Goal: Task Accomplishment & Management: Complete application form

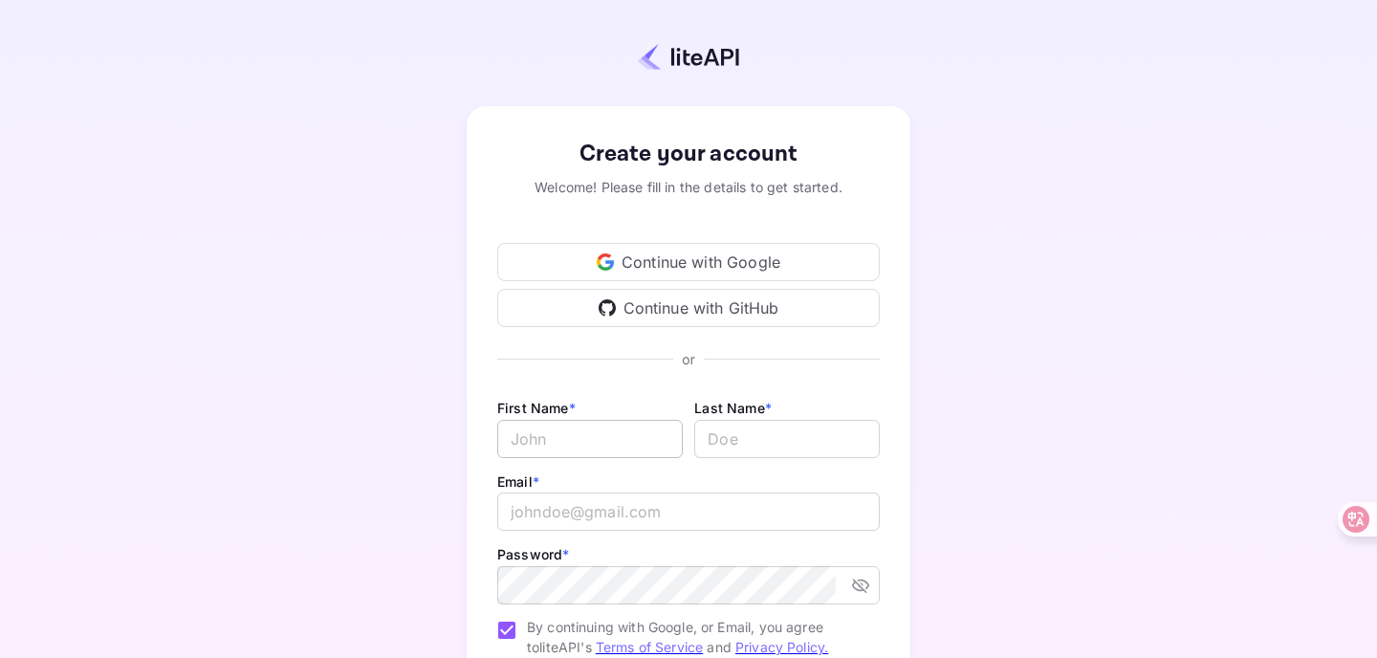
click at [589, 448] on input "Email *" at bounding box center [589, 439] width 185 height 38
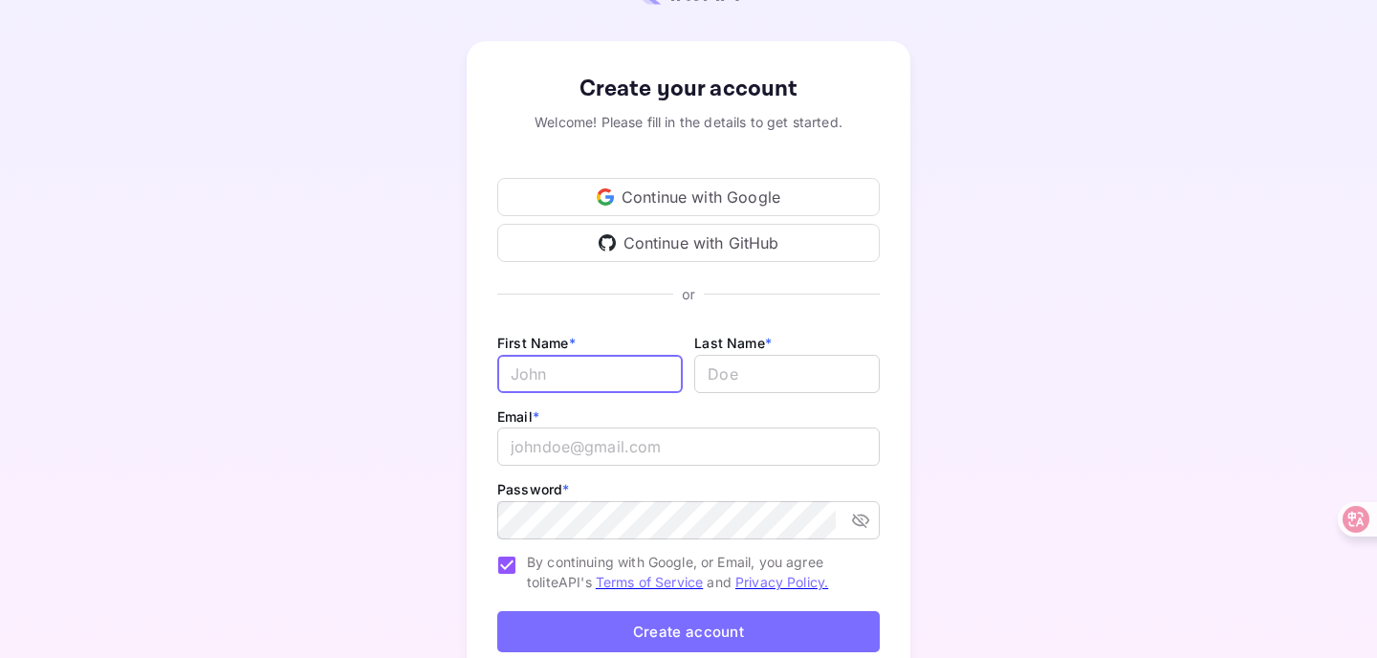
scroll to position [66, 0]
click at [673, 193] on div "Continue with Google" at bounding box center [688, 196] width 382 height 38
click at [609, 363] on input "Email *" at bounding box center [589, 373] width 185 height 38
type input "Amit"
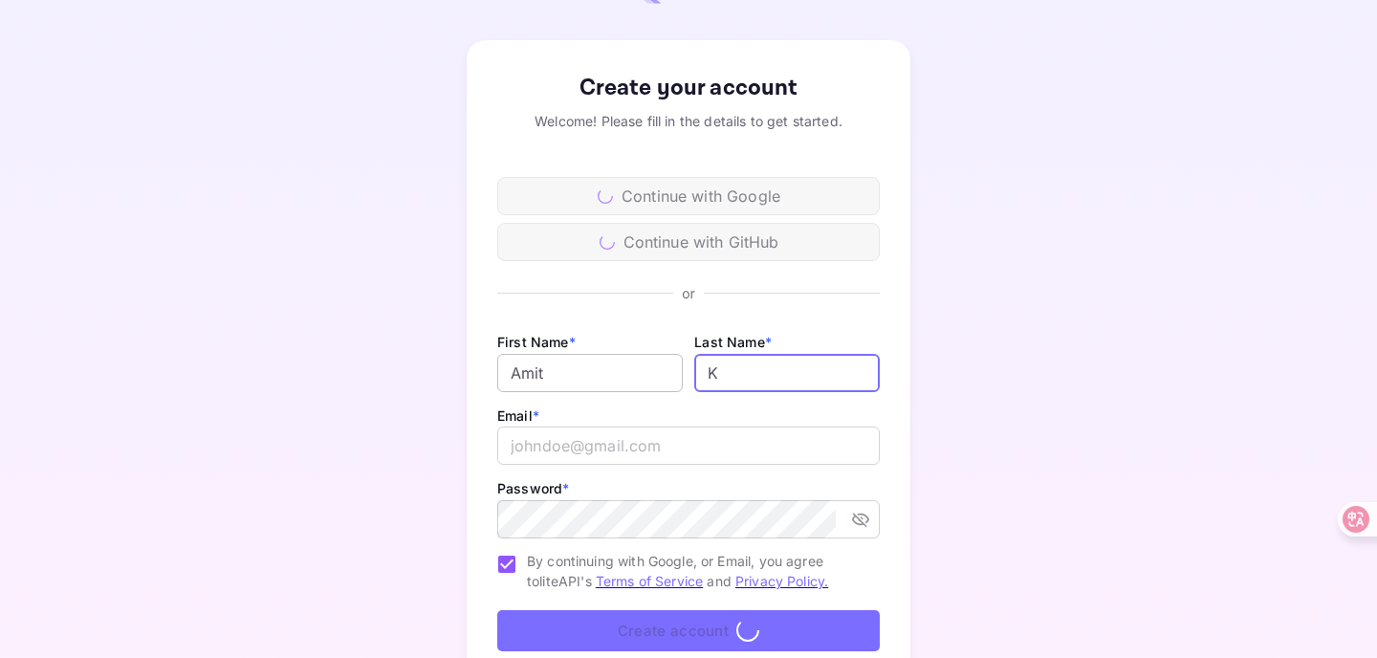
type input "K"
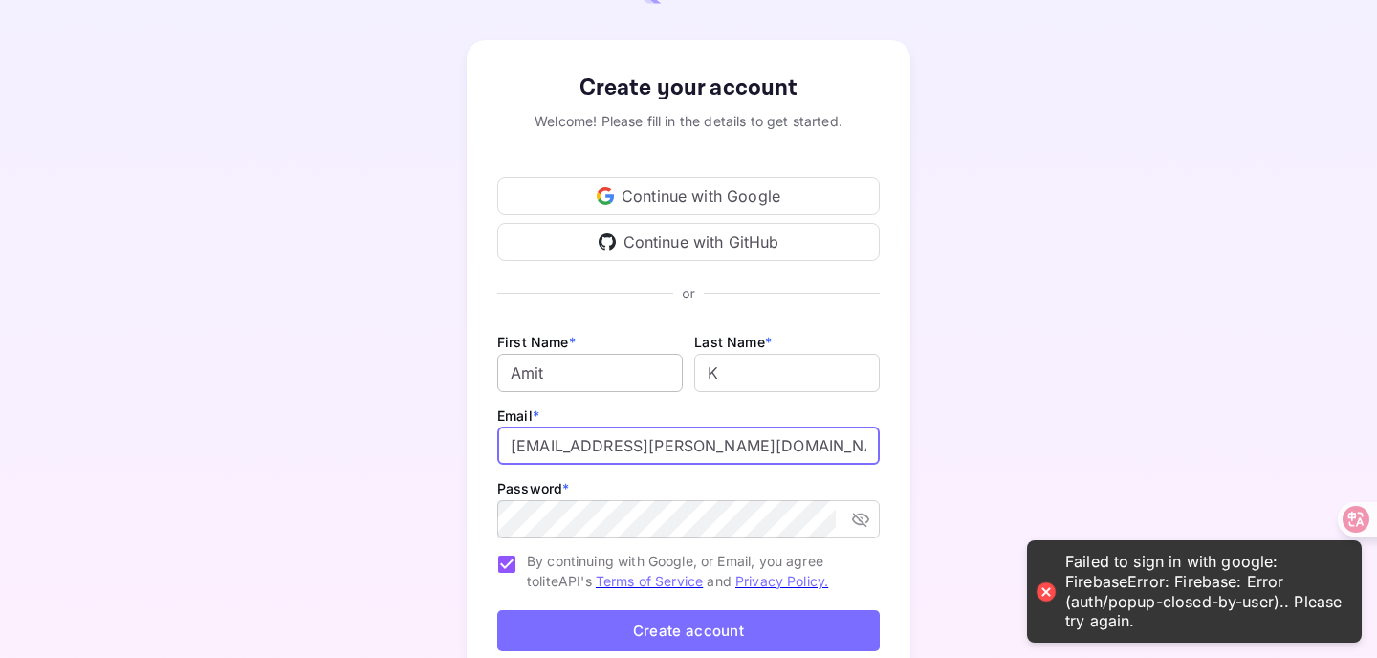
type input "[EMAIL_ADDRESS][PERSON_NAME][DOMAIN_NAME]"
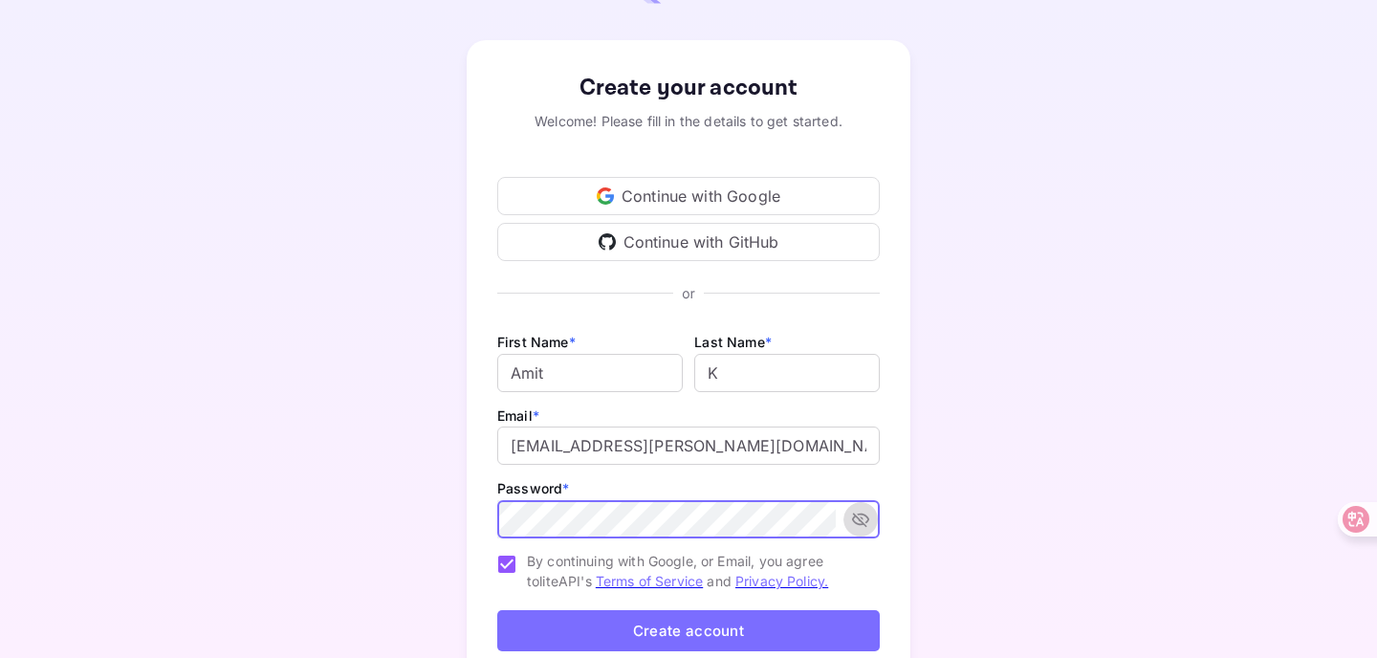
click at [869, 517] on icon "toggle password visibility" at bounding box center [860, 519] width 19 height 19
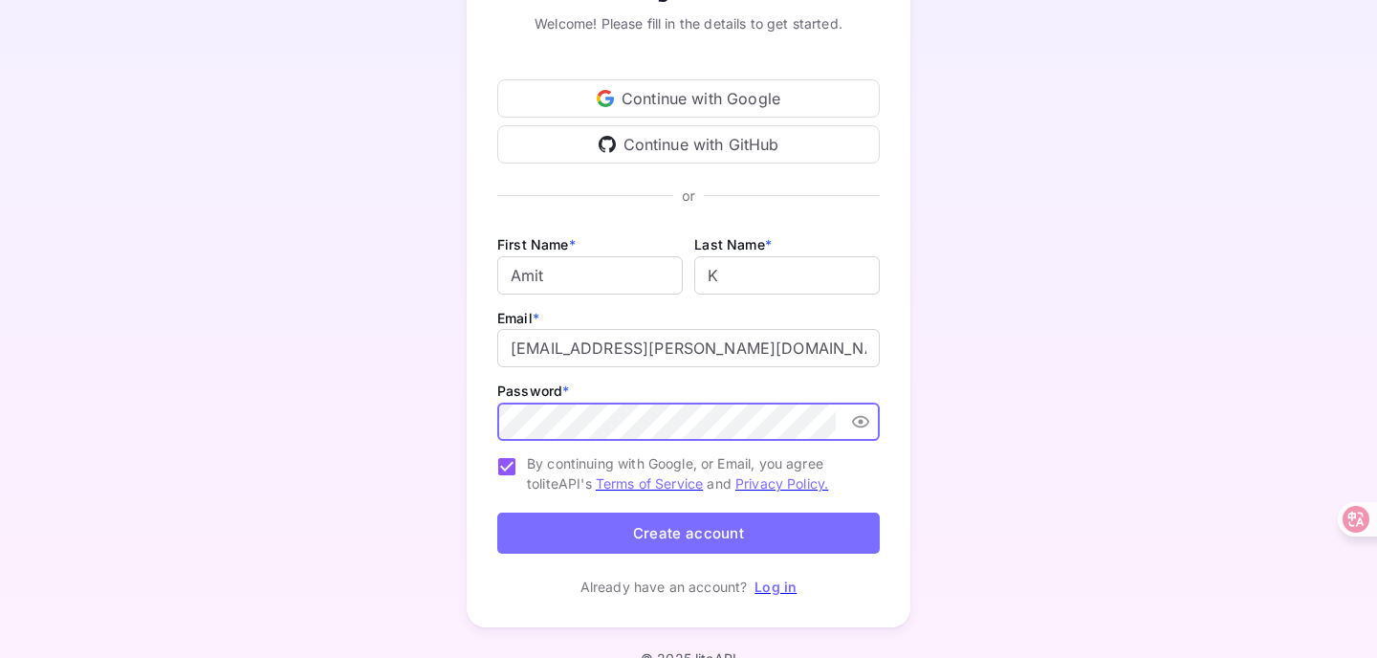
scroll to position [181, 0]
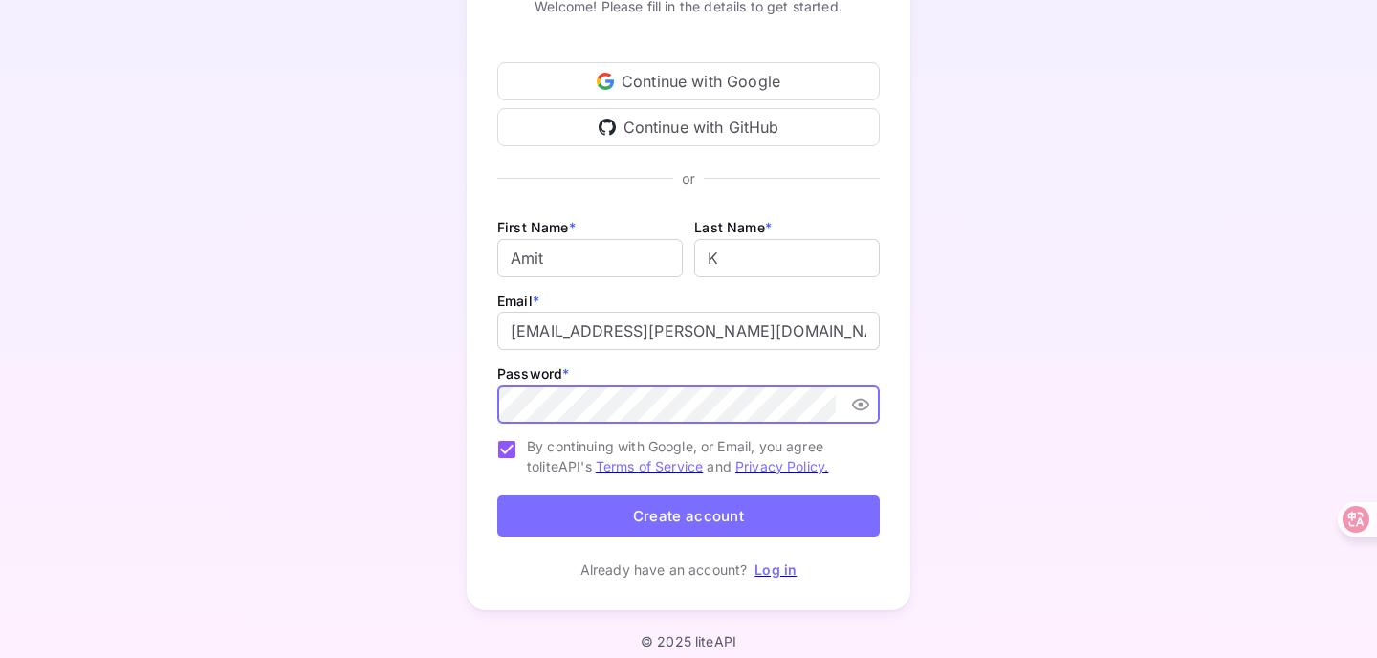
click at [799, 516] on button "Create account" at bounding box center [688, 515] width 382 height 41
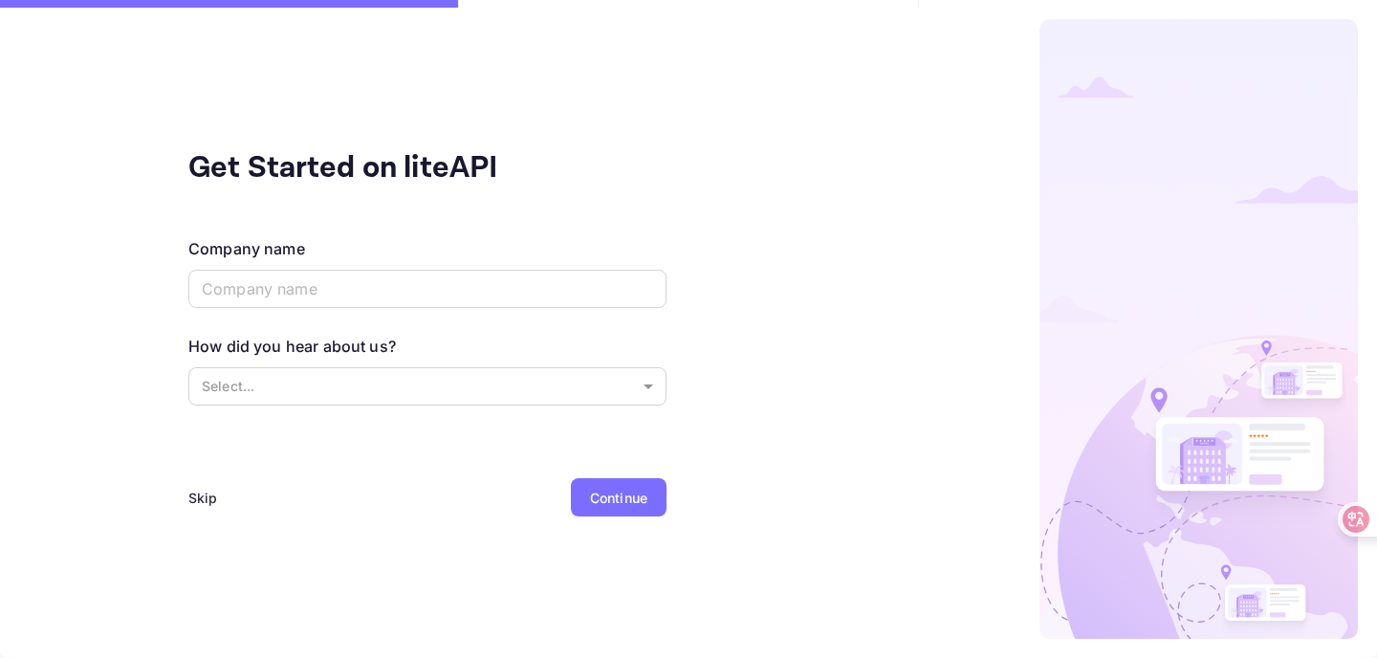
scroll to position [0, 0]
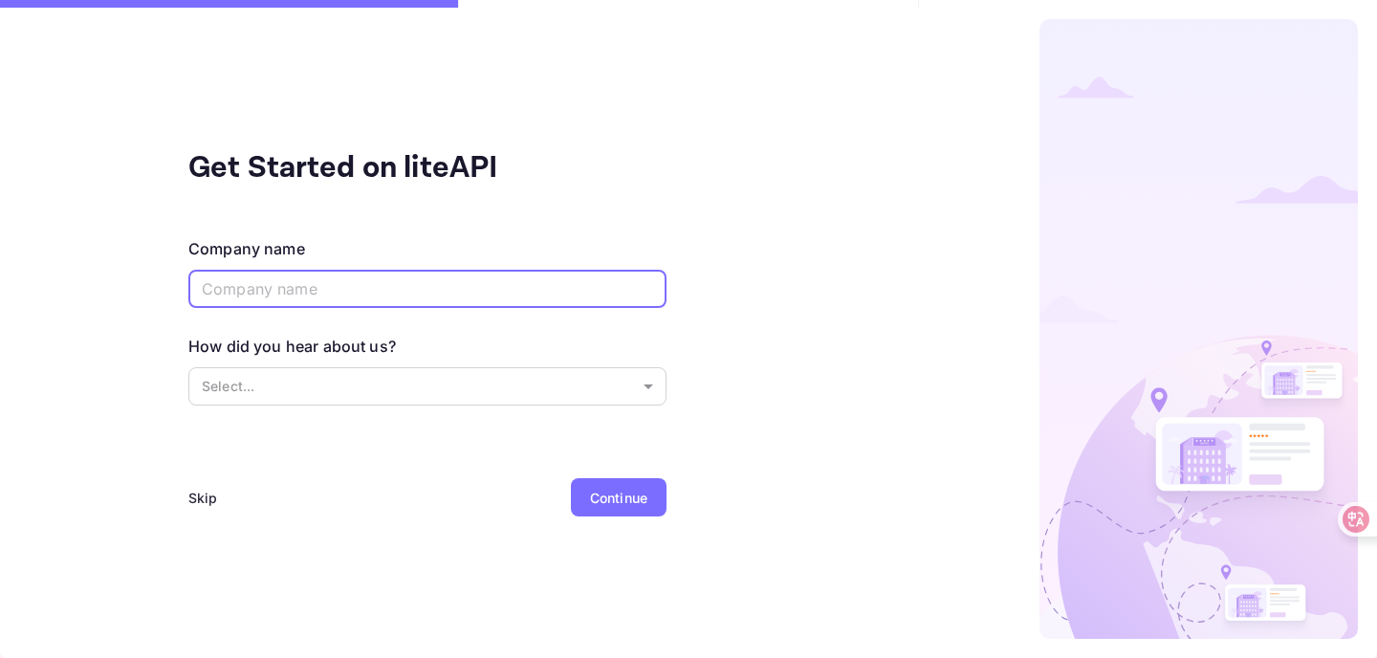
click at [449, 275] on input "text" at bounding box center [427, 289] width 478 height 38
type input "ByteDance"
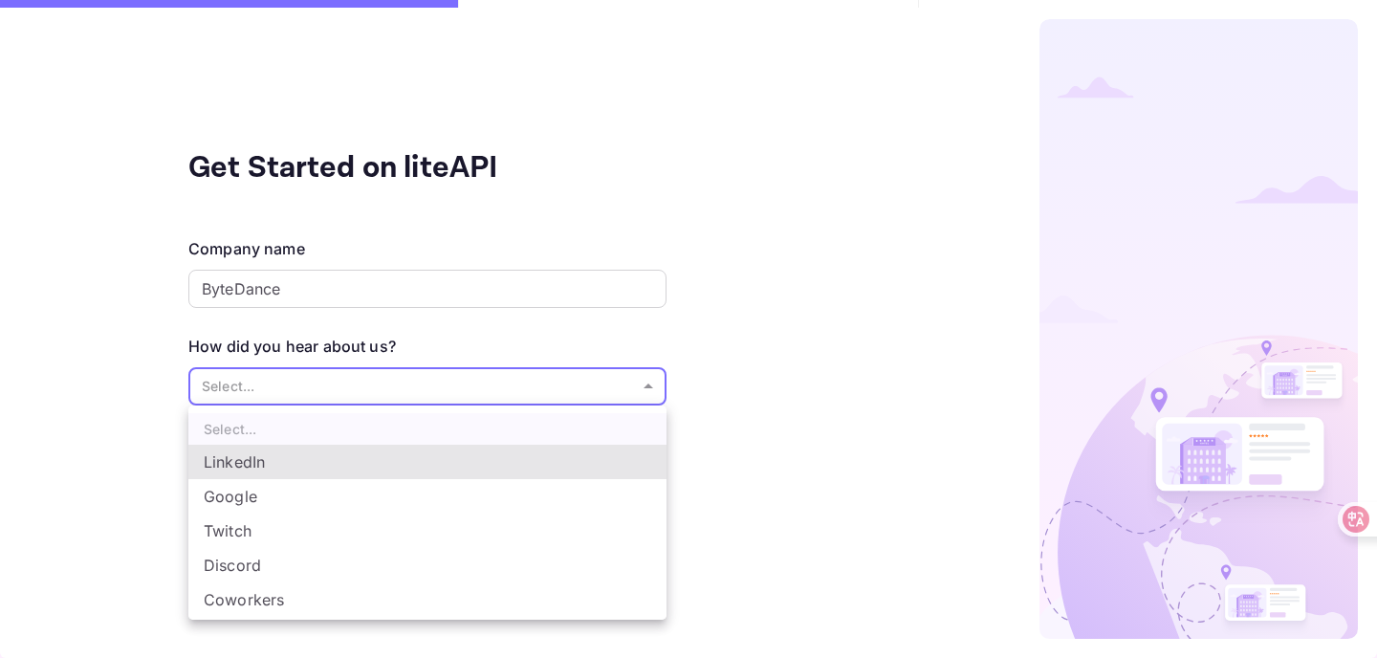
click at [468, 395] on body "Signing in with google... Get Started on liteAPI Company name ByteDance ​ How d…" at bounding box center [688, 329] width 1377 height 658
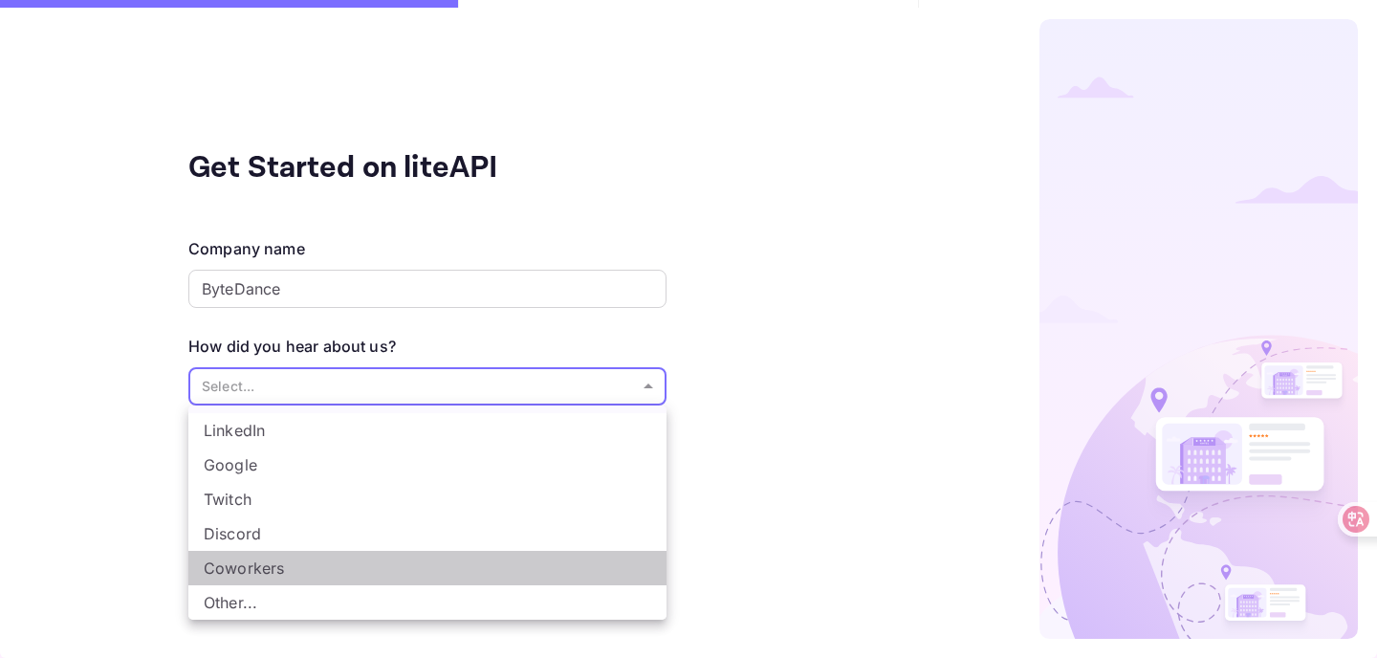
click at [452, 577] on li "Coworkers" at bounding box center [427, 568] width 478 height 34
type input "Coworkers"
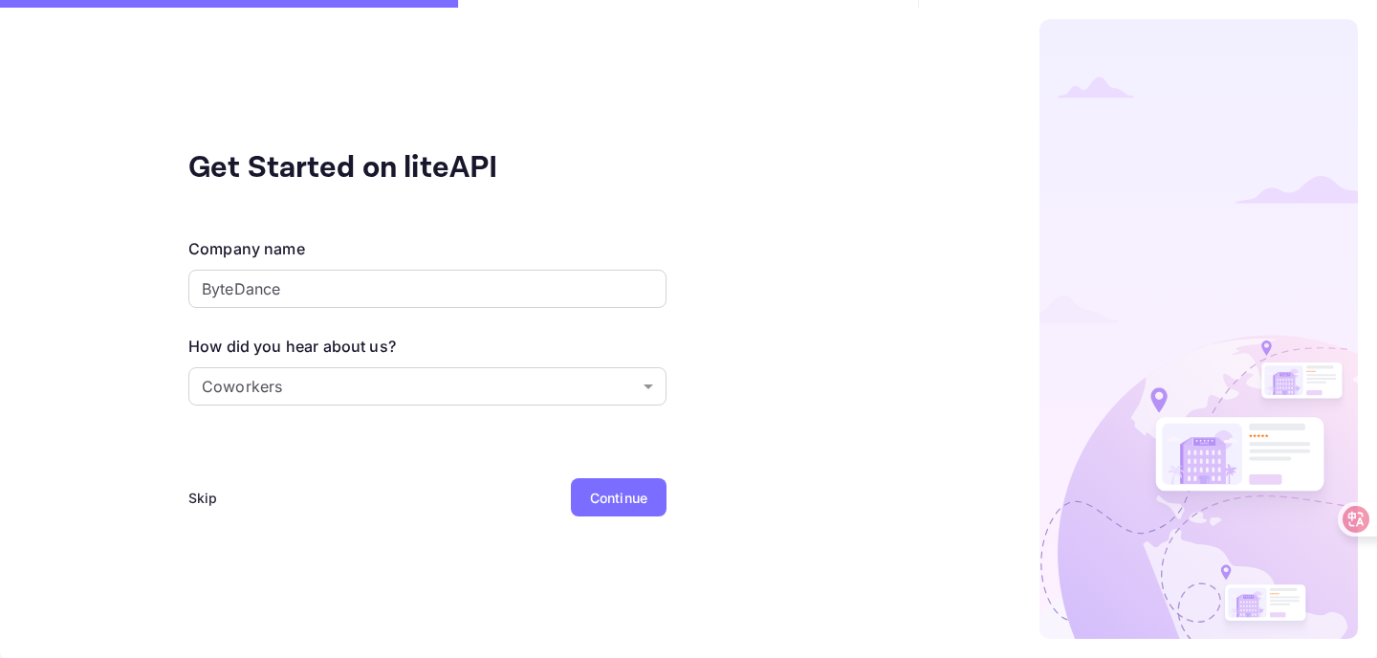
click at [618, 510] on div "Continue" at bounding box center [619, 497] width 96 height 38
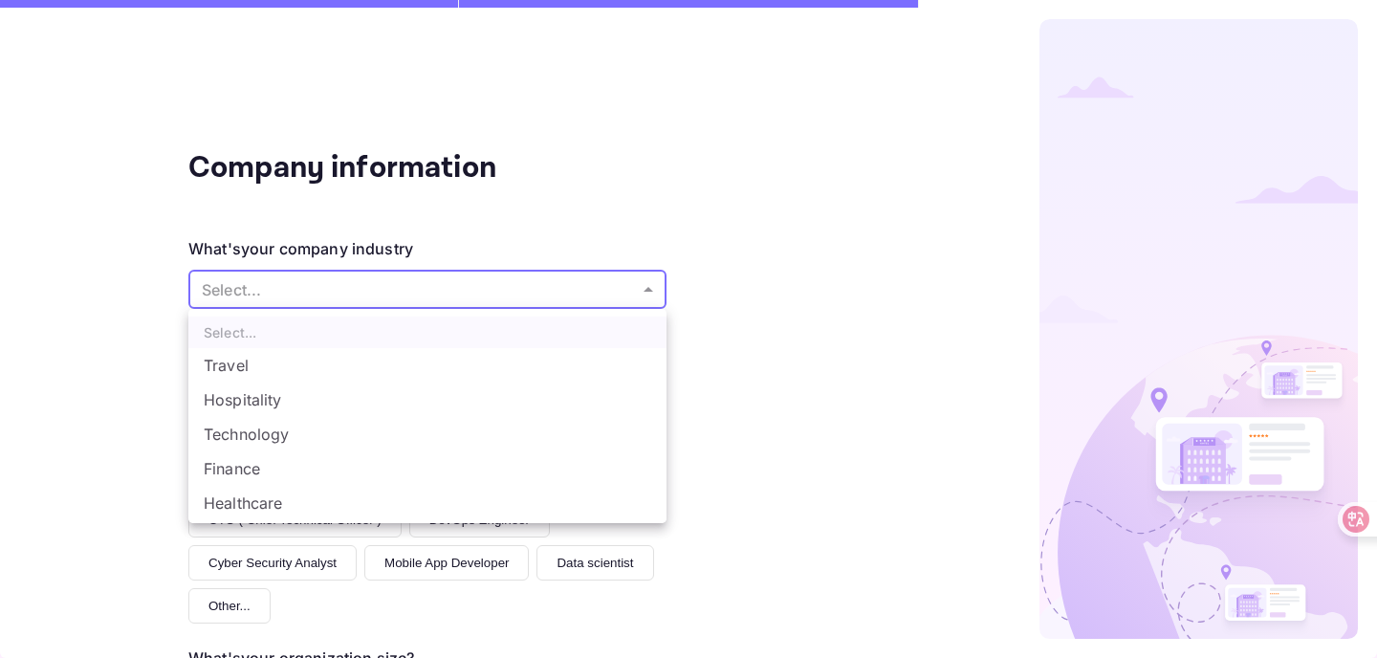
click at [513, 289] on body "Signing in with google... Company information What's your company industry Sele…" at bounding box center [688, 329] width 1377 height 658
click at [506, 440] on li "Technology" at bounding box center [427, 434] width 478 height 34
type input "Technology"
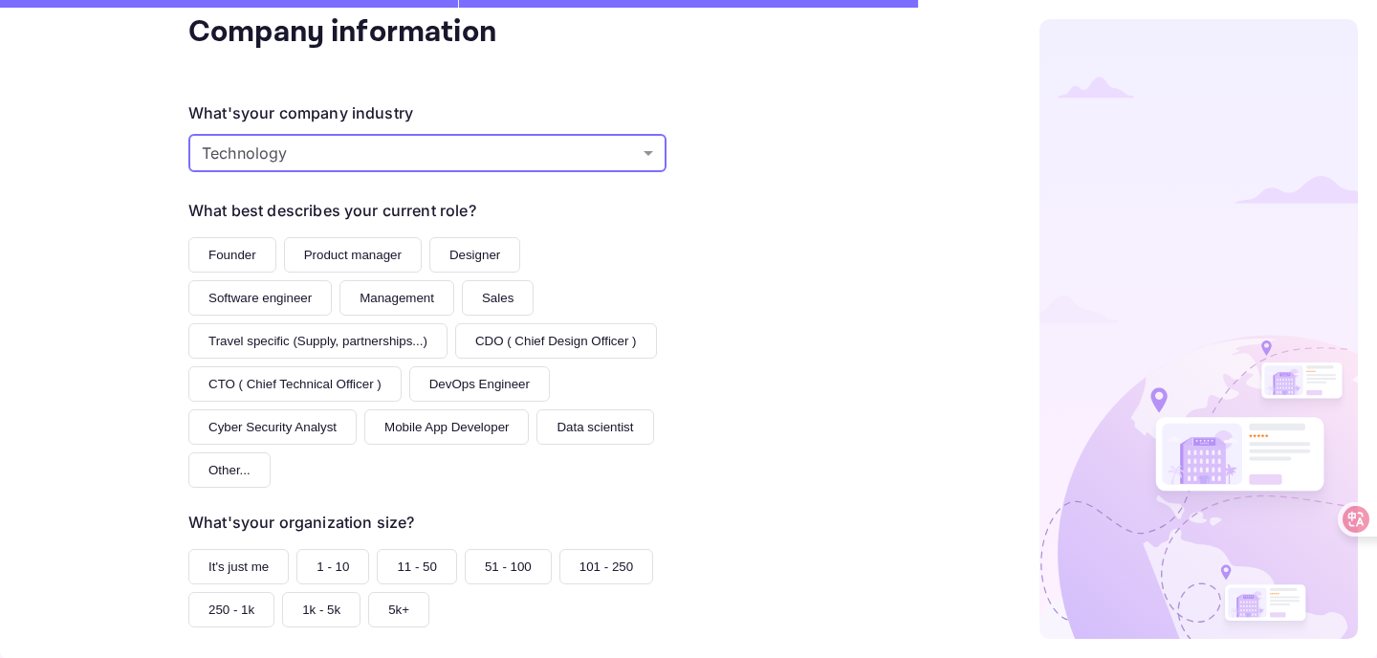
scroll to position [197, 0]
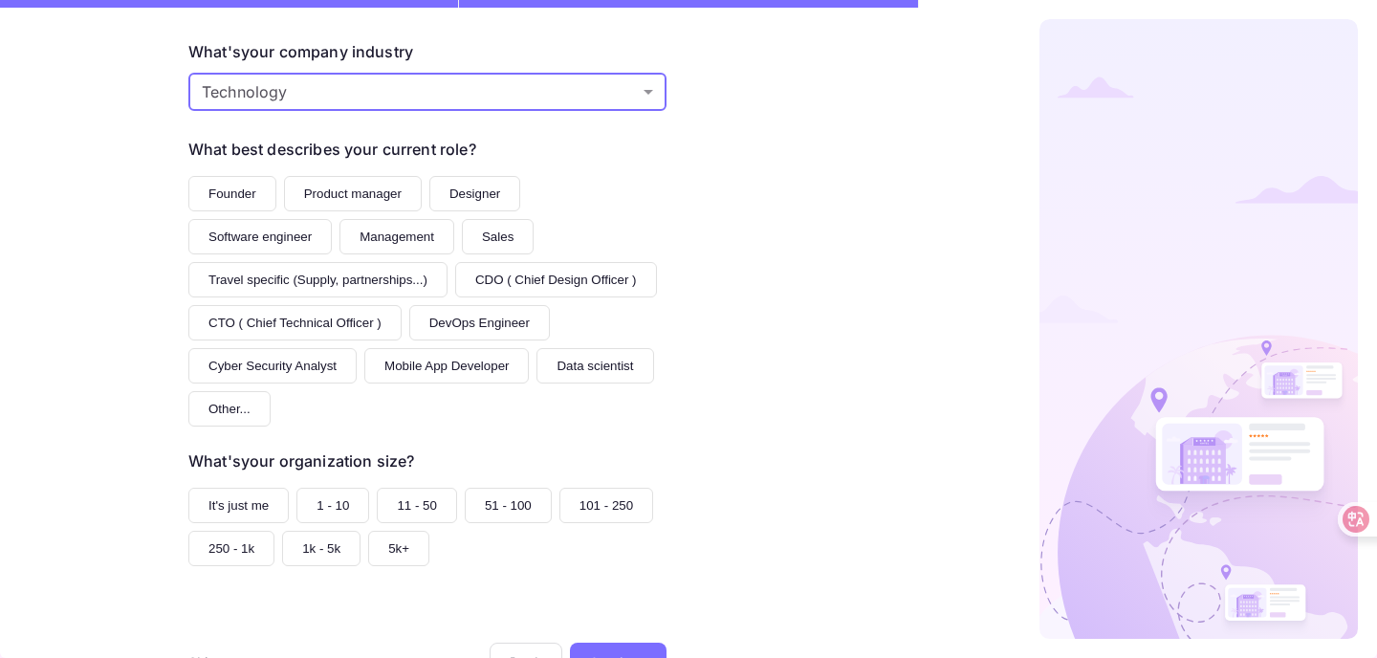
click at [407, 241] on button "Management" at bounding box center [396, 236] width 115 height 35
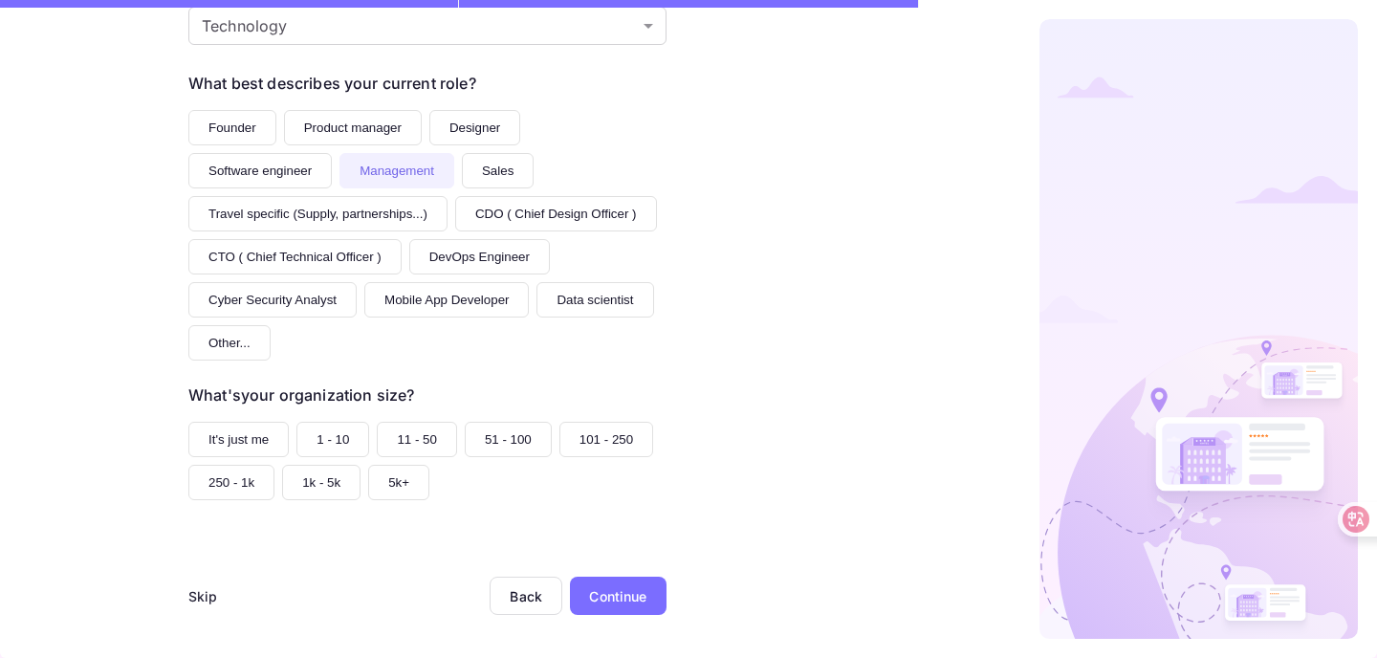
scroll to position [270, 0]
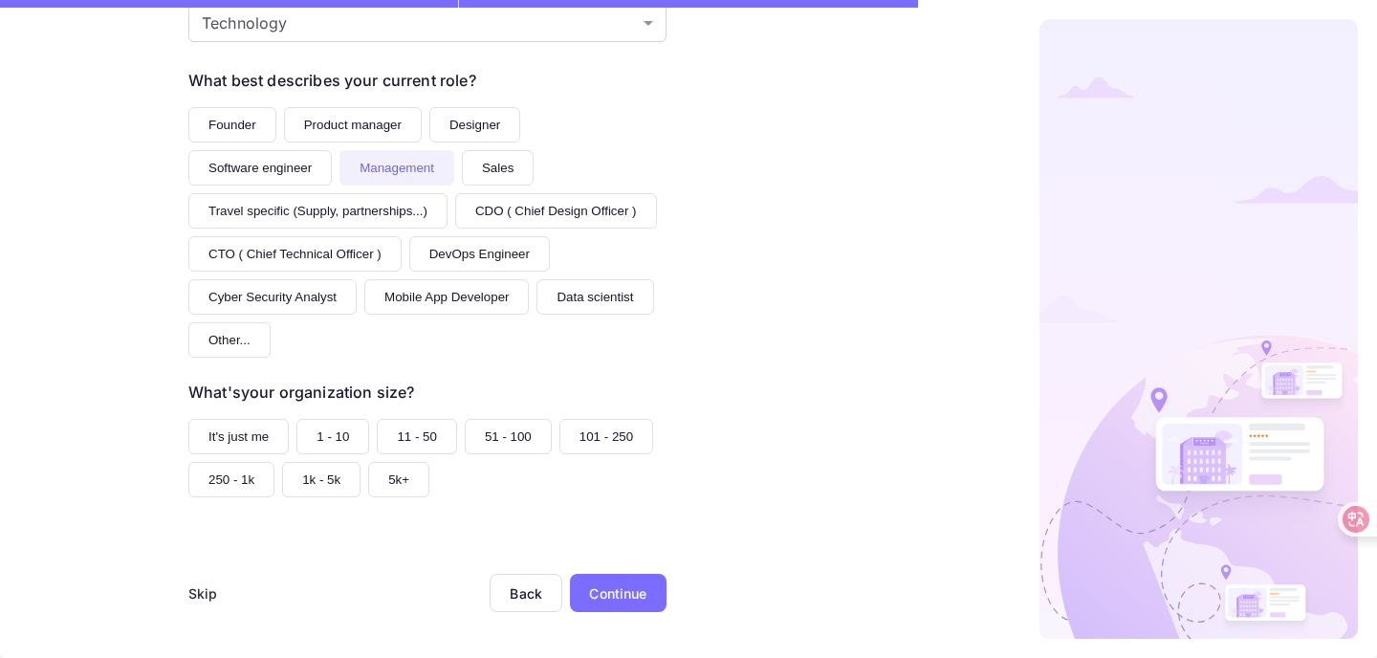
click at [411, 491] on button "5k+" at bounding box center [398, 479] width 61 height 35
click at [659, 604] on div "Continue" at bounding box center [618, 593] width 97 height 38
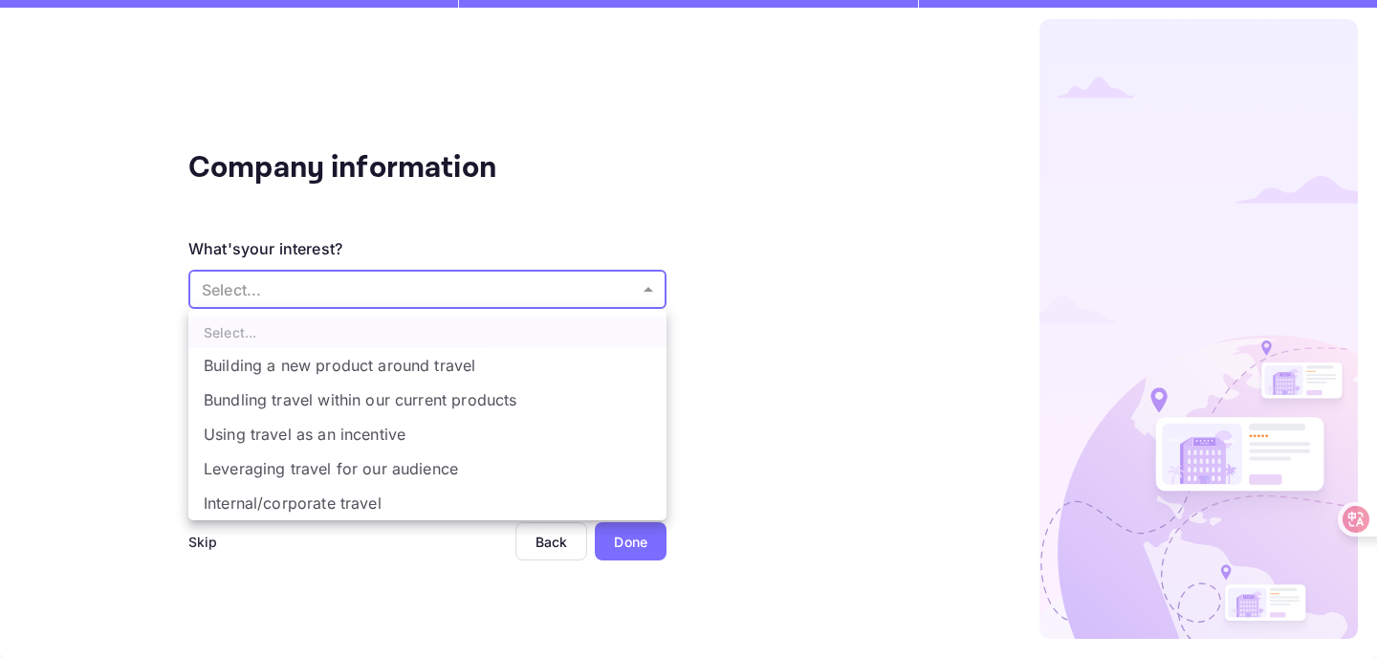
click at [393, 306] on body "Signing in with google... Company information What's your interest? Select... ​…" at bounding box center [688, 329] width 1377 height 658
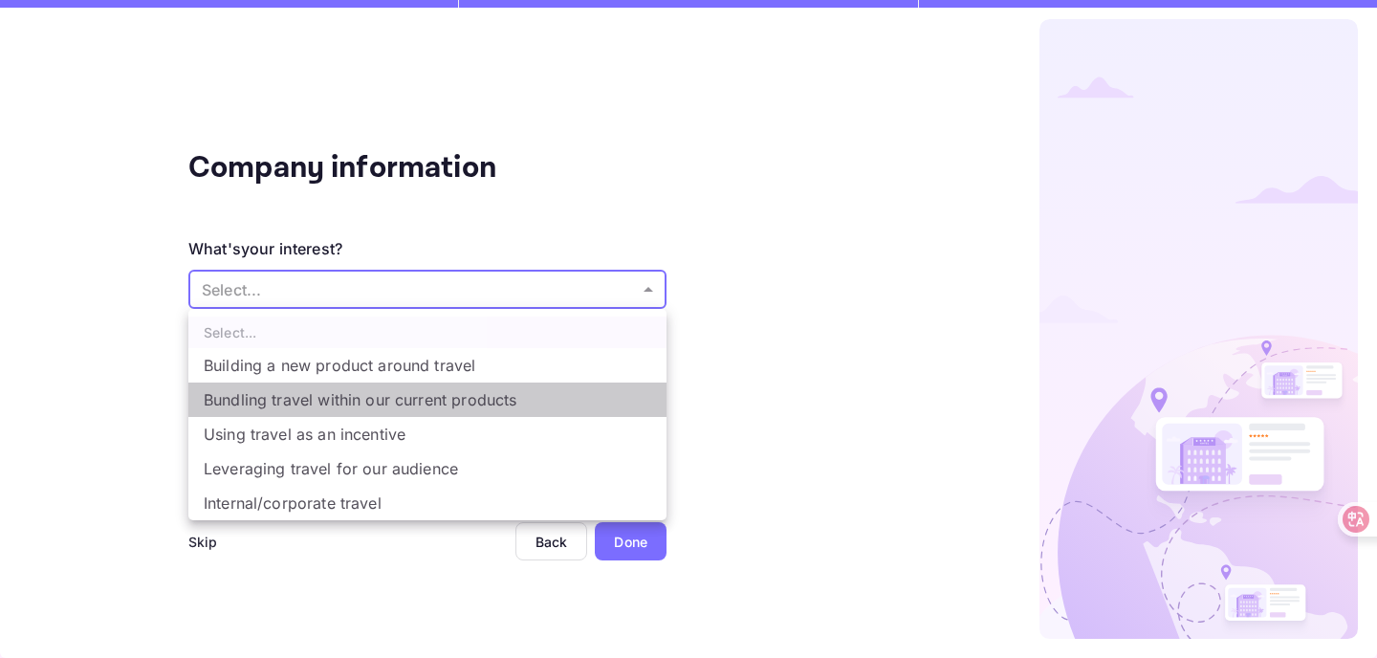
click at [428, 394] on li "Bundling travel within our current products" at bounding box center [427, 399] width 478 height 34
type input "Bundling travel within our current products"
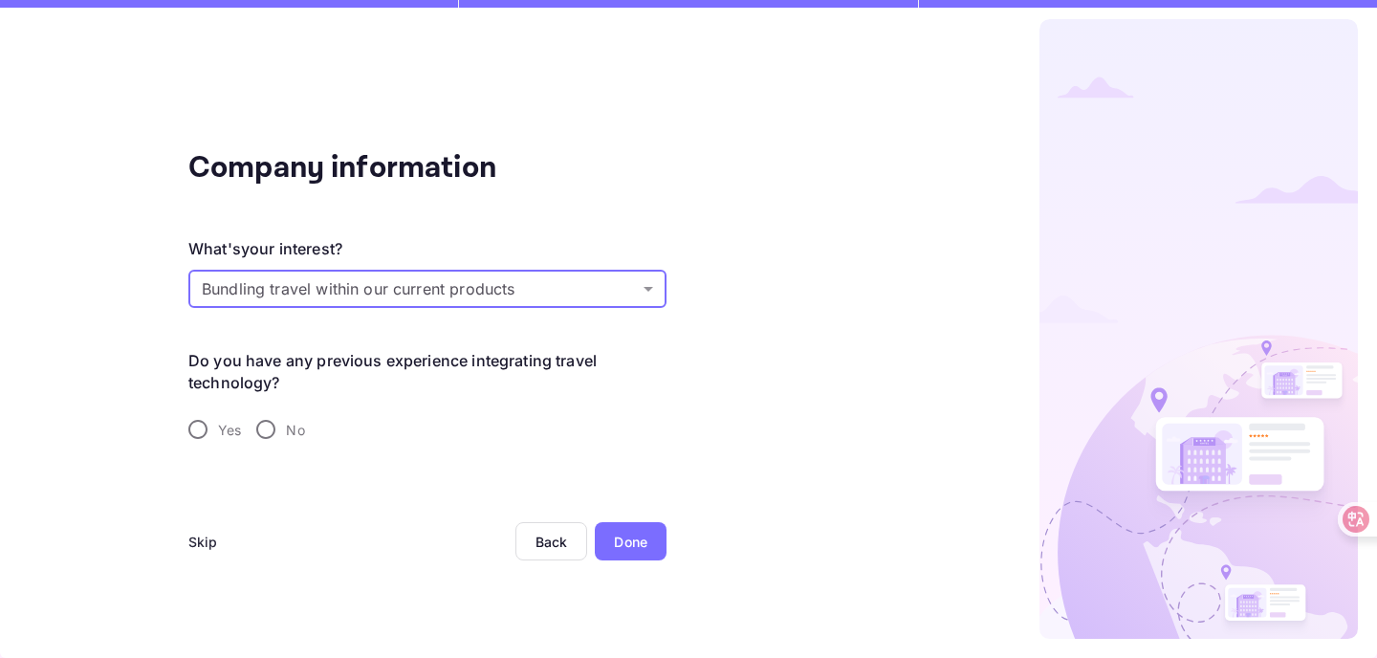
click at [194, 432] on input "Yes" at bounding box center [198, 429] width 40 height 40
radio input "true"
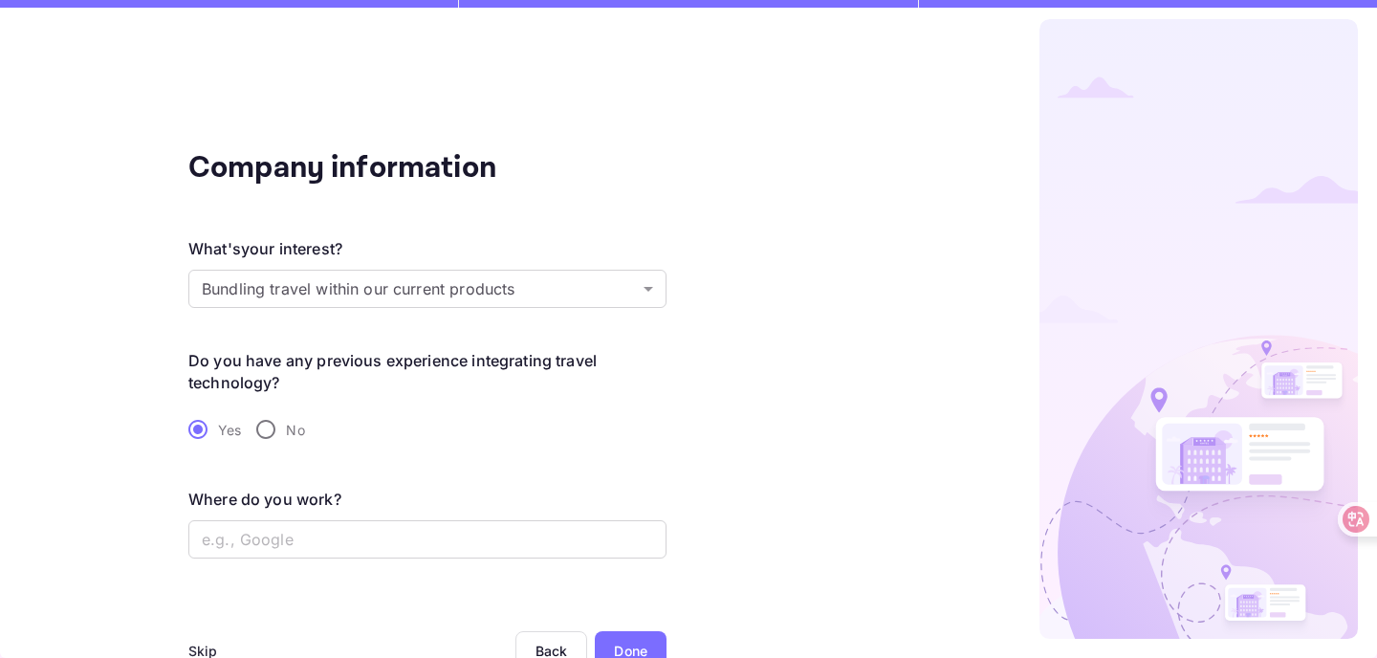
scroll to position [11, 0]
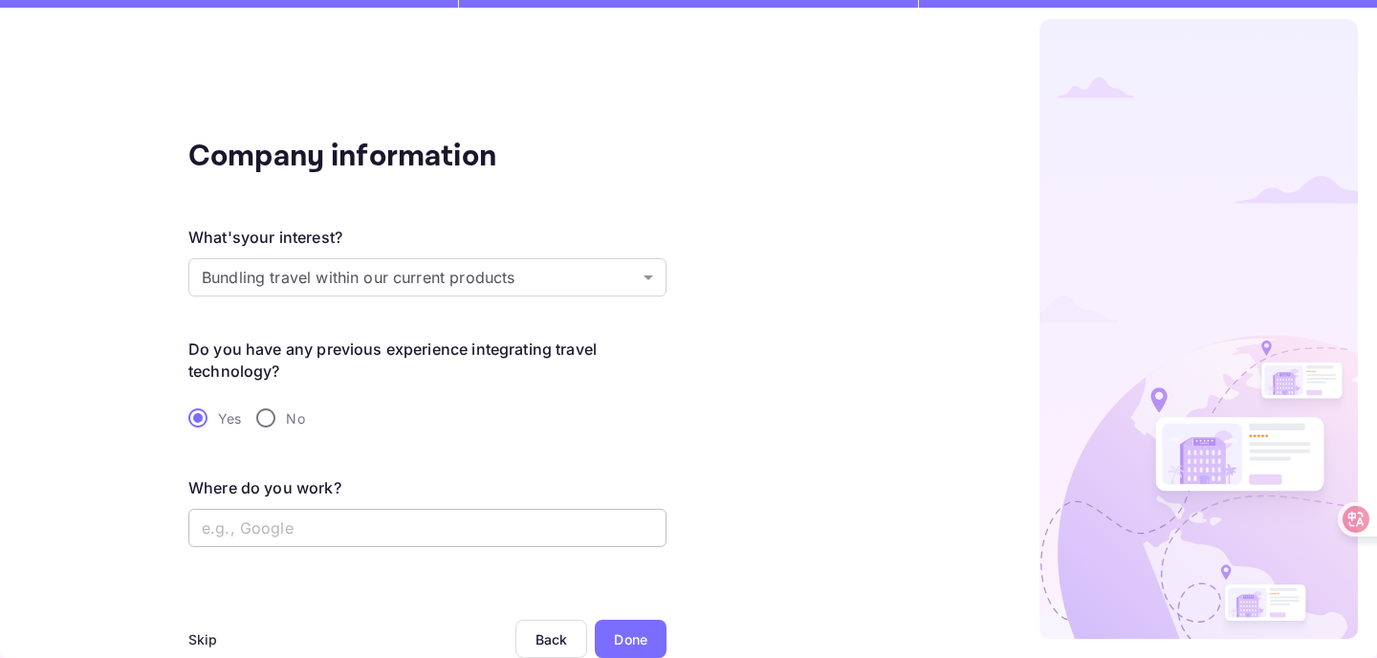
click at [512, 524] on input "text" at bounding box center [427, 528] width 478 height 38
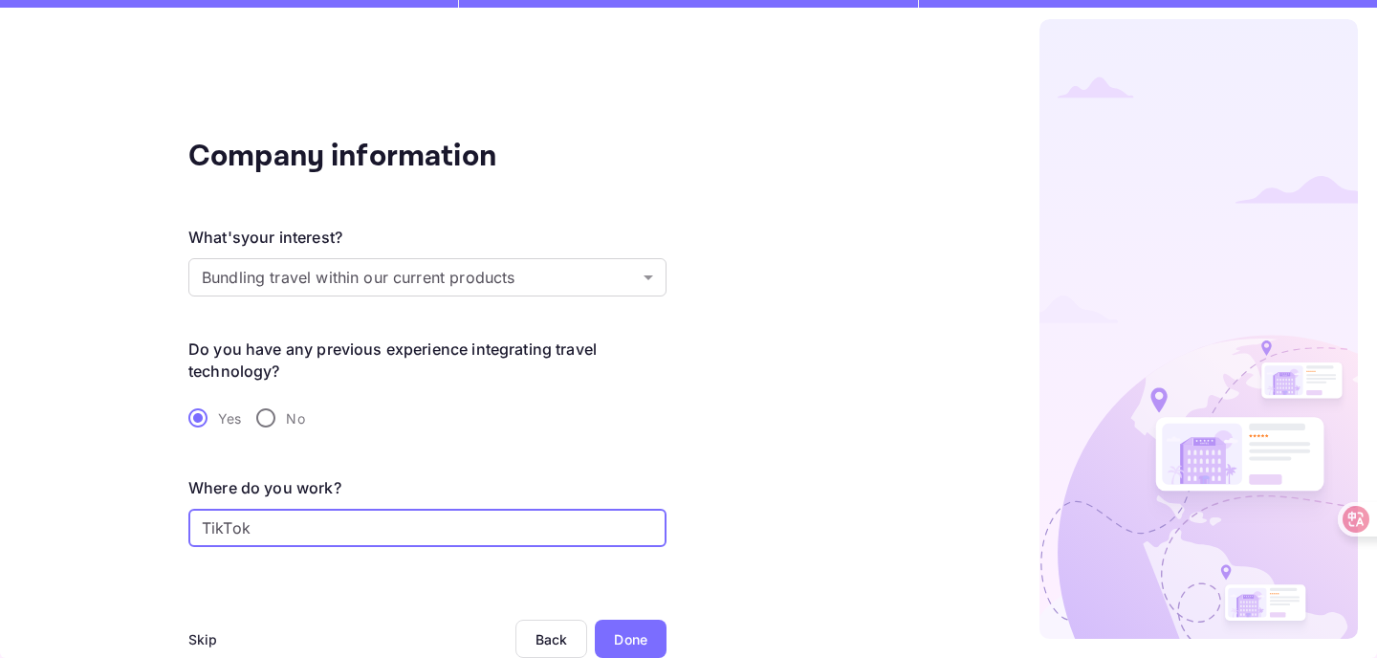
type input "TikTok"
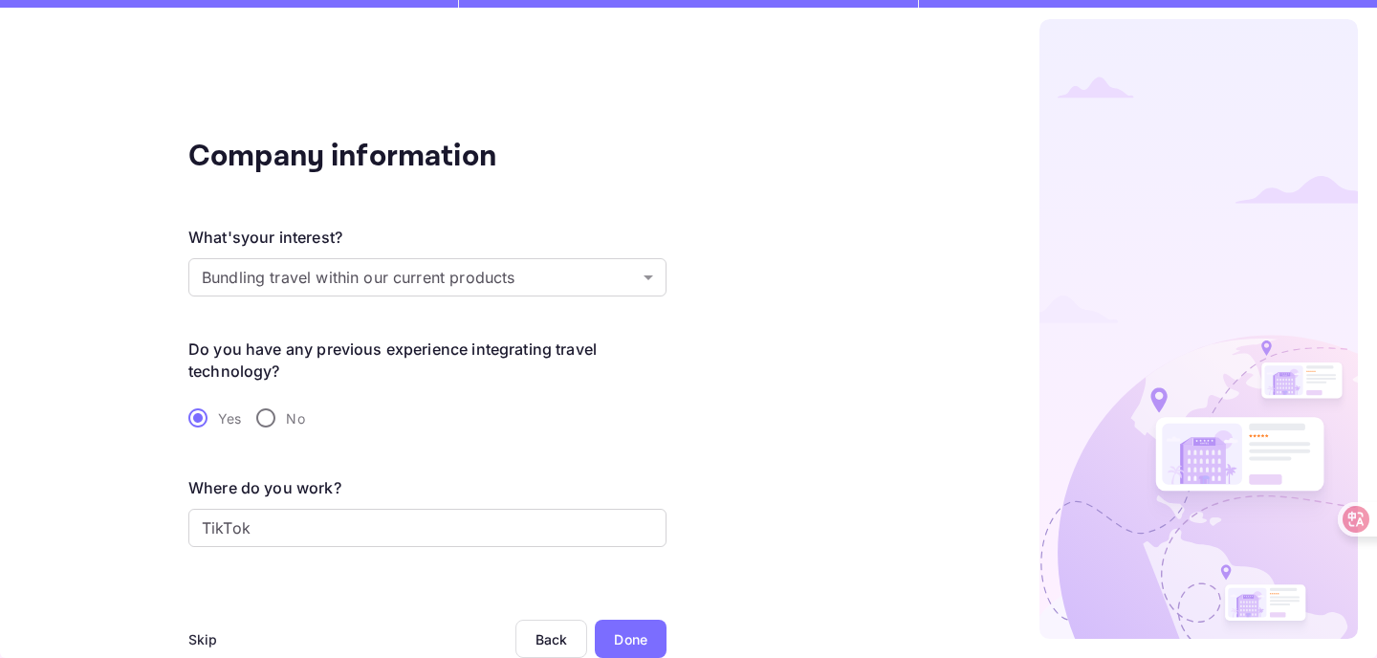
click at [648, 643] on div "Done" at bounding box center [631, 639] width 72 height 38
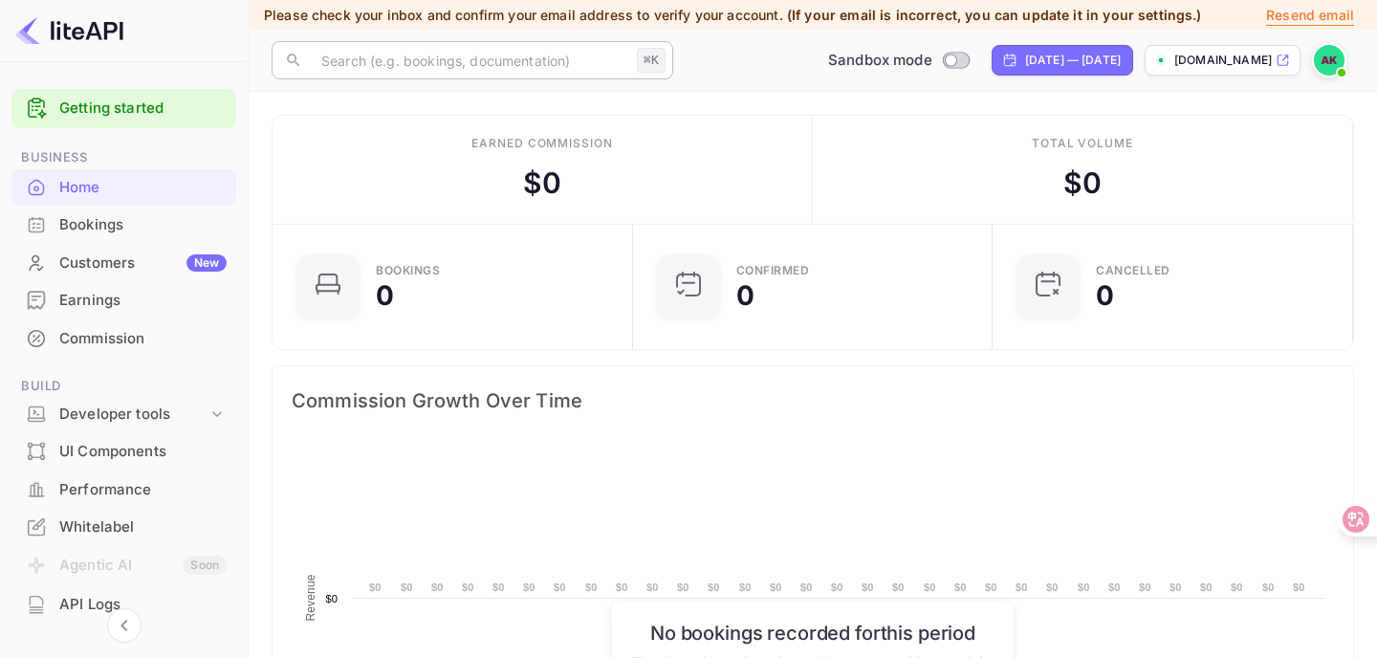
scroll to position [311, 349]
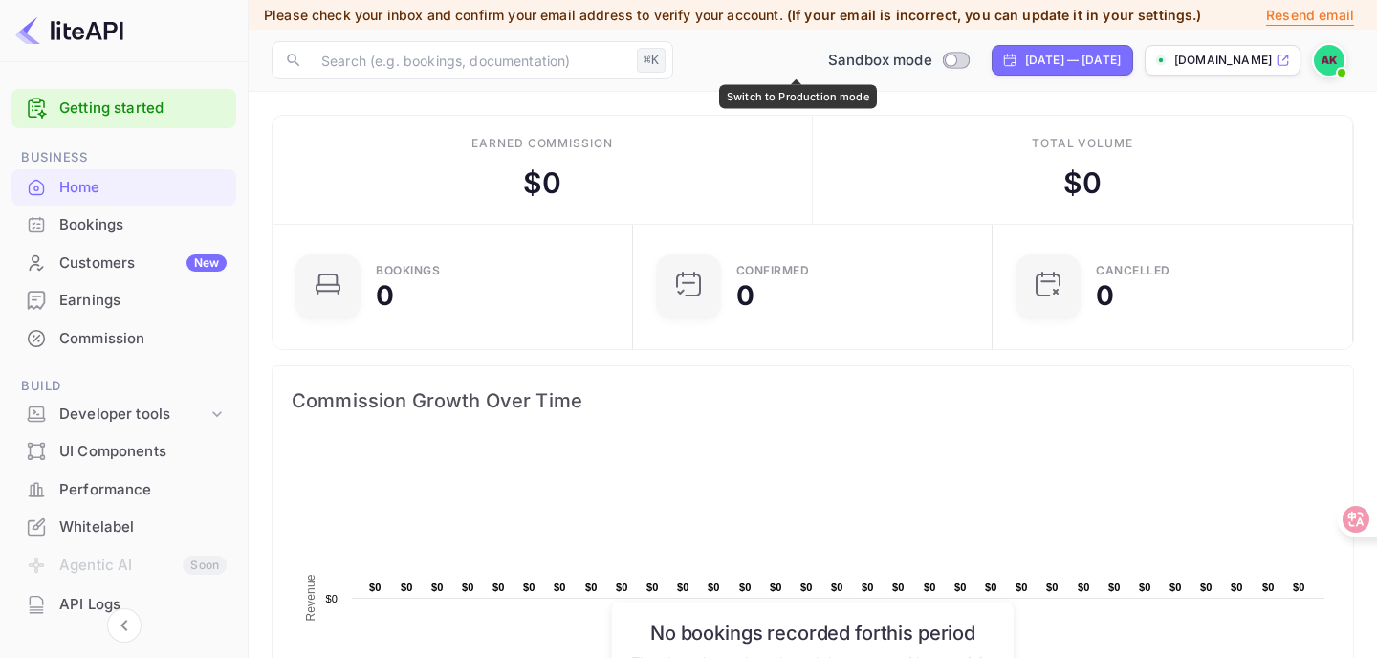
click at [931, 59] on input "Switch to Production mode" at bounding box center [950, 60] width 38 height 12
checkbox input "false"
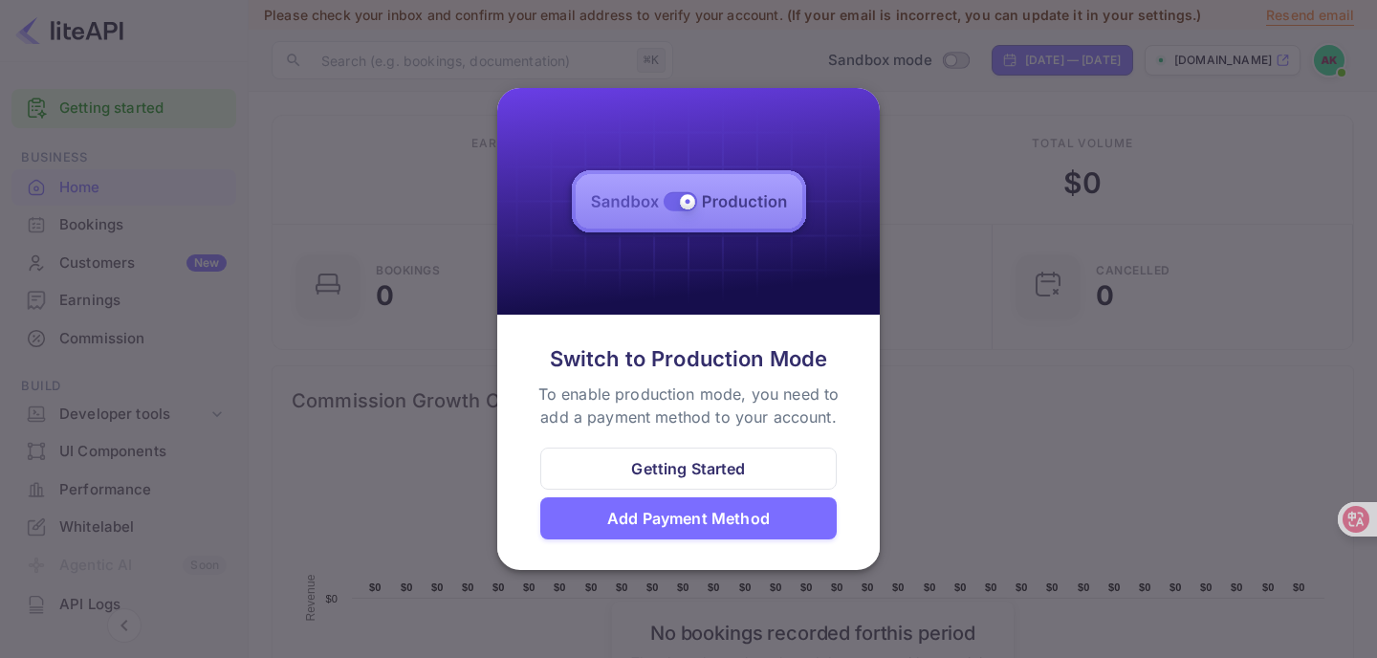
click at [976, 419] on div at bounding box center [688, 329] width 1377 height 658
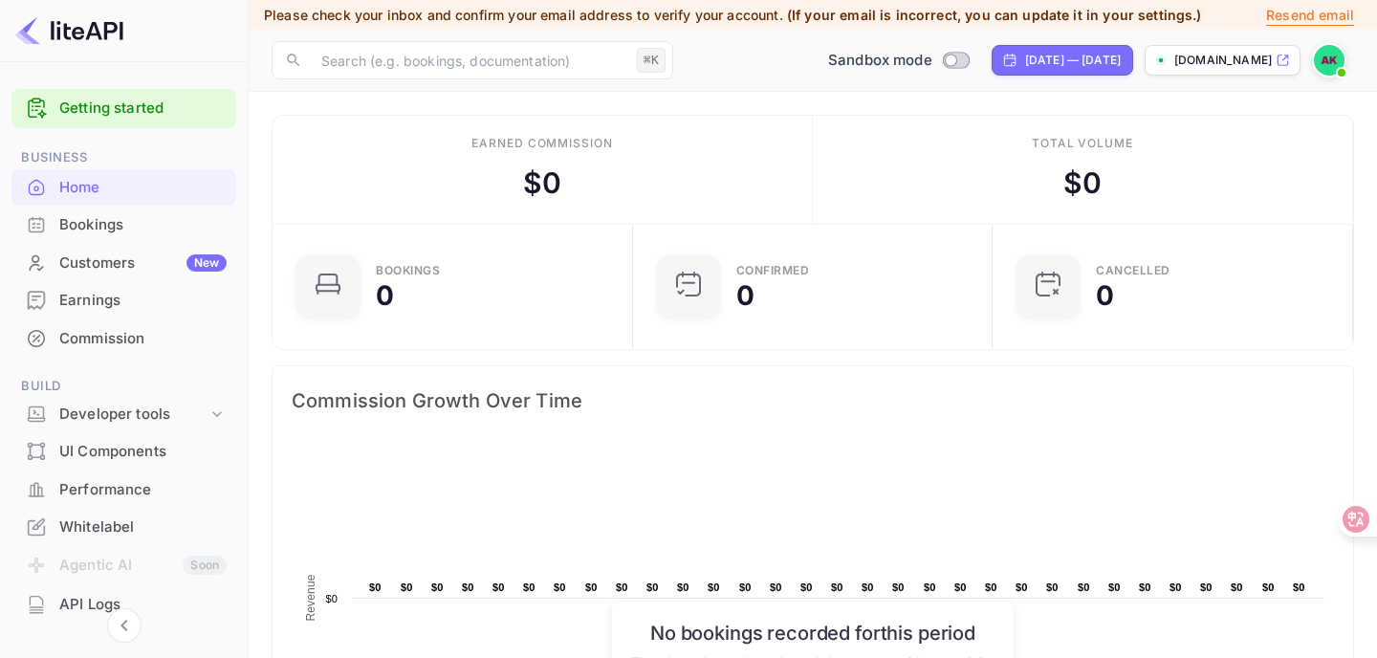
click at [124, 216] on div "Bookings" at bounding box center [142, 225] width 167 height 22
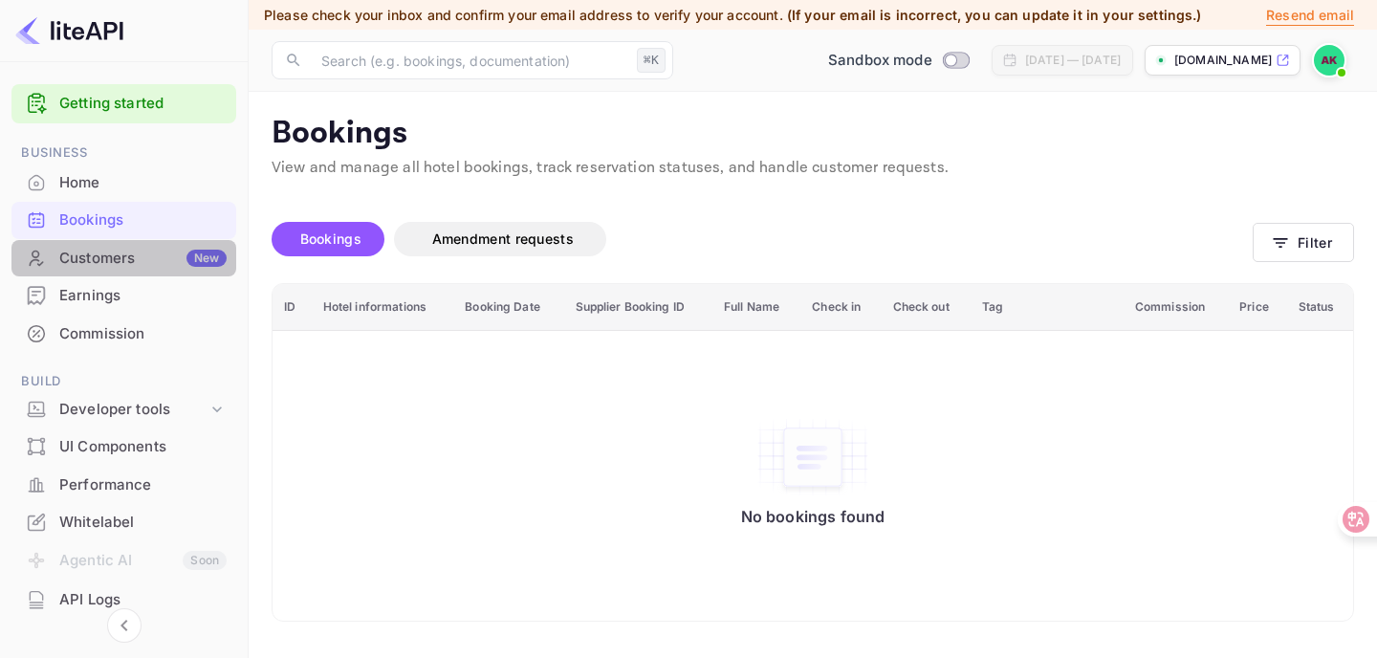
click at [126, 251] on div "Customers New" at bounding box center [142, 259] width 167 height 22
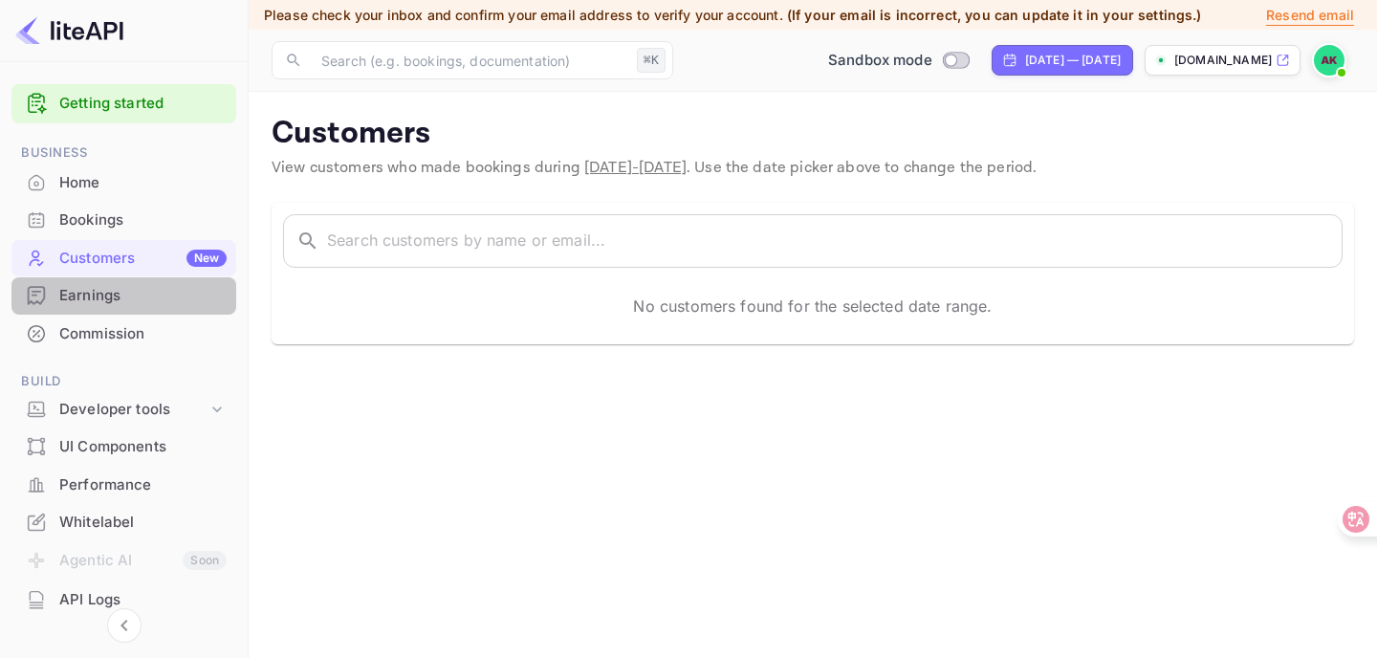
click at [132, 289] on div "Earnings" at bounding box center [142, 296] width 167 height 22
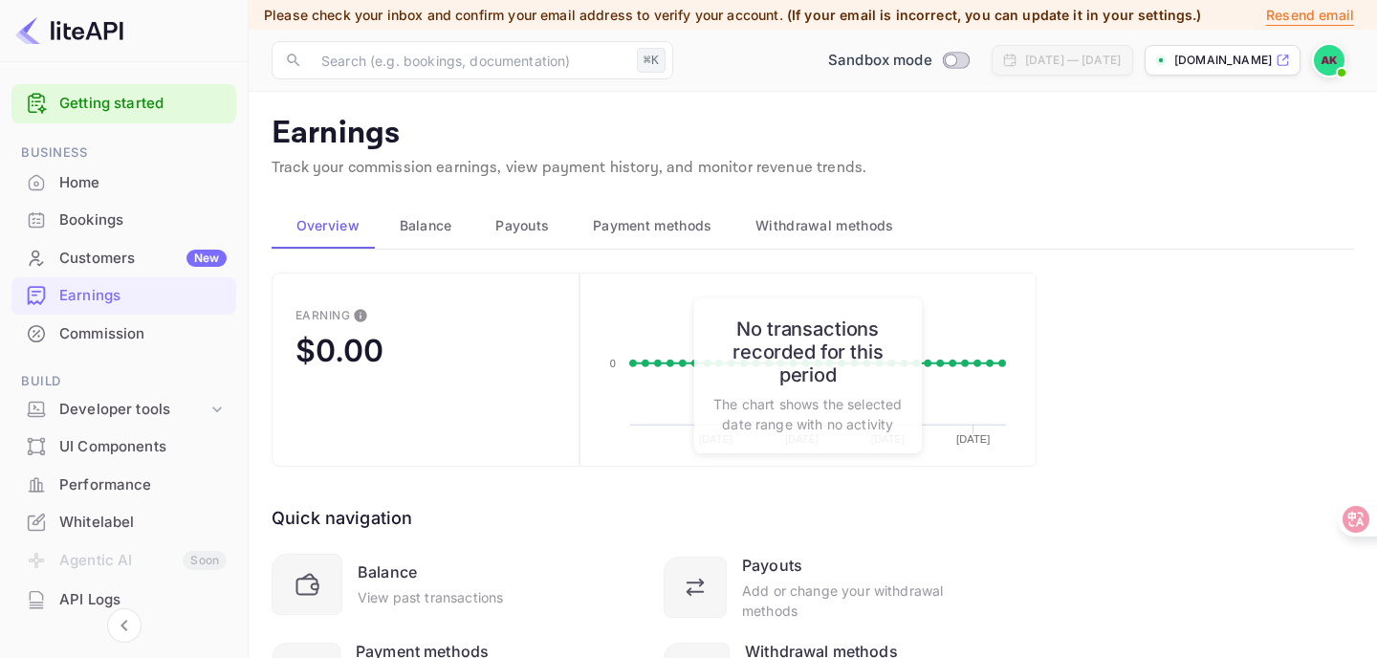
click at [139, 339] on div "Commission" at bounding box center [142, 334] width 167 height 22
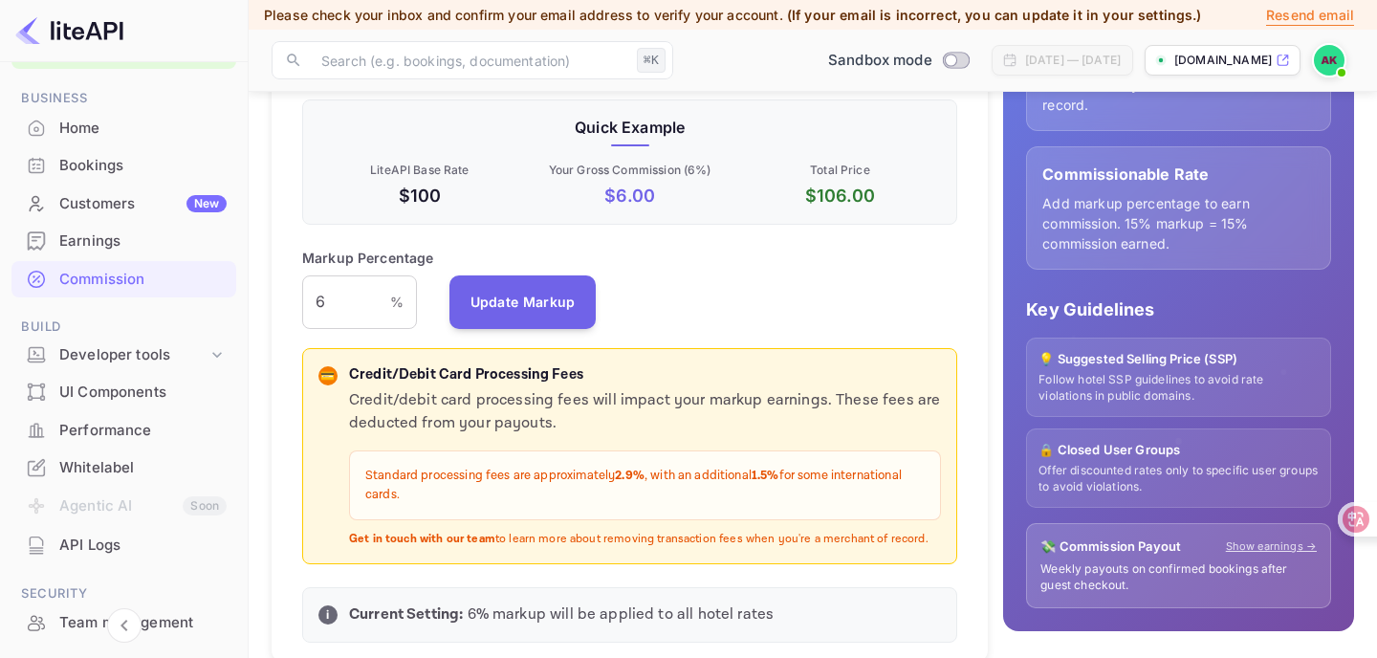
scroll to position [491, 0]
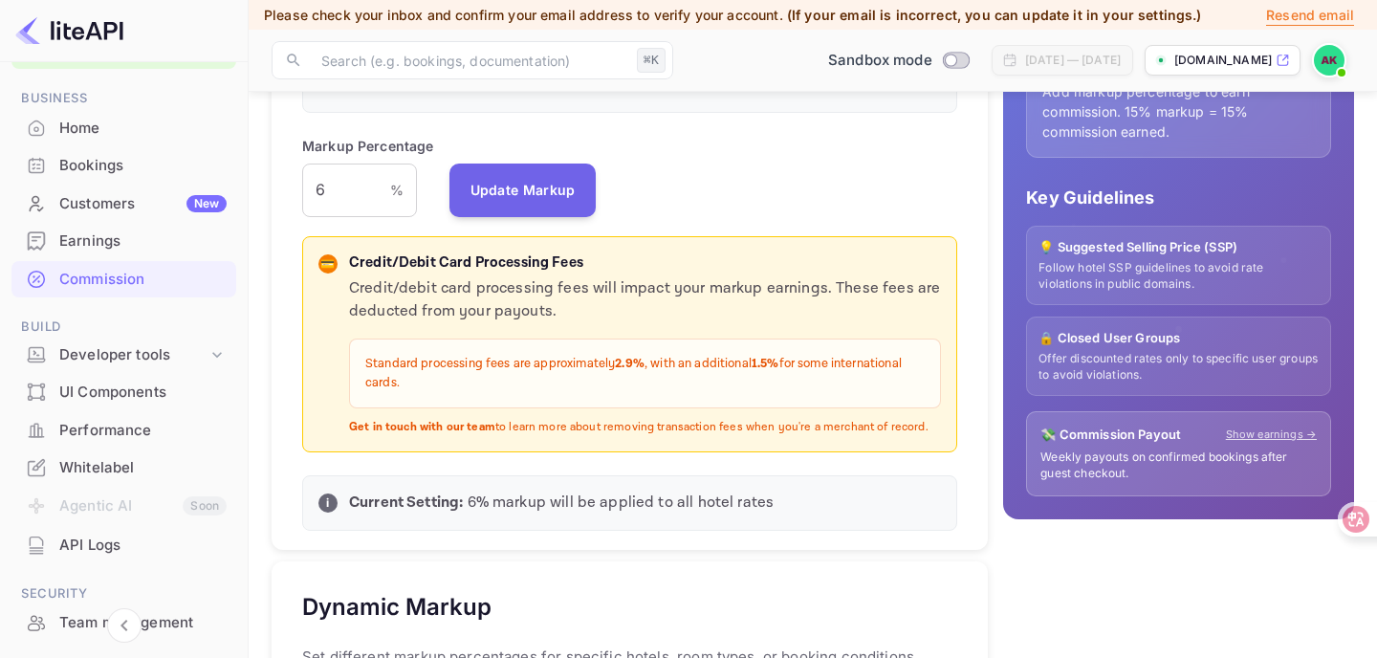
drag, startPoint x: 483, startPoint y: 292, endPoint x: 772, endPoint y: 437, distance: 323.3
click at [772, 437] on div "💳 Credit/Debit Card Processing Fees Credit/debit card processing fees will impa…" at bounding box center [629, 344] width 655 height 216
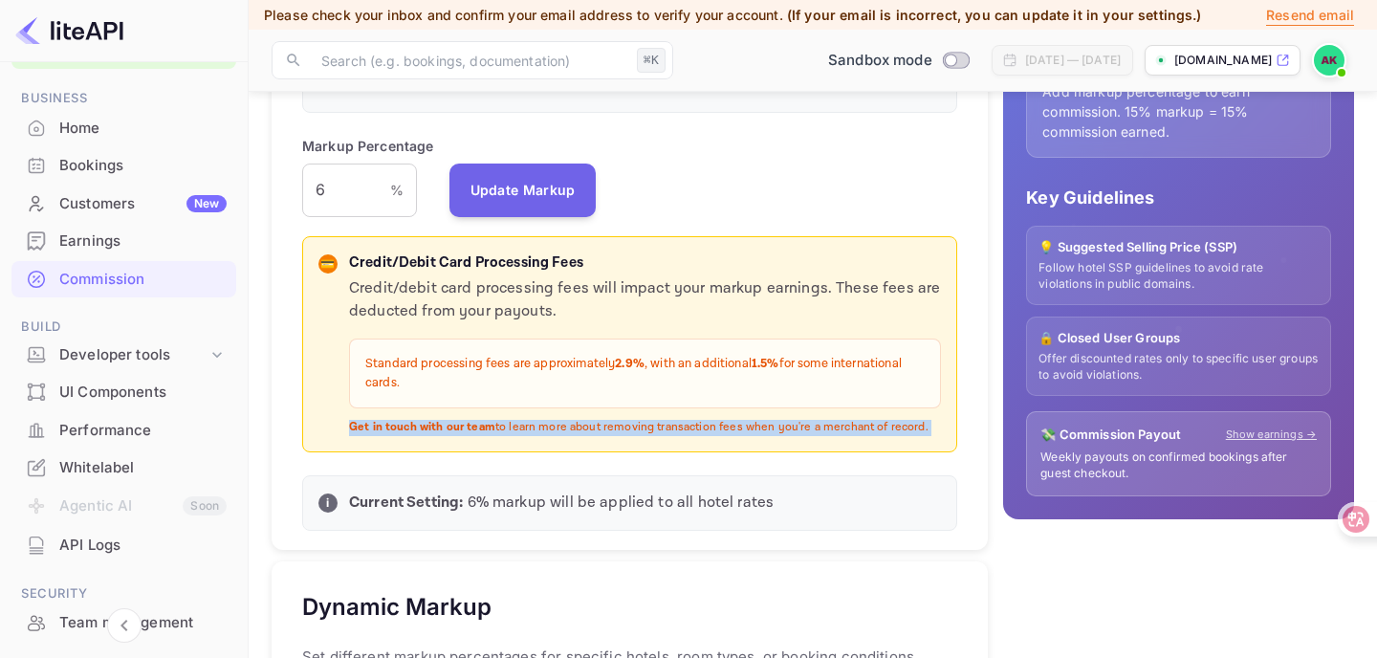
click at [772, 437] on div "💳 Credit/Debit Card Processing Fees Credit/debit card processing fees will impa…" at bounding box center [629, 344] width 655 height 216
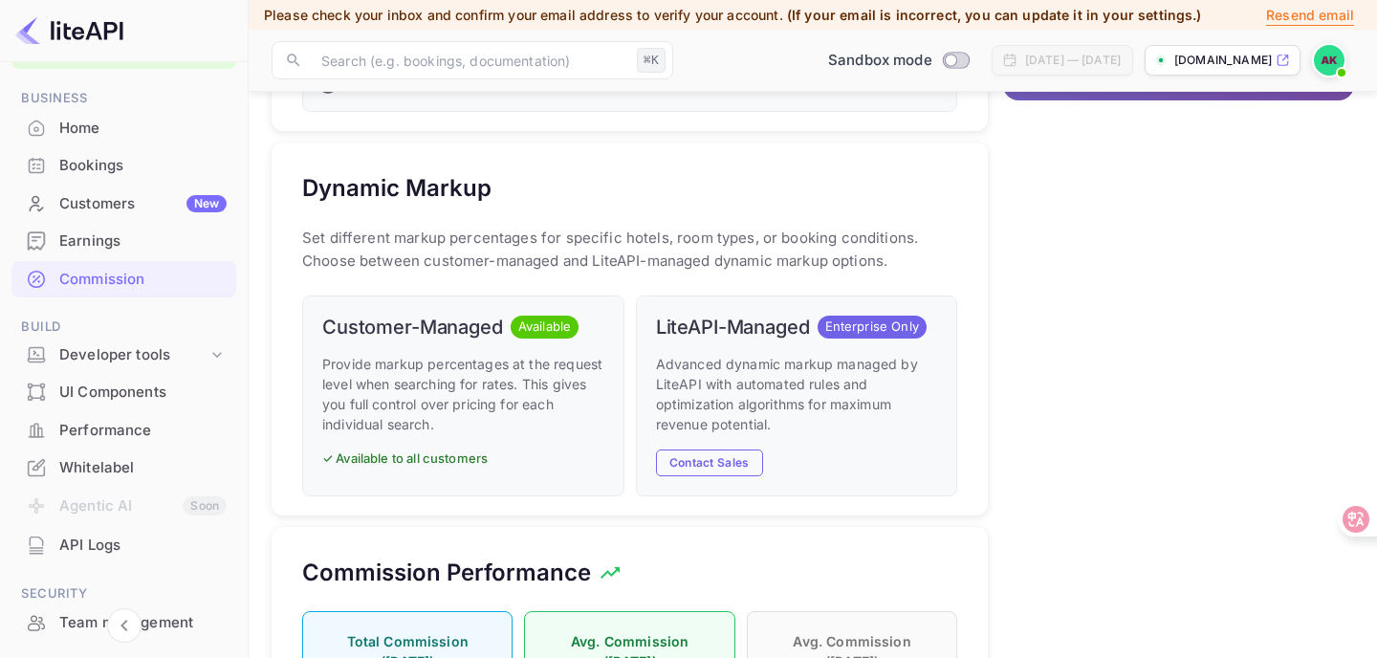
scroll to position [946, 0]
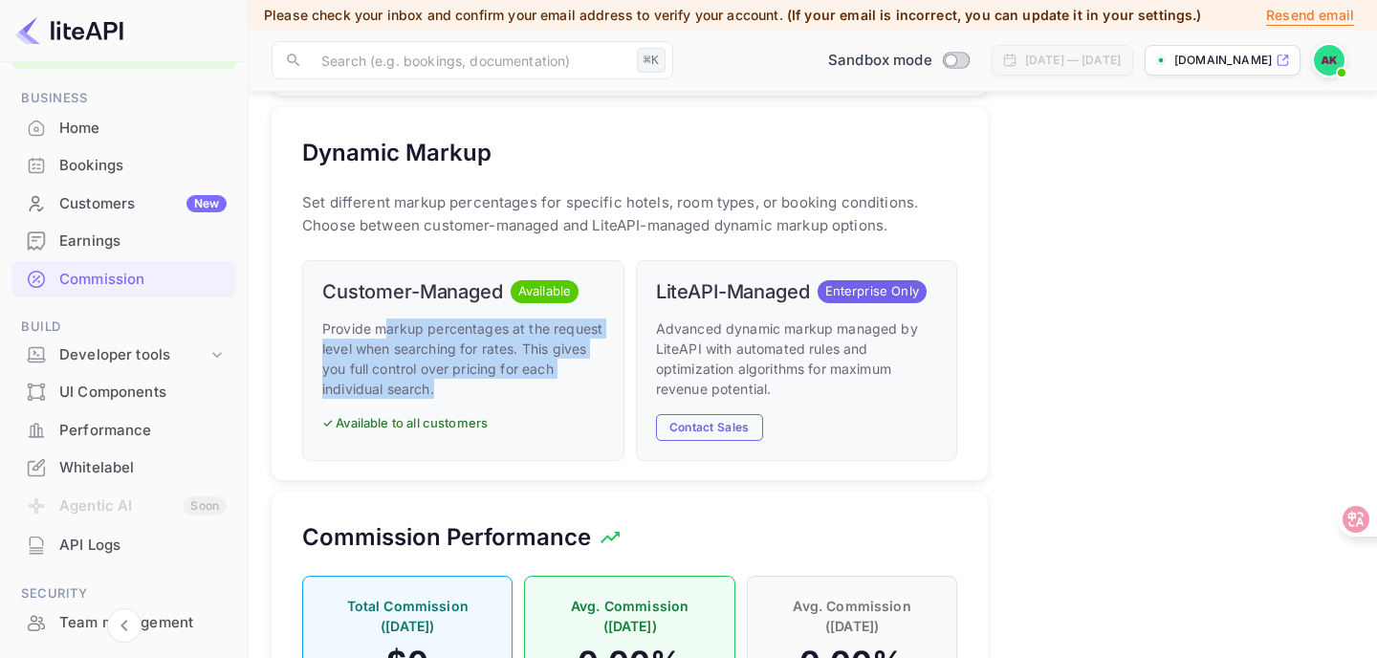
drag, startPoint x: 381, startPoint y: 321, endPoint x: 571, endPoint y: 386, distance: 201.1
click at [571, 386] on p "Provide markup percentages at the request level when searching for rates. This …" at bounding box center [463, 358] width 282 height 80
drag, startPoint x: 440, startPoint y: 282, endPoint x: 570, endPoint y: 397, distance: 173.4
click at [570, 397] on div "Customer-Managed Available Provide markup percentages at the request level when…" at bounding box center [463, 361] width 322 height 202
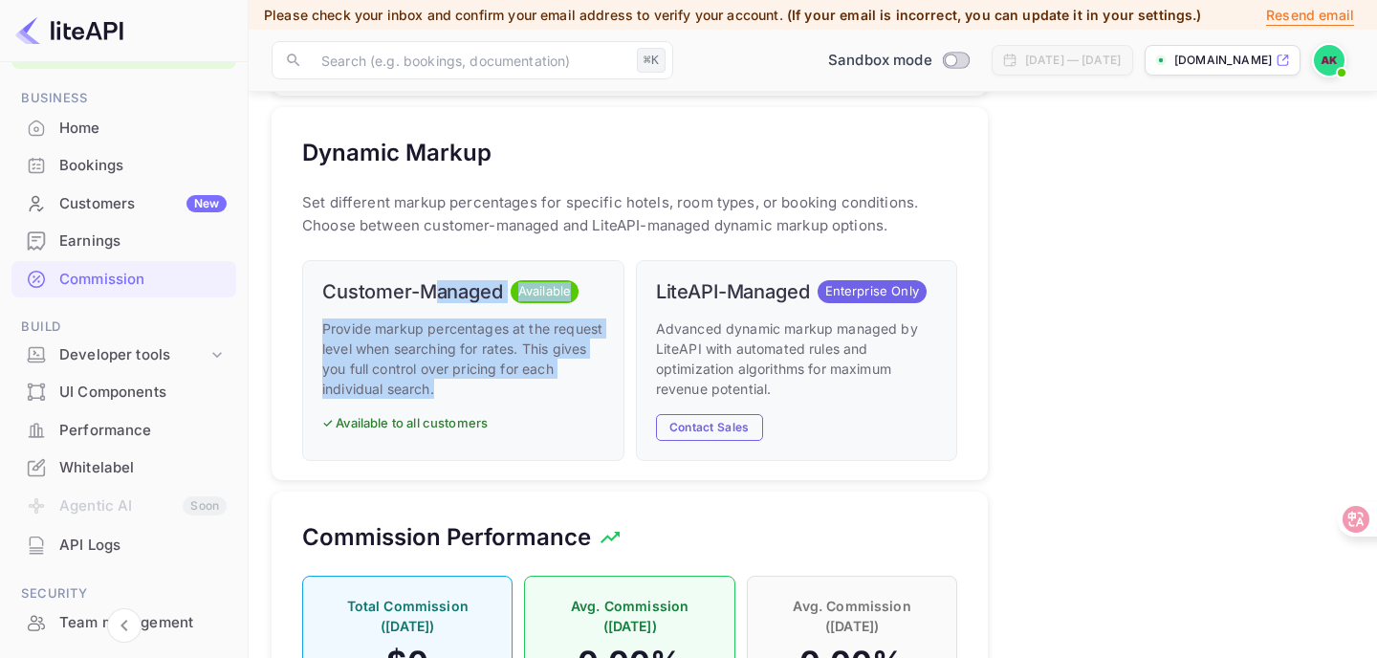
click at [570, 397] on p "Provide markup percentages at the request level when searching for rates. This …" at bounding box center [463, 358] width 282 height 80
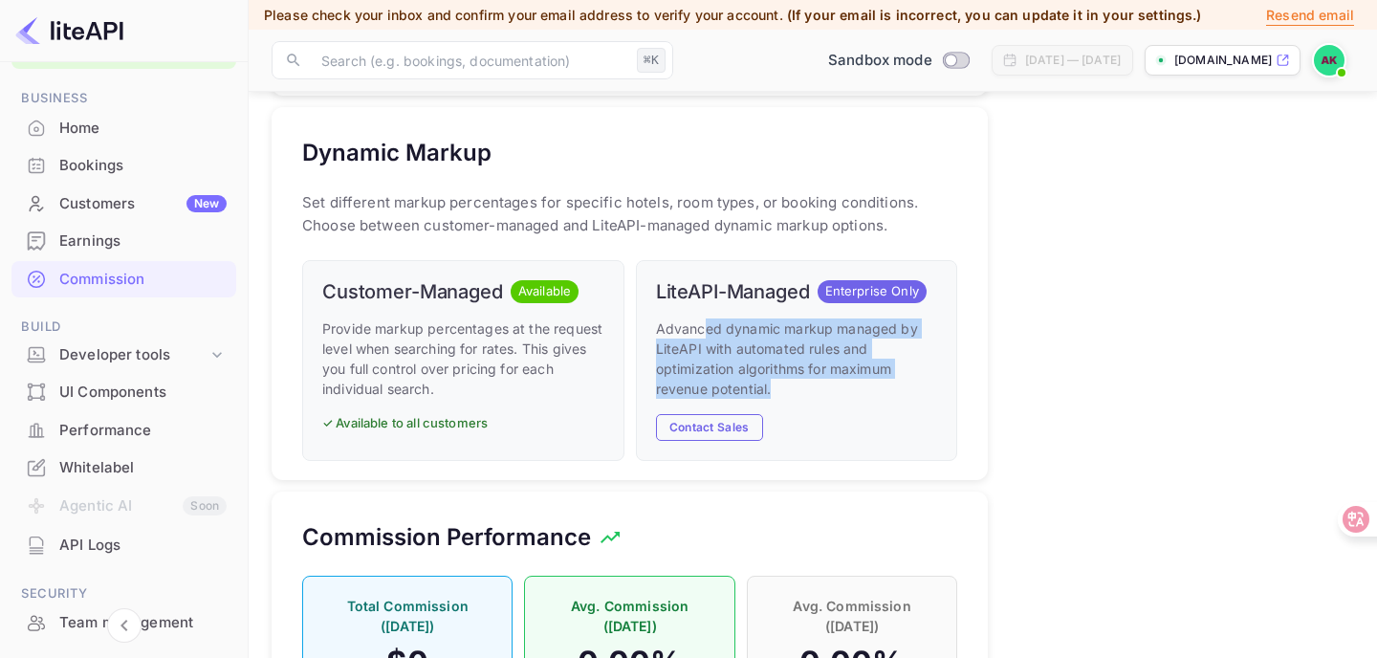
drag, startPoint x: 704, startPoint y: 329, endPoint x: 835, endPoint y: 397, distance: 147.5
click at [844, 397] on p "Advanced dynamic markup managed by LiteAPI with automated rules and optimizatio…" at bounding box center [797, 358] width 282 height 80
click at [835, 397] on p "Advanced dynamic markup managed by LiteAPI with automated rules and optimizatio…" at bounding box center [797, 358] width 282 height 80
drag, startPoint x: 835, startPoint y: 397, endPoint x: 655, endPoint y: 319, distance: 195.7
click at [656, 319] on p "Advanced dynamic markup managed by LiteAPI with automated rules and optimizatio…" at bounding box center [797, 358] width 282 height 80
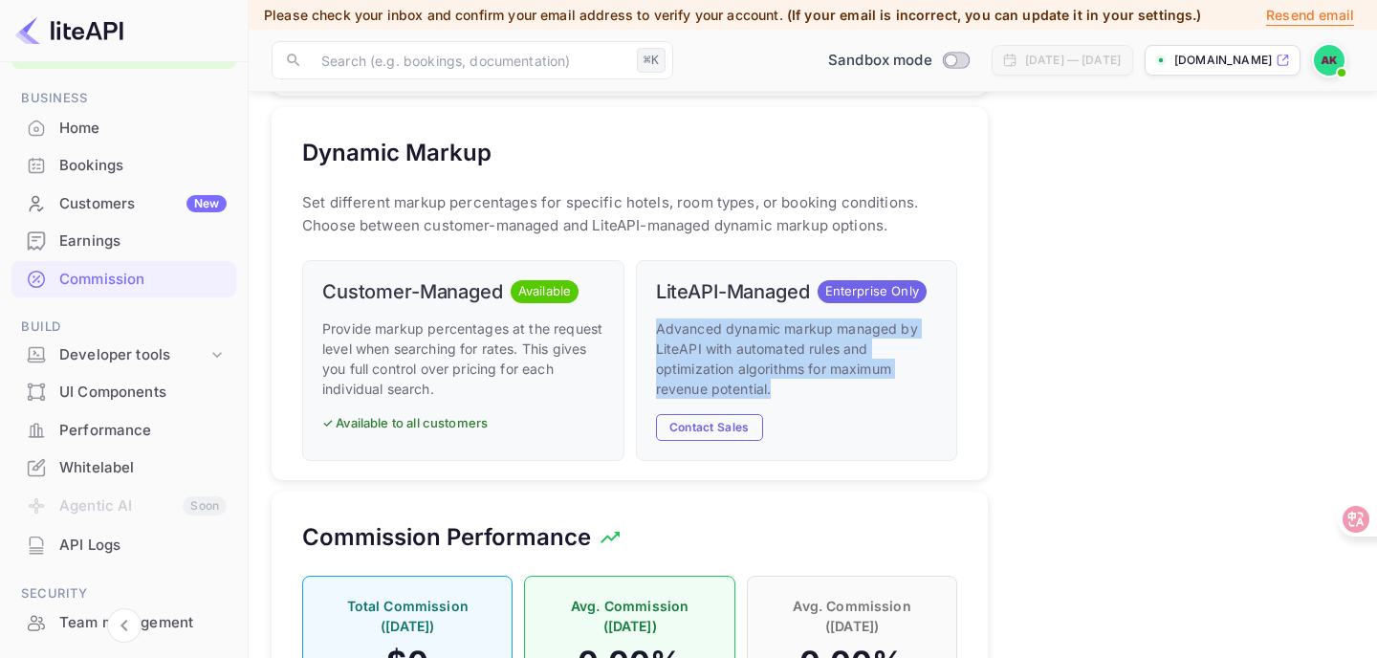
click at [656, 319] on p "Advanced dynamic markup managed by LiteAPI with automated rules and optimizatio…" at bounding box center [797, 358] width 282 height 80
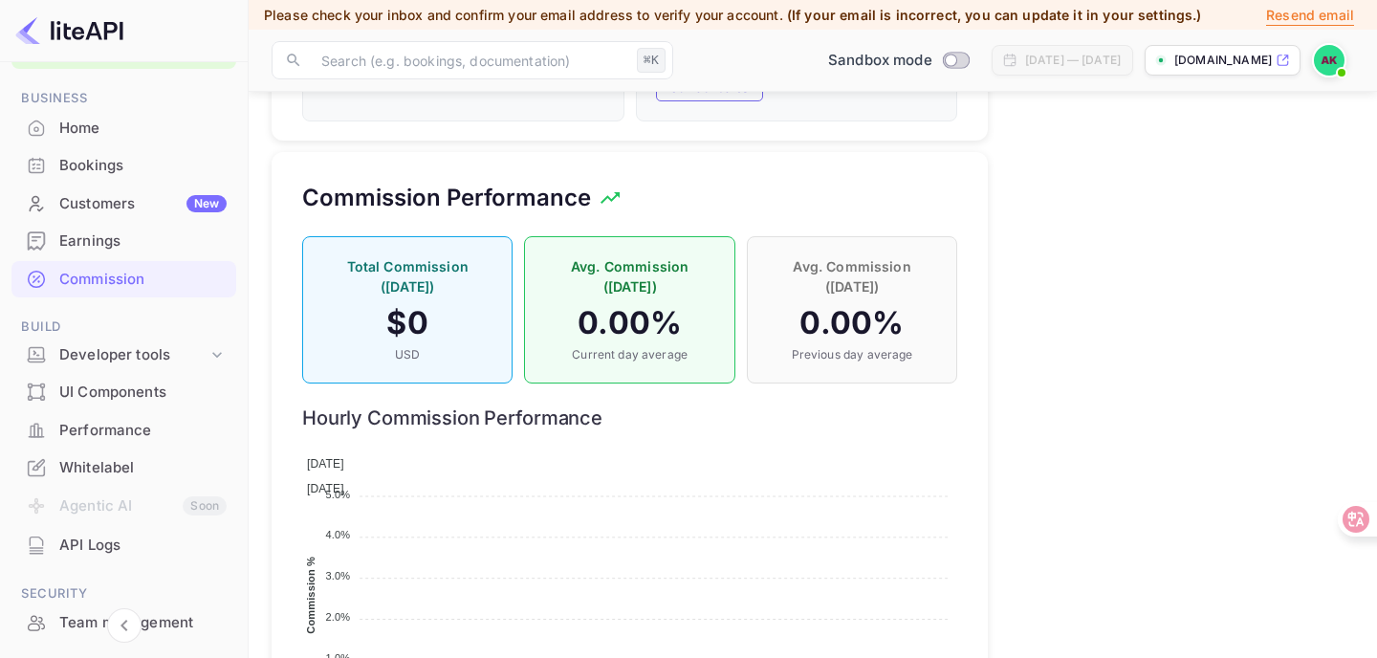
scroll to position [1427, 0]
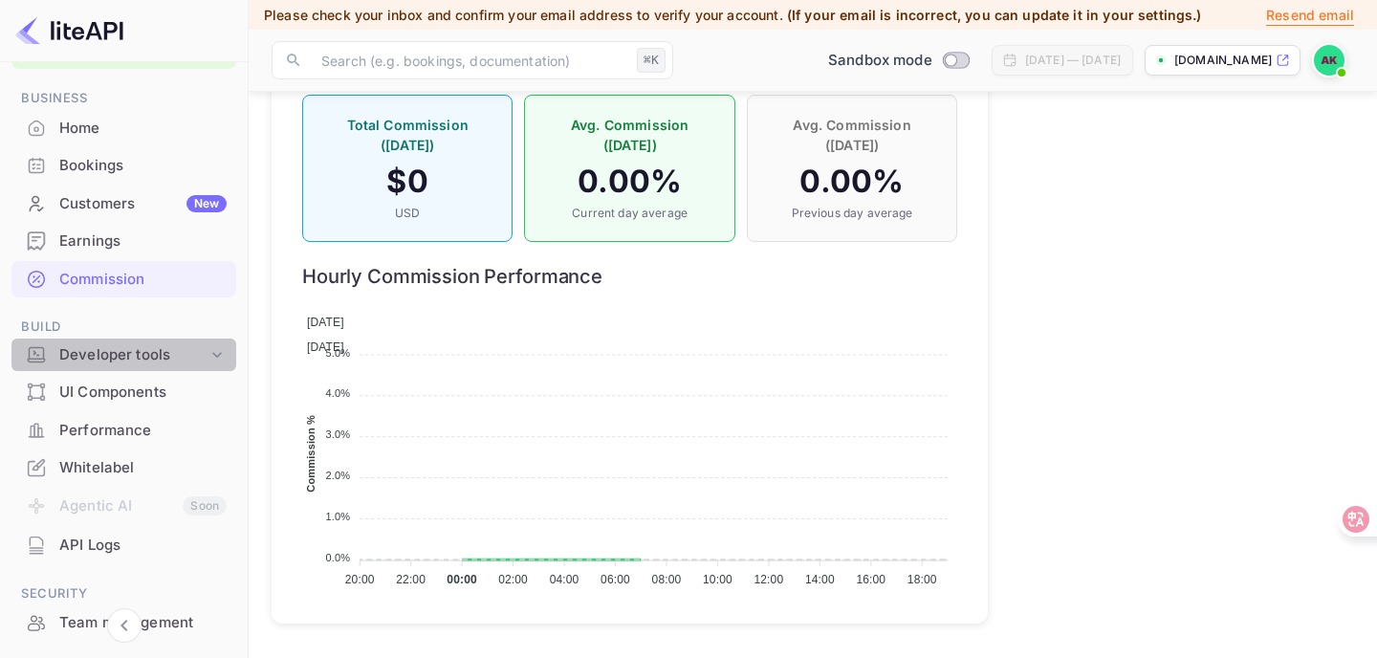
click at [129, 363] on div "Developer tools" at bounding box center [133, 355] width 148 height 22
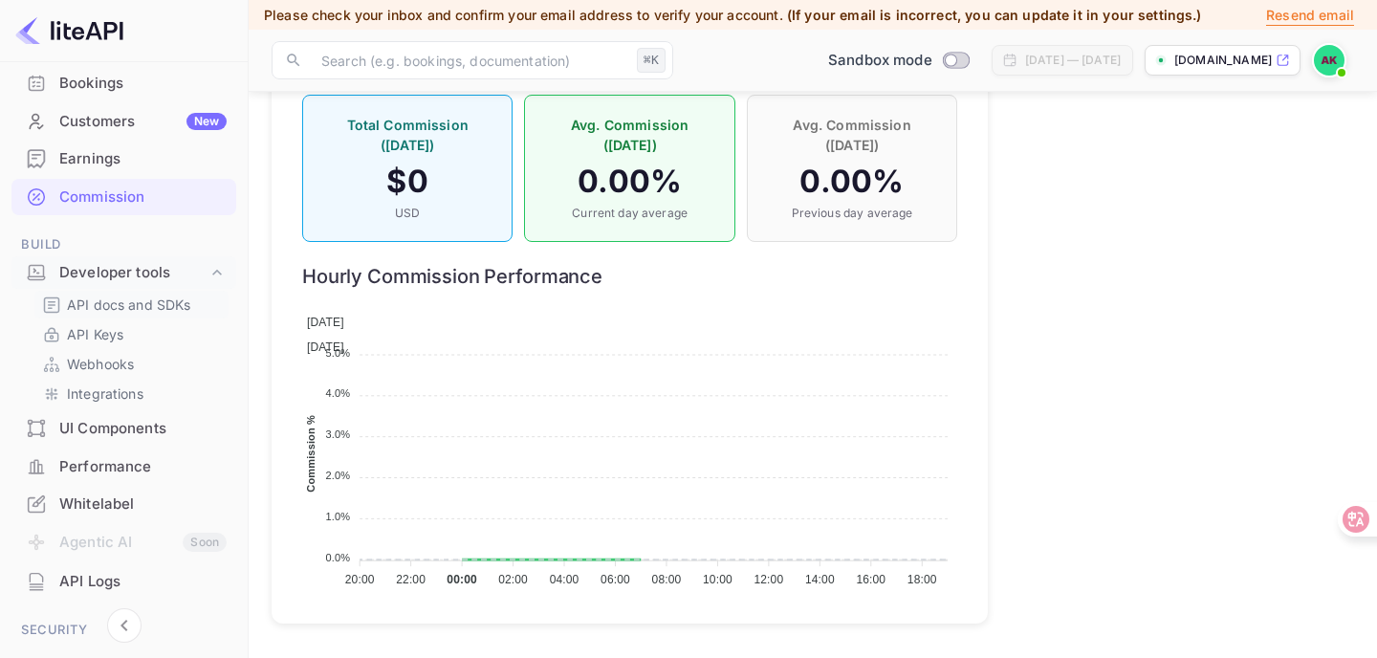
scroll to position [146, 0]
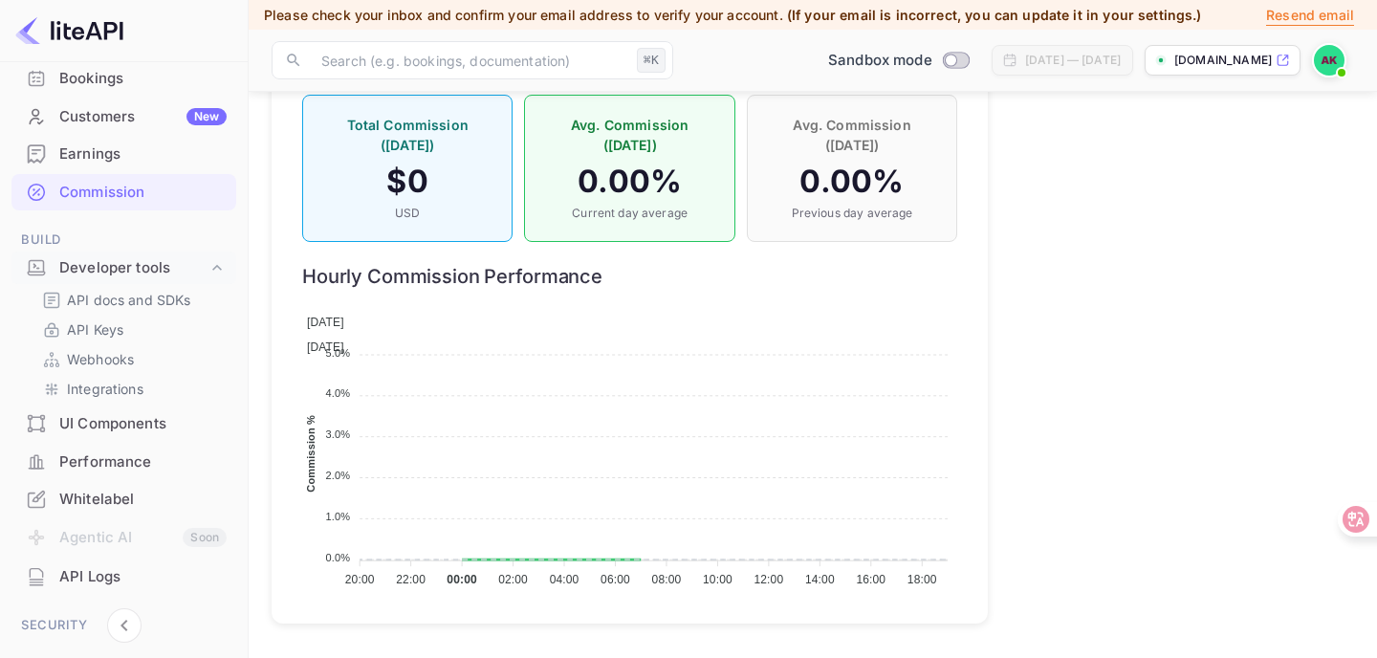
click at [127, 419] on div "UI Components" at bounding box center [142, 424] width 167 height 22
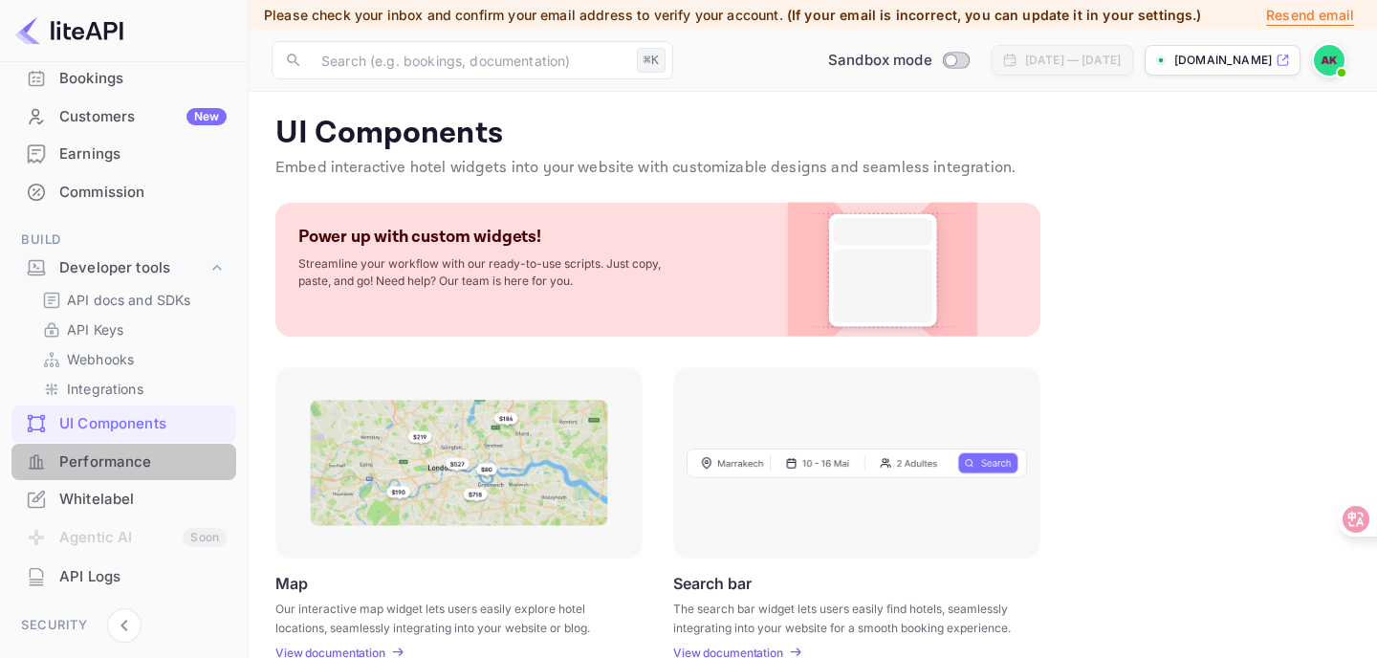
click at [146, 465] on div "Performance" at bounding box center [142, 462] width 167 height 22
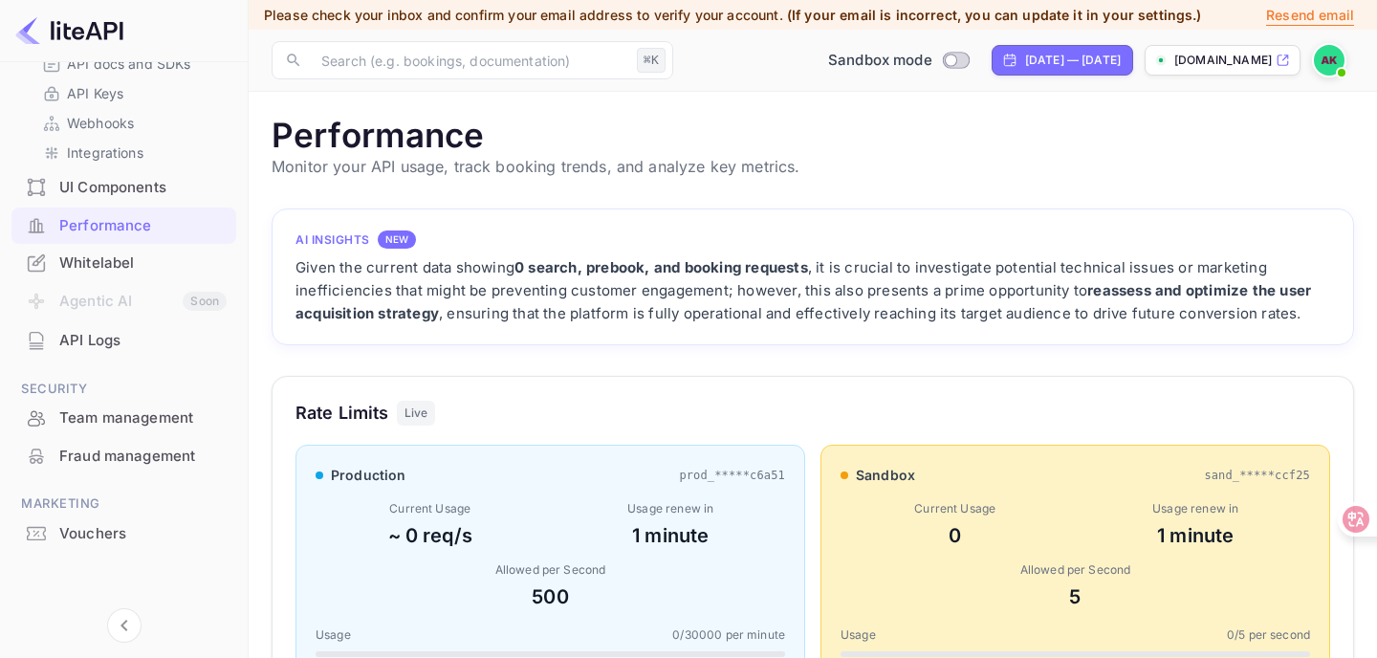
click at [113, 349] on div "API Logs" at bounding box center [142, 341] width 167 height 22
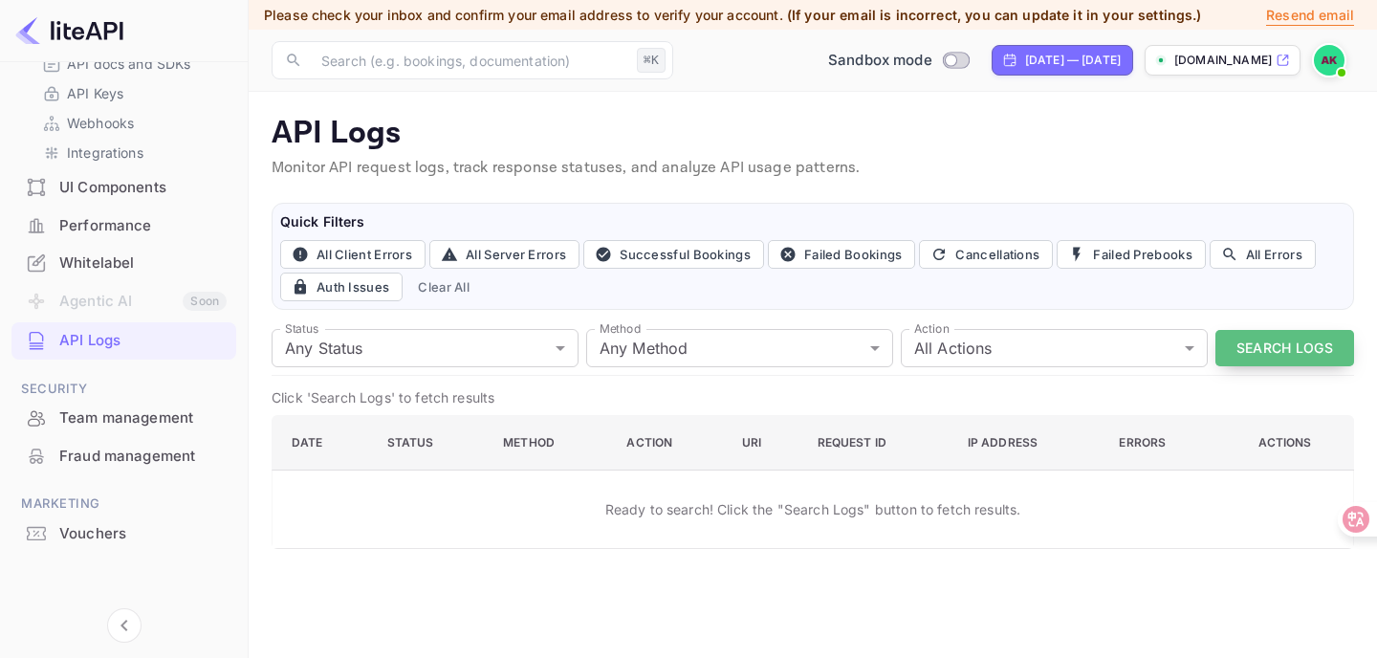
click at [1255, 354] on button "Search Logs" at bounding box center [1284, 348] width 139 height 37
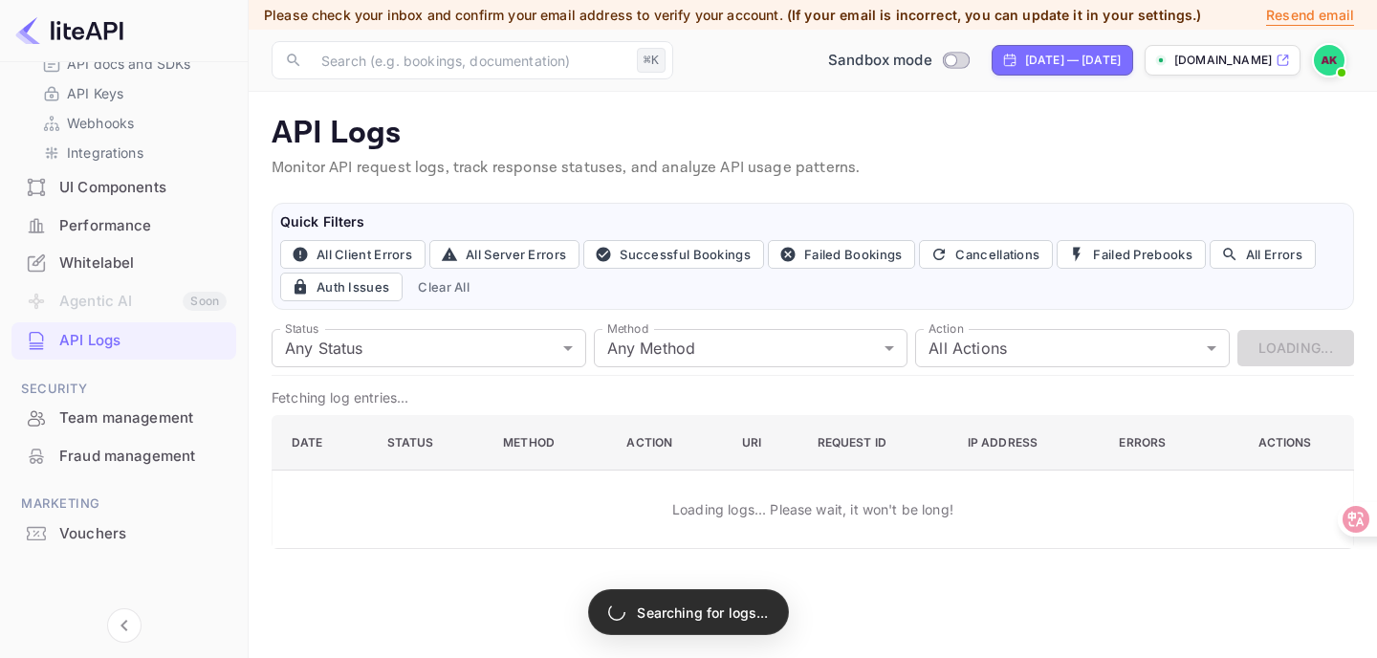
click at [115, 429] on div "Team management" at bounding box center [123, 418] width 225 height 37
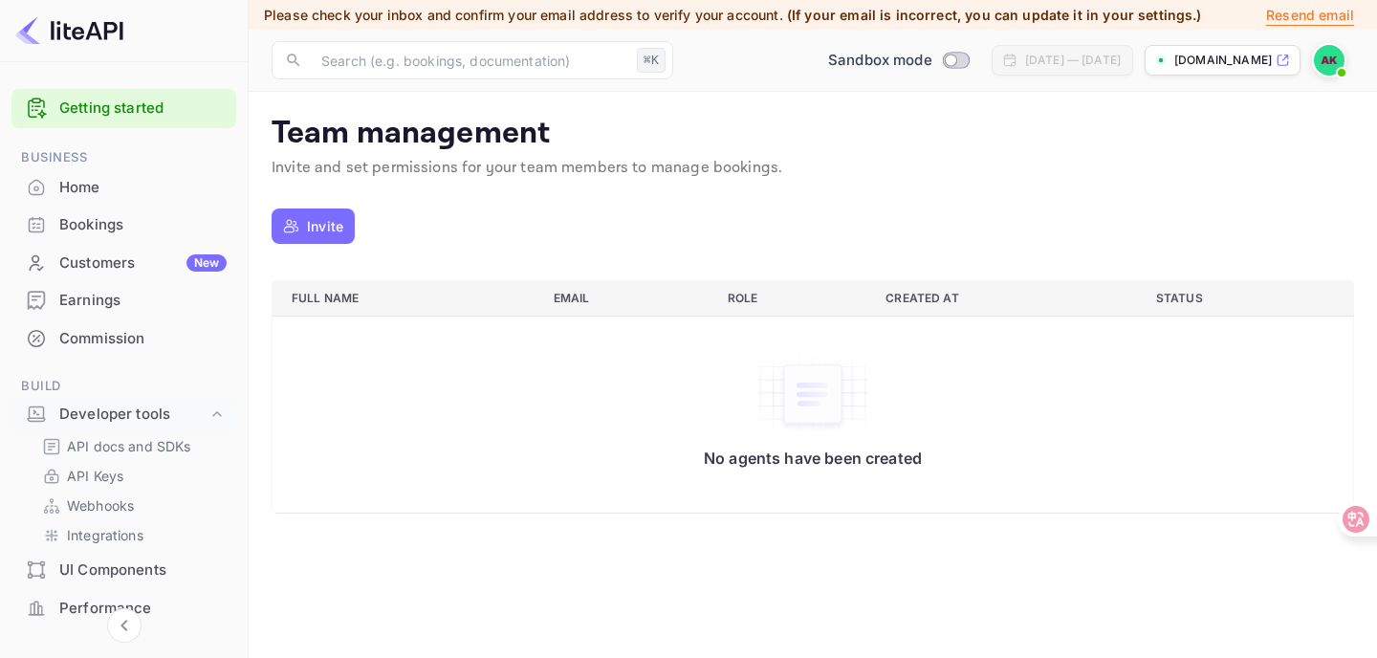
click at [102, 179] on div "Home" at bounding box center [142, 188] width 167 height 22
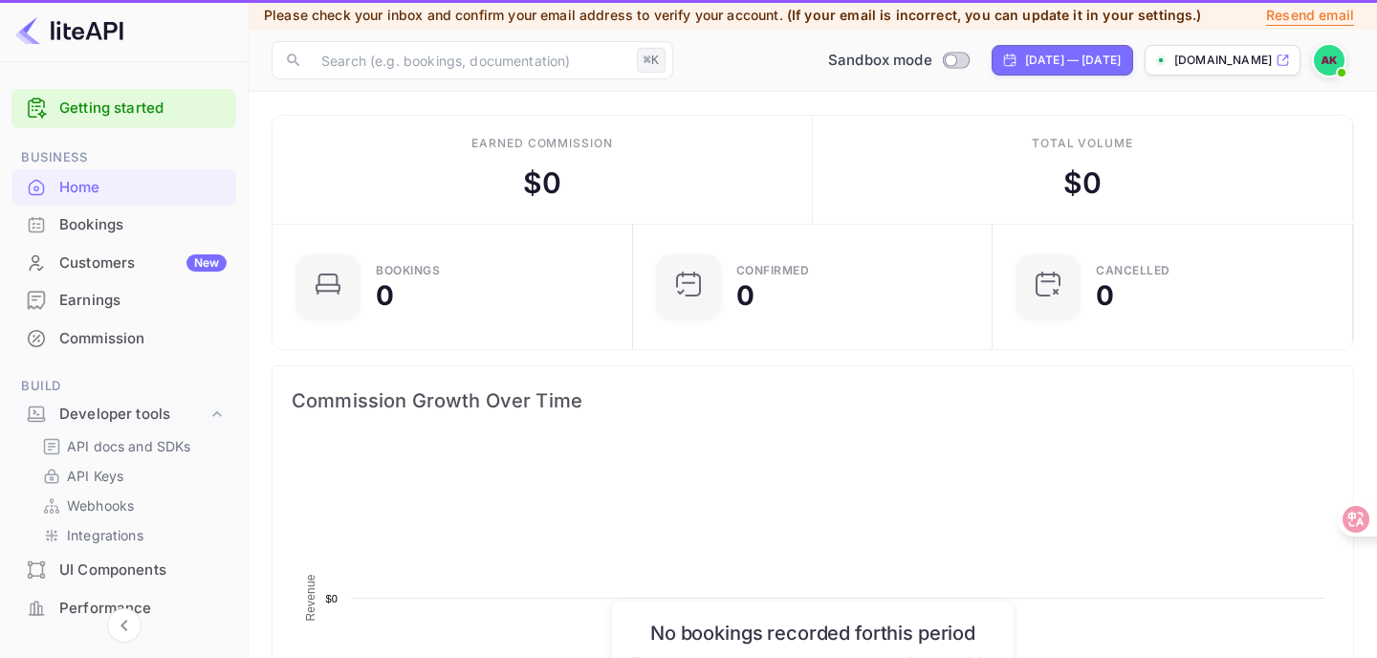
scroll to position [311, 349]
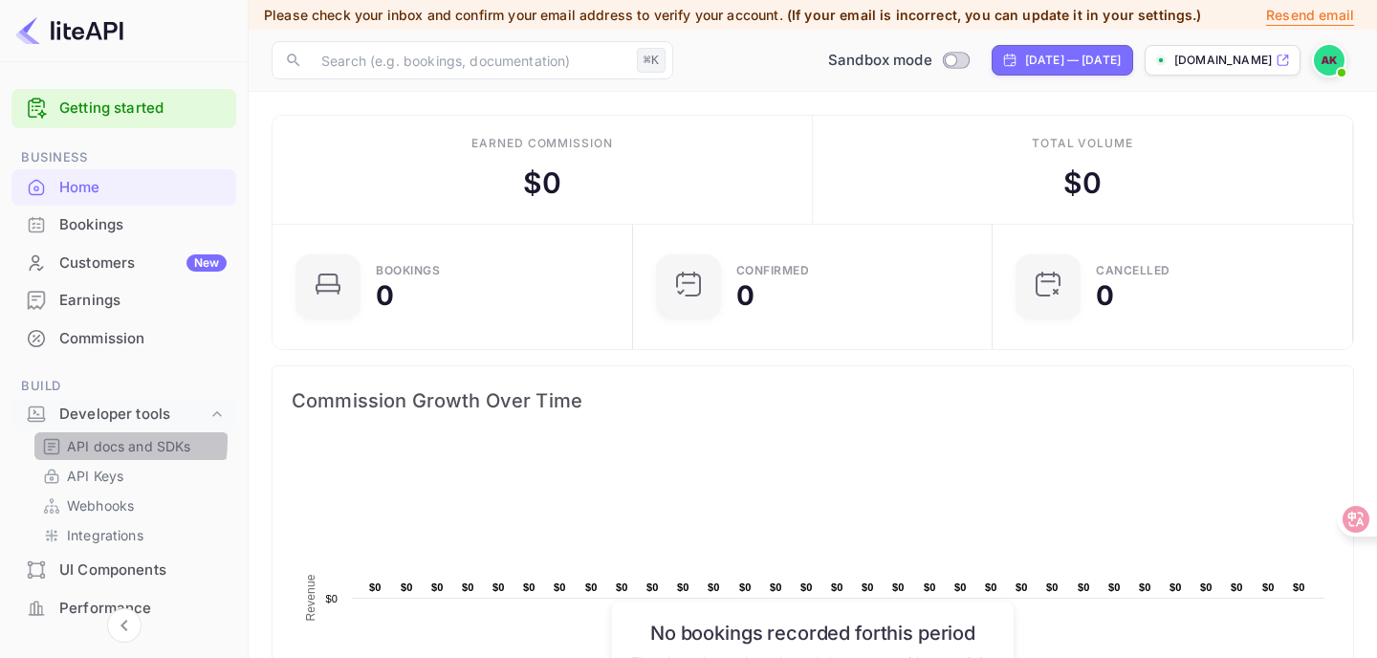
click at [105, 441] on p "API docs and SDKs" at bounding box center [129, 446] width 124 height 20
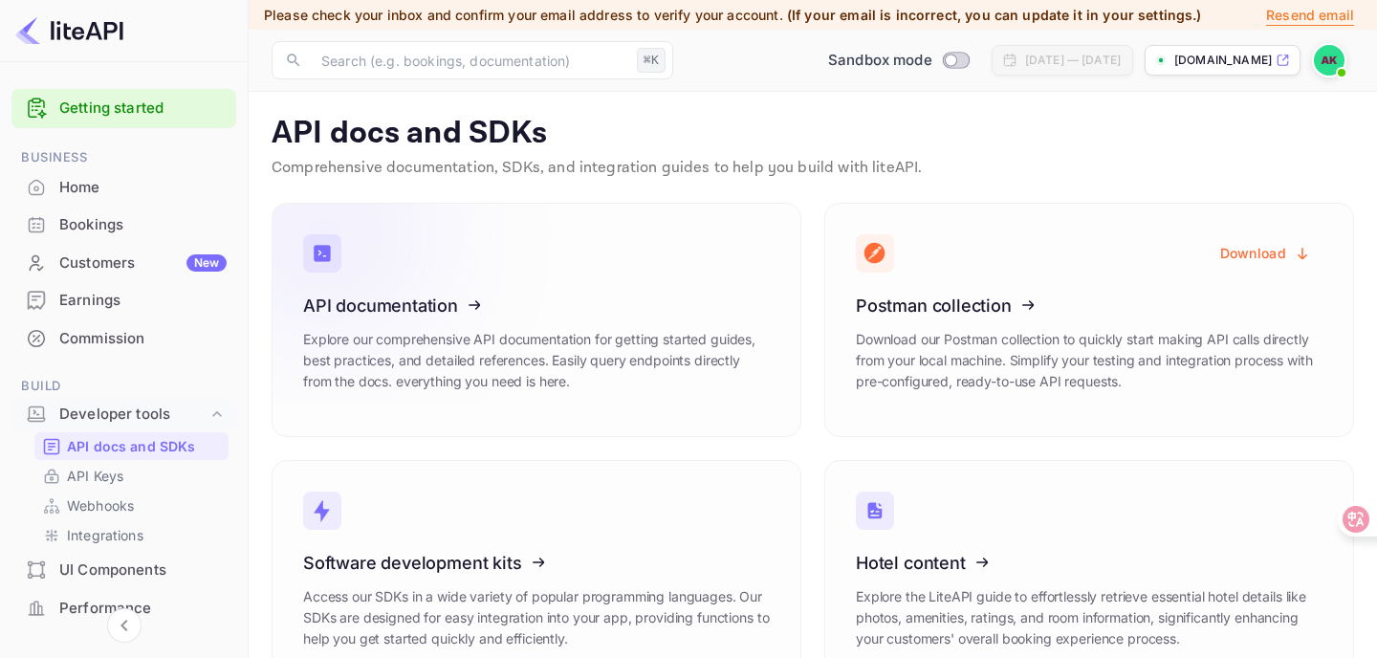
click at [390, 387] on icon at bounding box center [420, 302] width 297 height 197
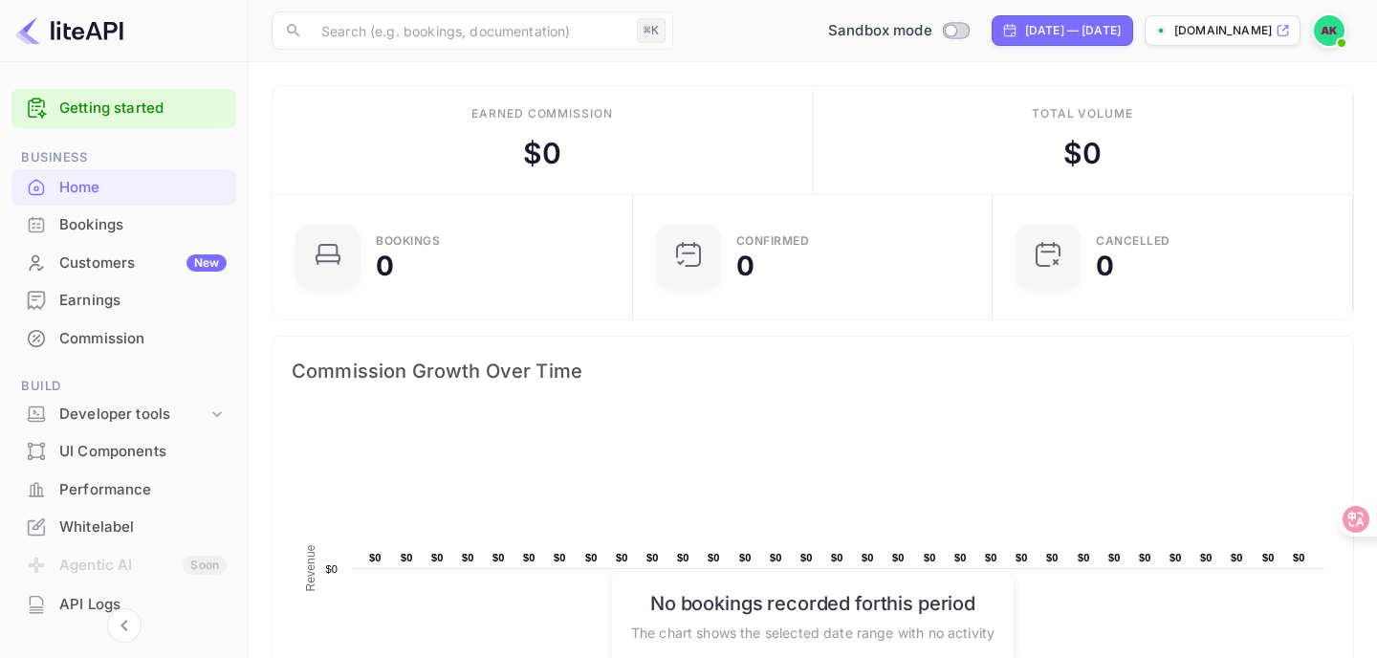
click at [138, 226] on div "Bookings" at bounding box center [142, 225] width 167 height 22
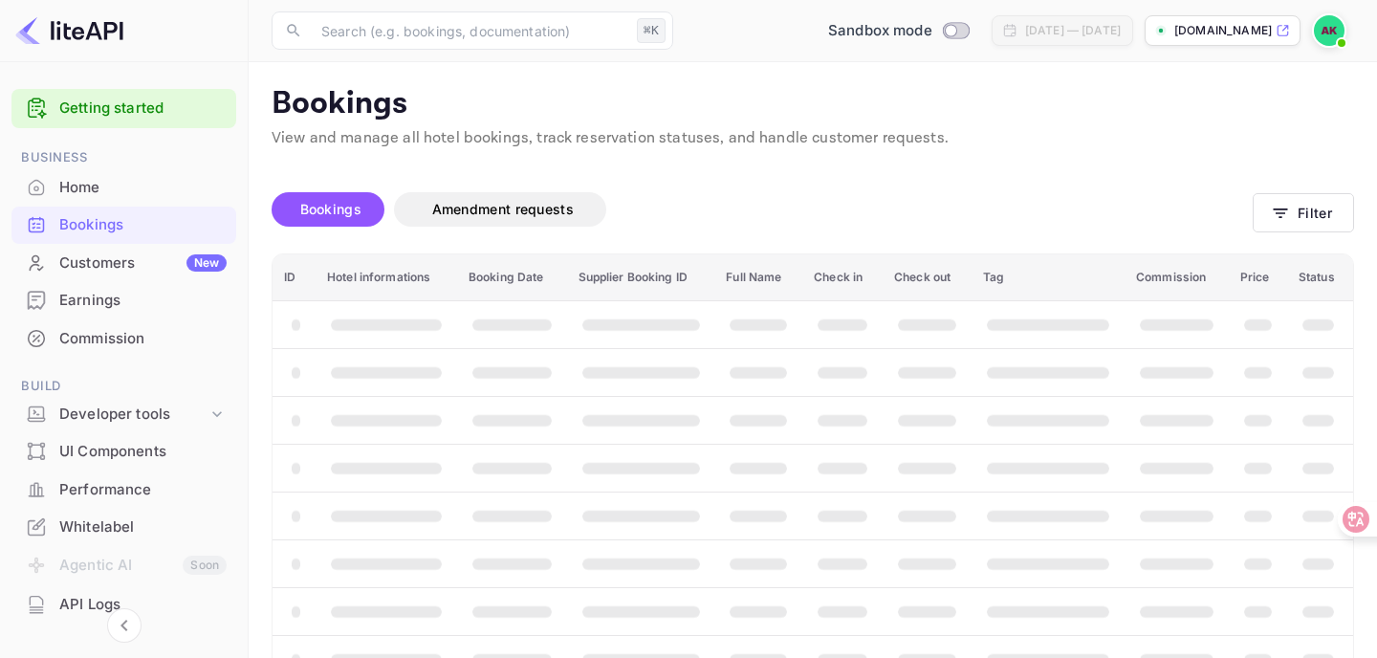
click at [126, 250] on div "Customers New" at bounding box center [123, 263] width 225 height 37
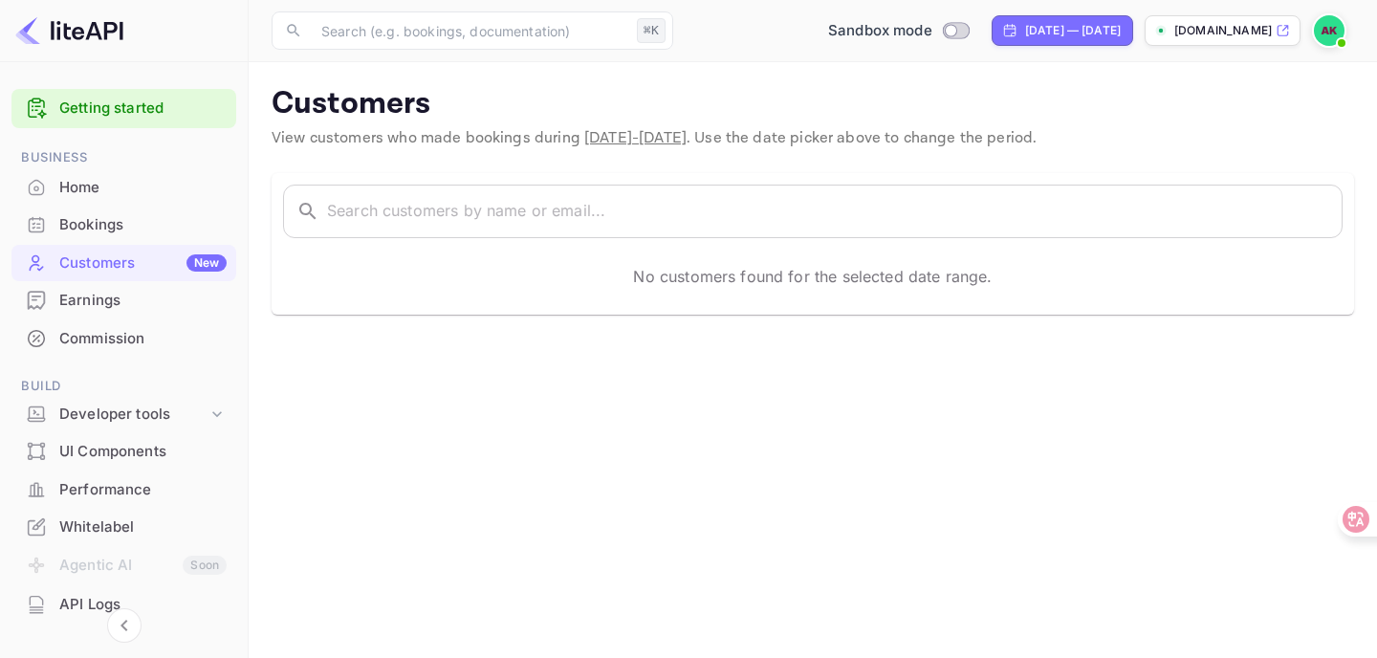
click at [126, 298] on div "Earnings" at bounding box center [142, 301] width 167 height 22
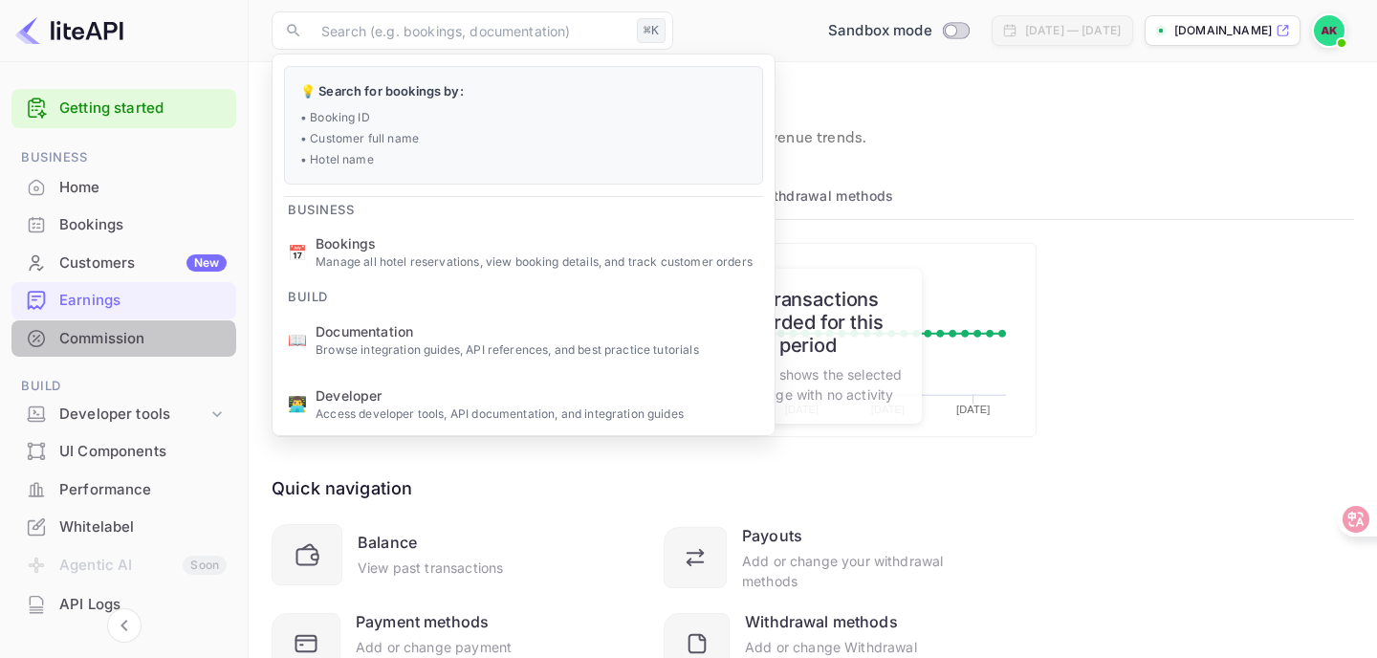
click at [119, 352] on div "Commission" at bounding box center [123, 338] width 225 height 37
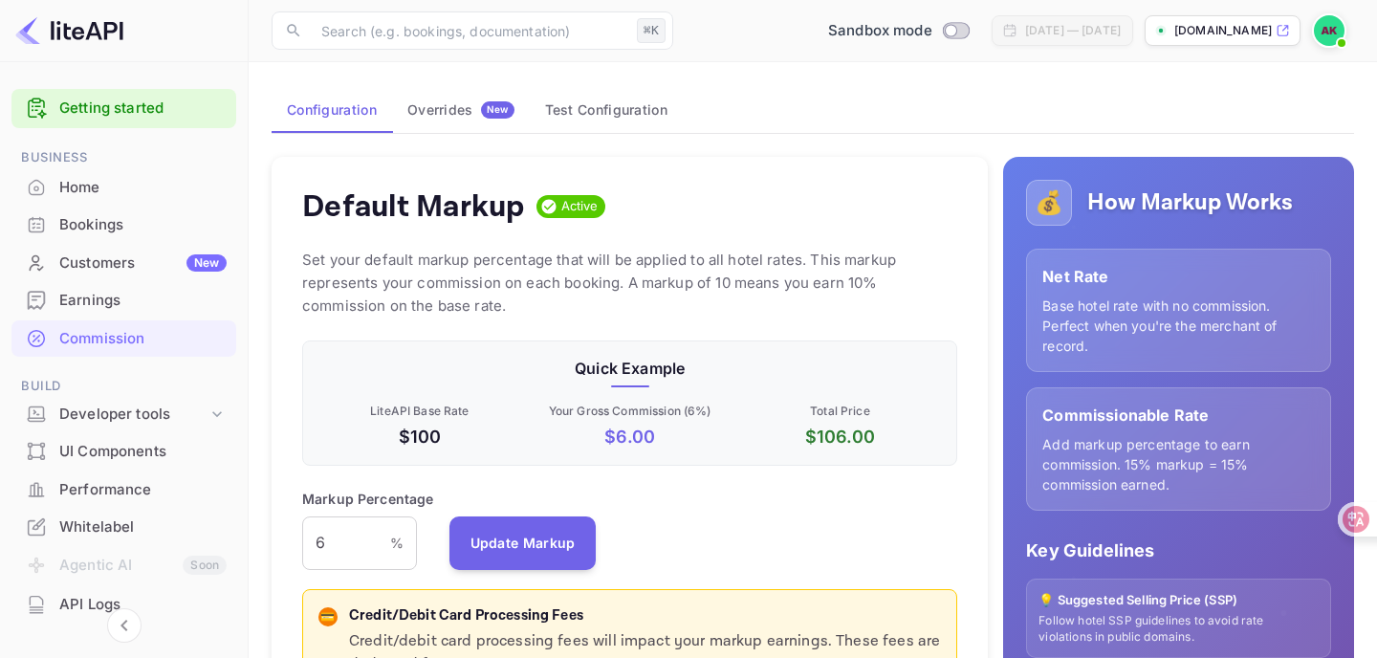
scroll to position [191, 0]
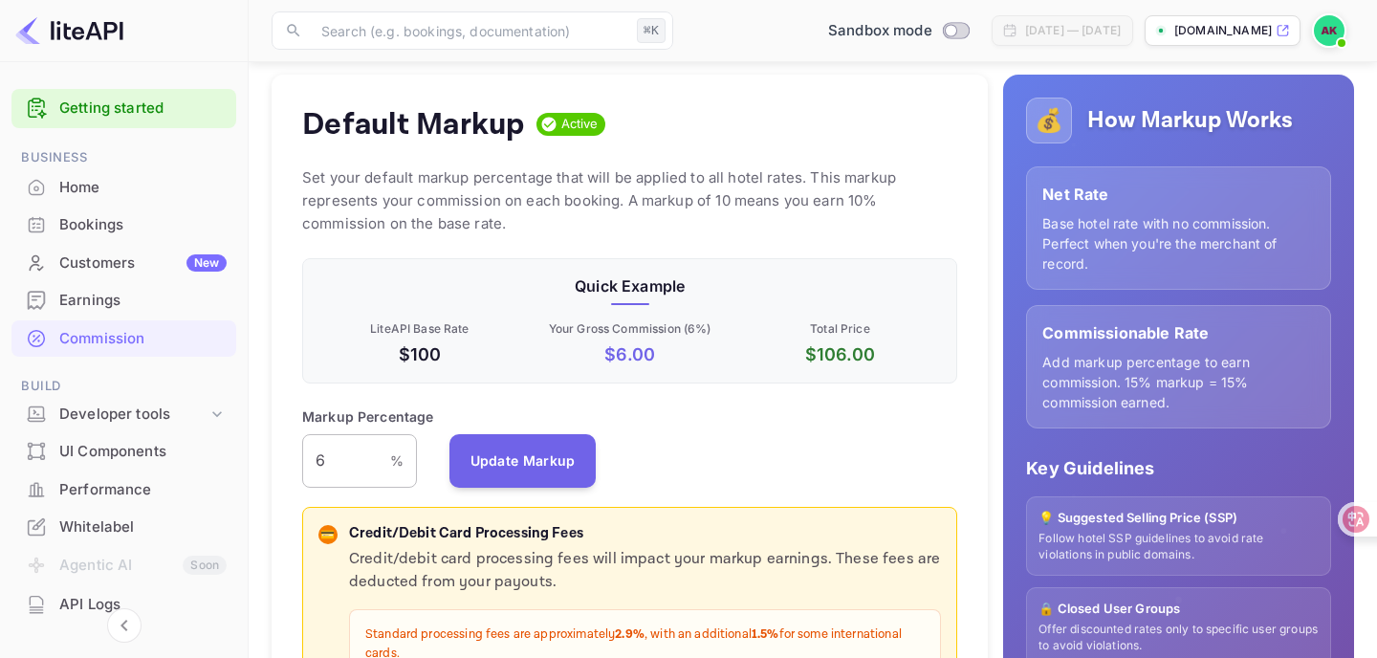
click at [383, 463] on input "6" at bounding box center [346, 461] width 88 height 54
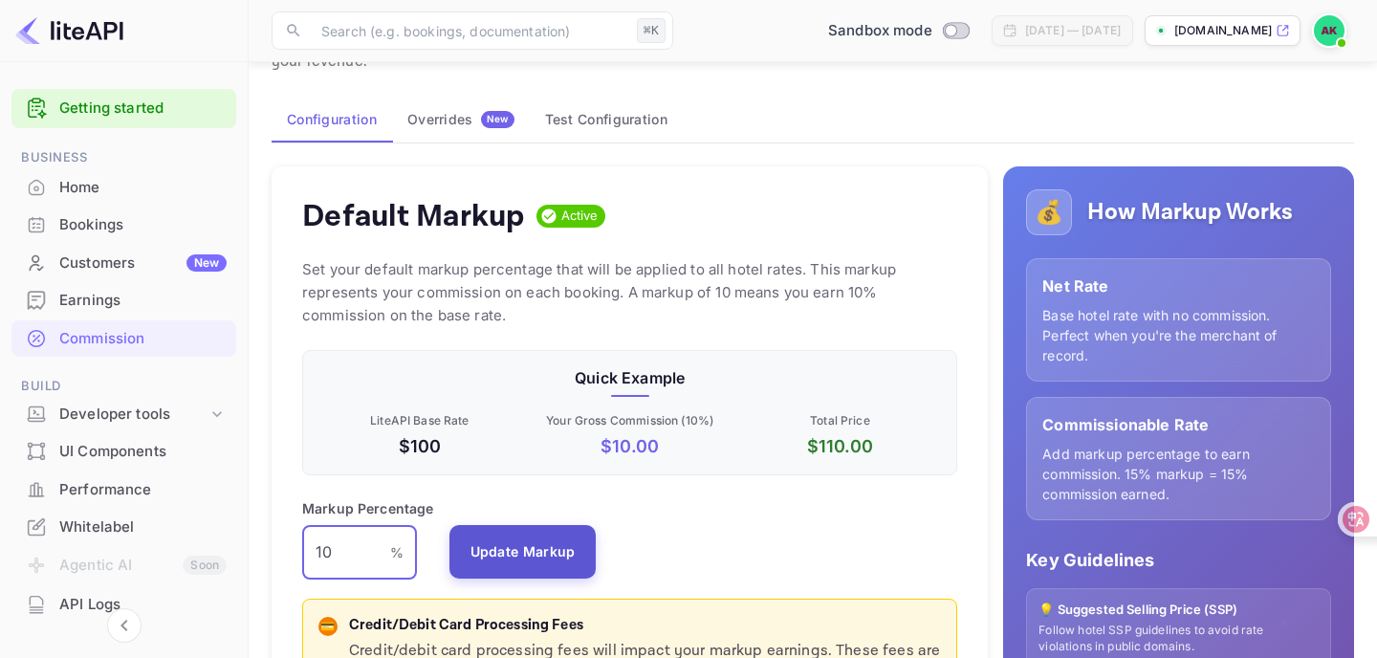
scroll to position [55, 0]
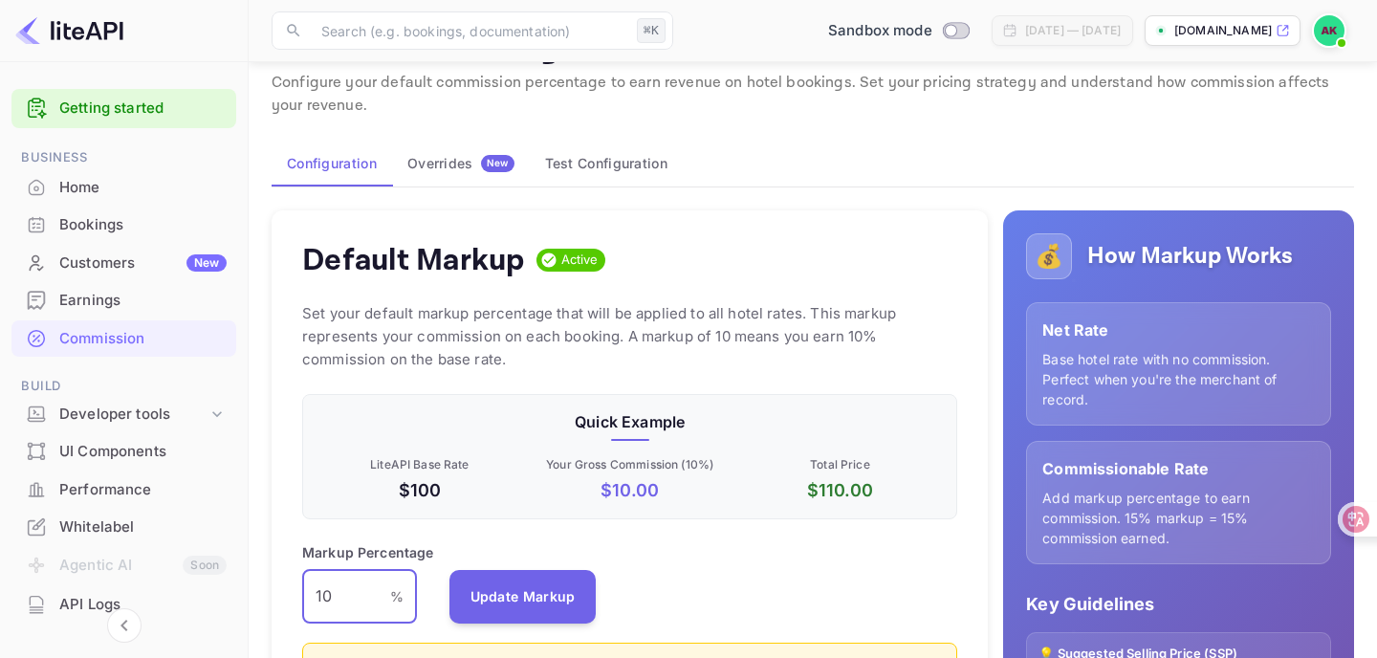
type input "10"
drag, startPoint x: 530, startPoint y: 319, endPoint x: 530, endPoint y: 307, distance: 12.4
click at [531, 307] on p "Set your default markup percentage that will be applied to all hotel rates. Thi…" at bounding box center [629, 336] width 655 height 69
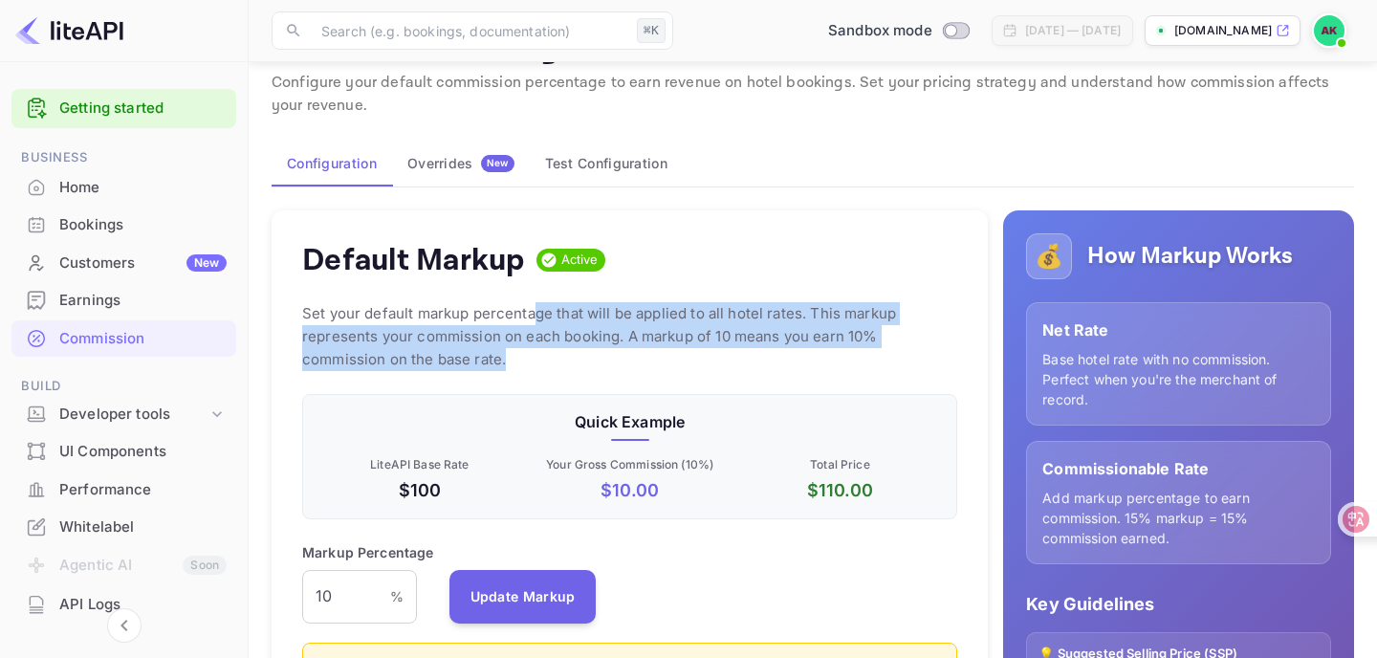
drag, startPoint x: 530, startPoint y: 307, endPoint x: 553, endPoint y: 359, distance: 56.5
click at [553, 359] on p "Set your default markup percentage that will be applied to all hotel rates. Thi…" at bounding box center [629, 336] width 655 height 69
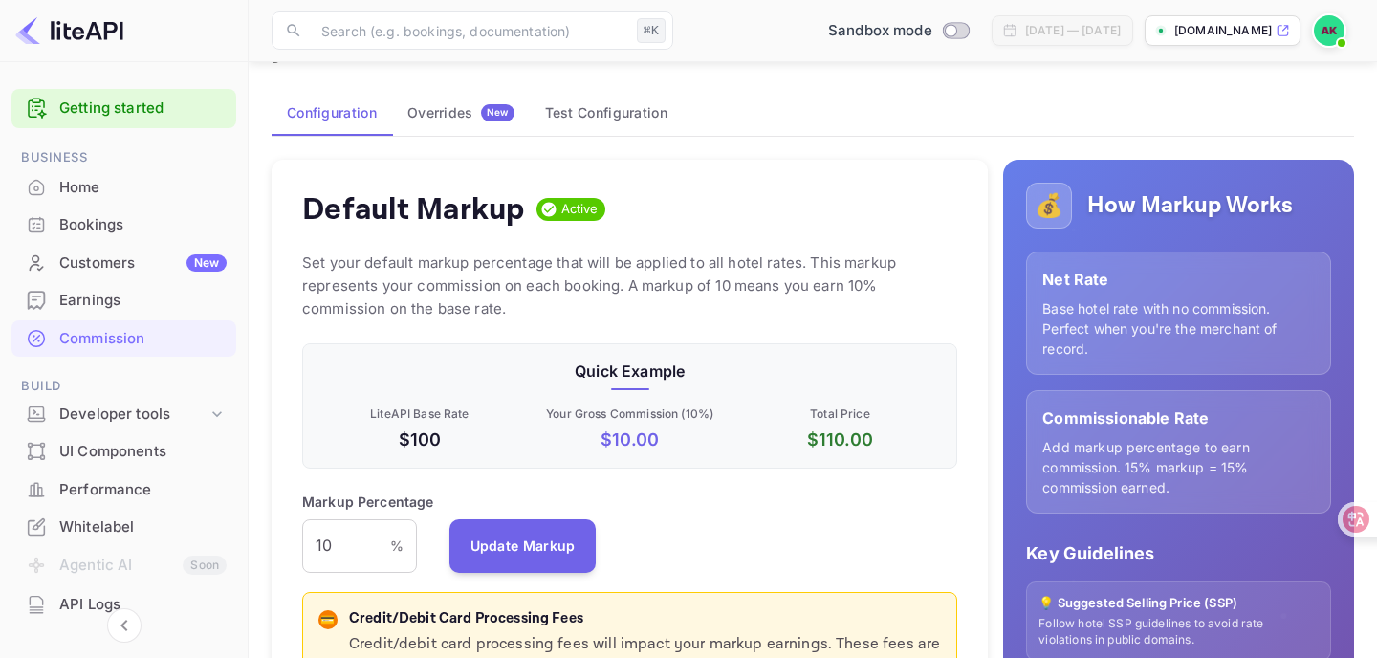
scroll to position [217, 0]
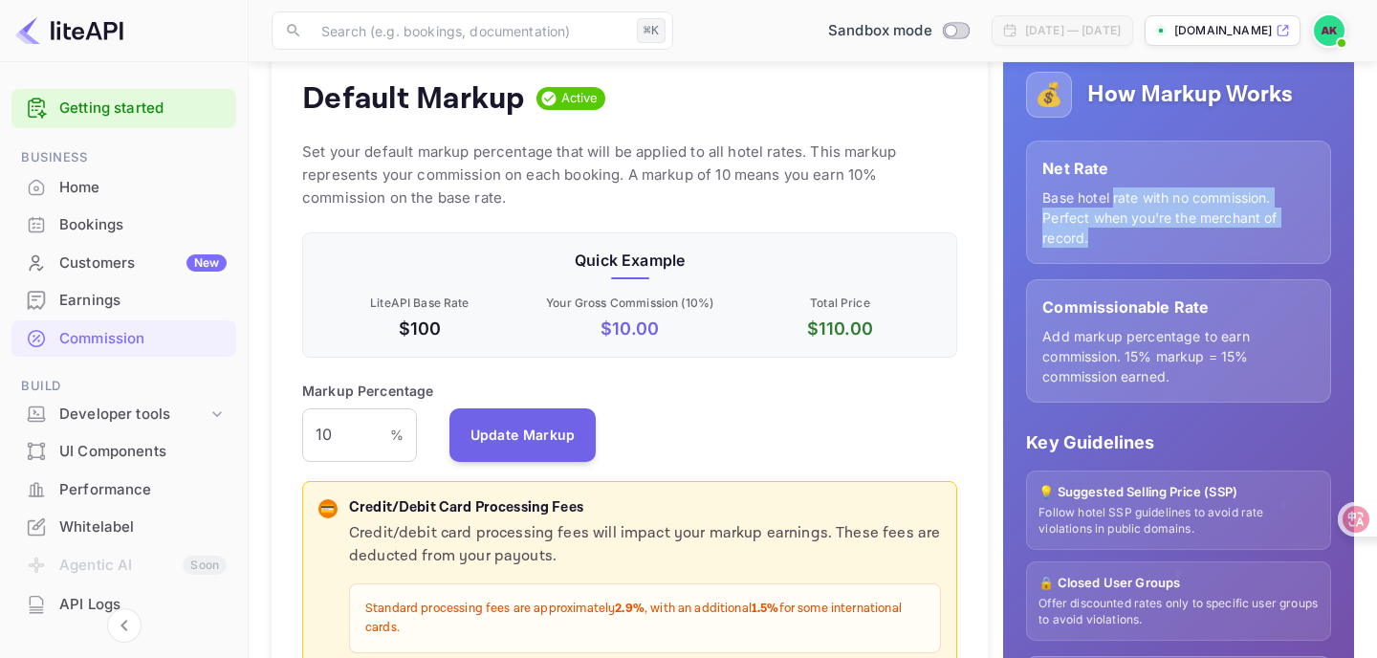
drag, startPoint x: 1115, startPoint y: 196, endPoint x: 1191, endPoint y: 237, distance: 86.8
click at [1191, 237] on p "Base hotel rate with no commission. Perfect when you're the merchant of record." at bounding box center [1178, 217] width 272 height 60
drag, startPoint x: 1191, startPoint y: 237, endPoint x: 1093, endPoint y: 200, distance: 105.3
click at [1093, 200] on p "Base hotel rate with no commission. Perfect when you're the merchant of record." at bounding box center [1178, 217] width 272 height 60
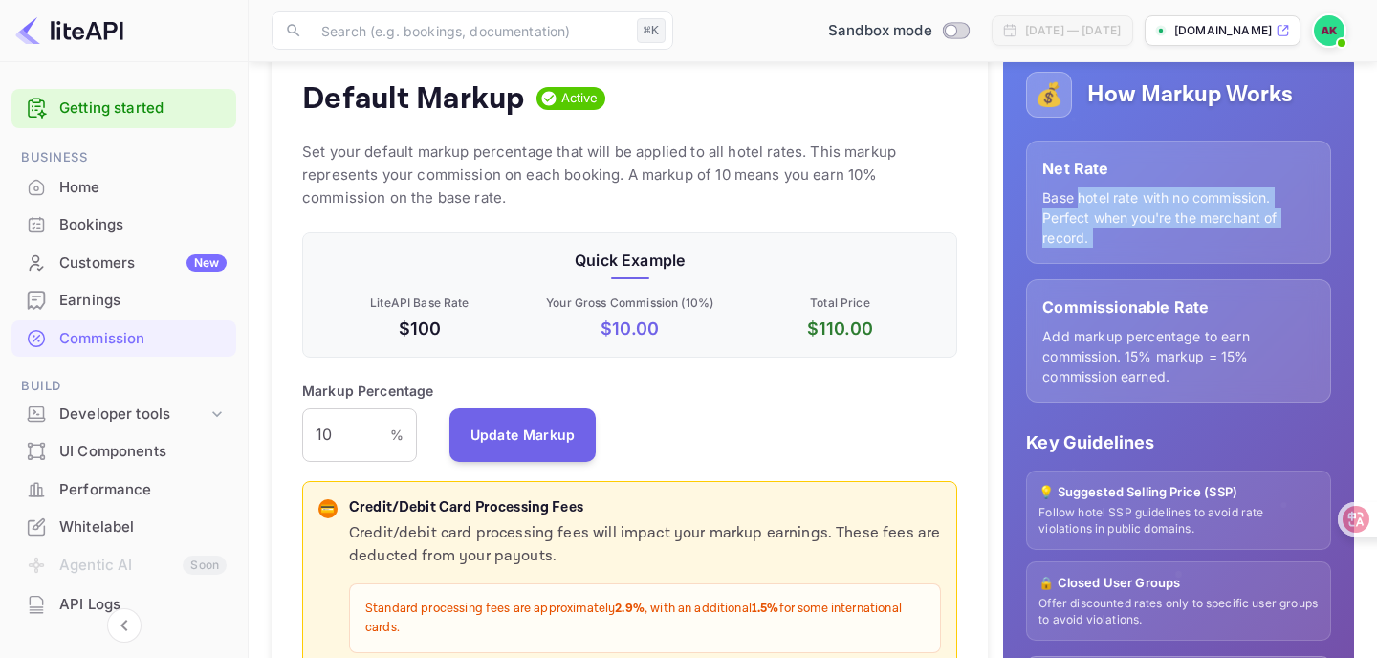
click at [1093, 200] on p "Base hotel rate with no commission. Perfect when you're the merchant of record." at bounding box center [1178, 217] width 272 height 60
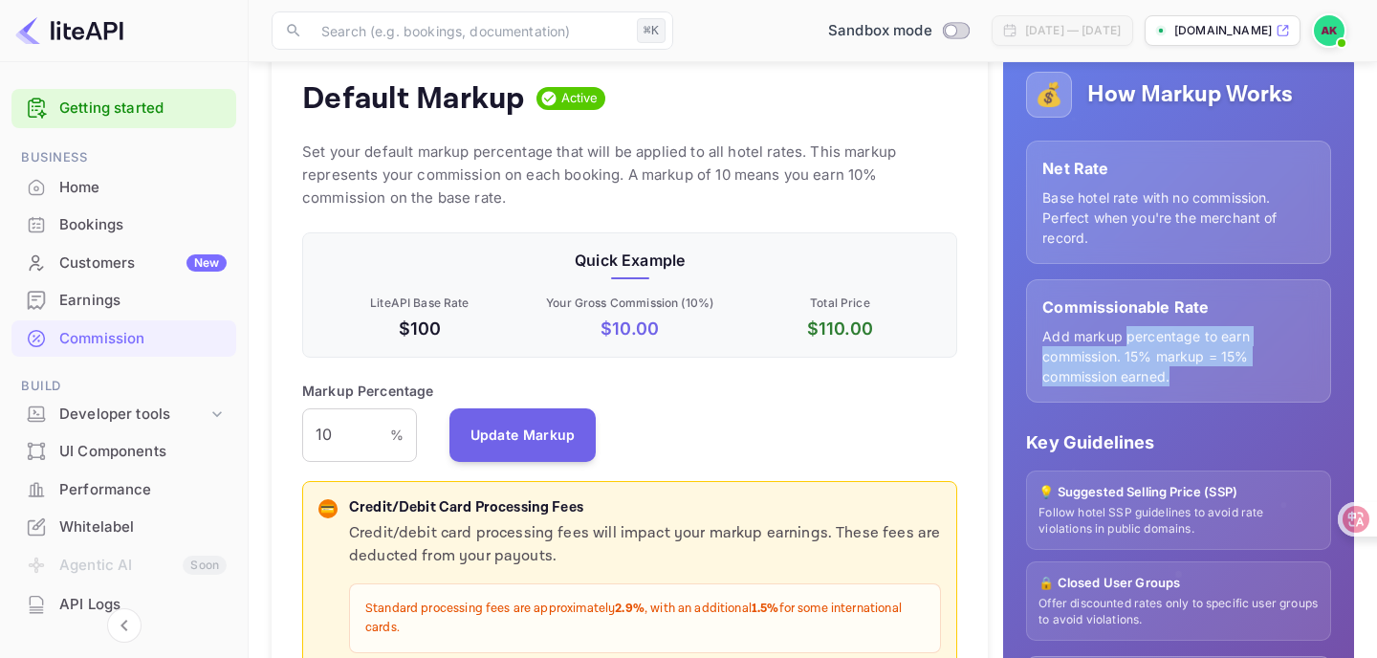
drag, startPoint x: 1124, startPoint y: 330, endPoint x: 1205, endPoint y: 388, distance: 99.3
click at [1205, 388] on div "Commissionable Rate Add markup percentage to earn commission. 15% markup = 15% …" at bounding box center [1178, 340] width 305 height 123
drag, startPoint x: 1205, startPoint y: 388, endPoint x: 1224, endPoint y: 359, distance: 34.5
click at [1224, 359] on div "Commissionable Rate Add markup percentage to earn commission. 15% markup = 15% …" at bounding box center [1178, 340] width 305 height 123
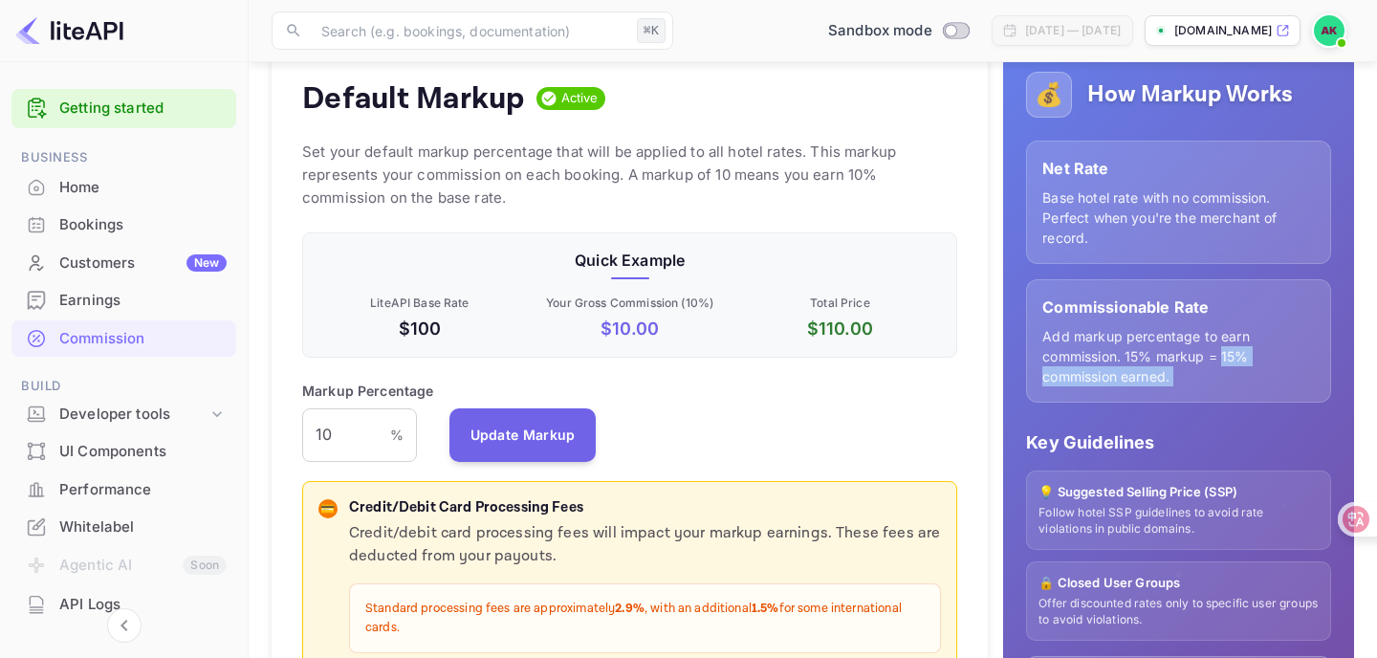
click at [1224, 359] on p "Add markup percentage to earn commission. 15% markup = 15% commission earned." at bounding box center [1178, 356] width 272 height 60
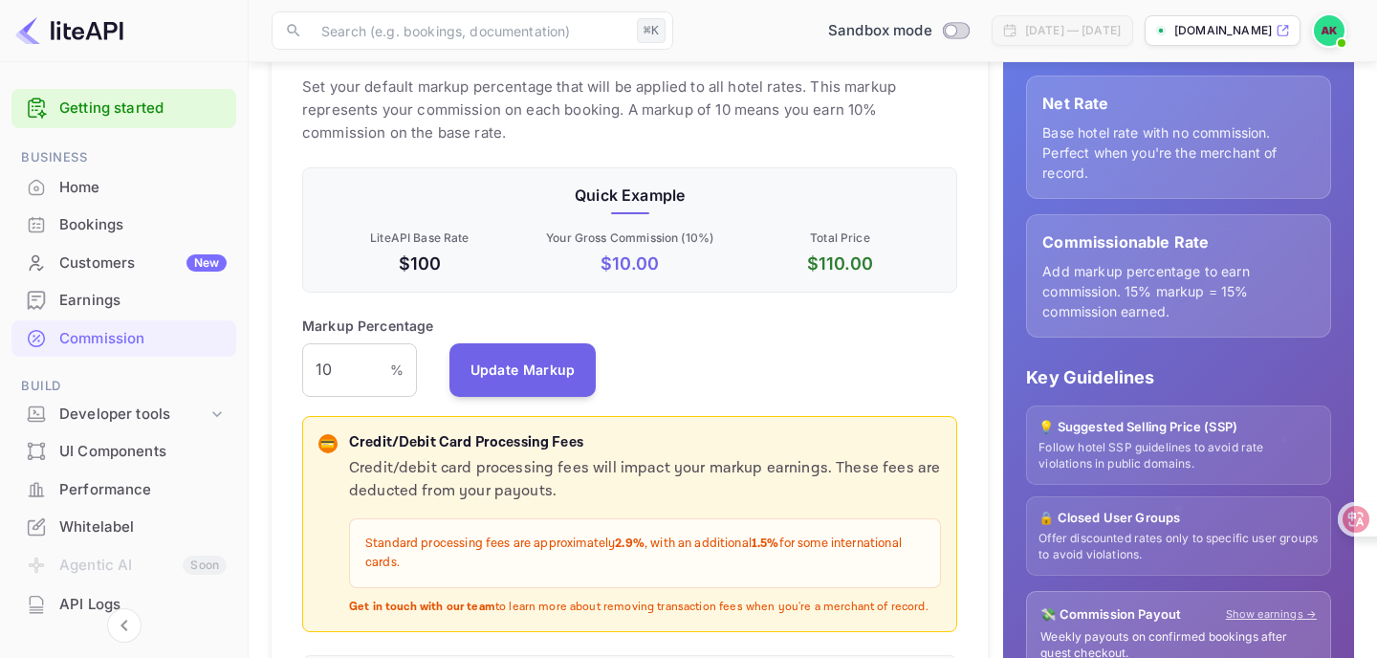
scroll to position [360, 0]
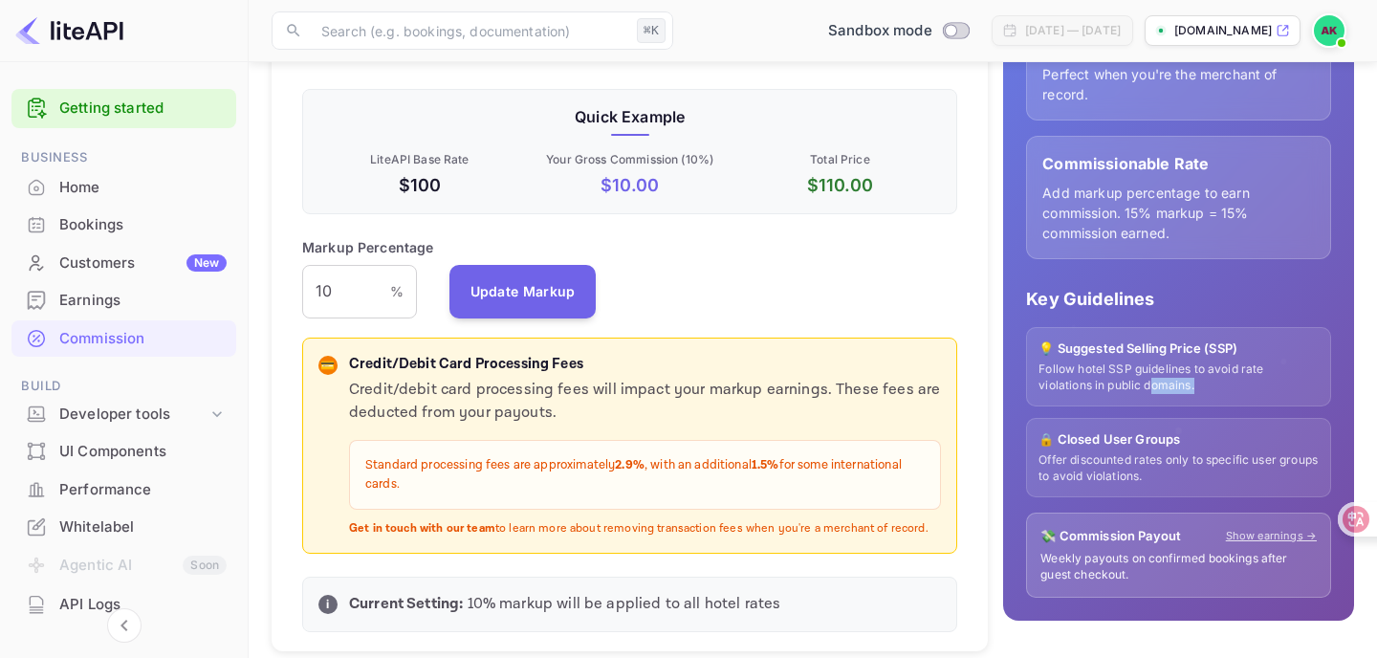
drag, startPoint x: 1150, startPoint y: 383, endPoint x: 1216, endPoint y: 385, distance: 66.0
click at [1216, 385] on p "Follow hotel SSP guidelines to avoid rate violations in public domains." at bounding box center [1178, 377] width 280 height 33
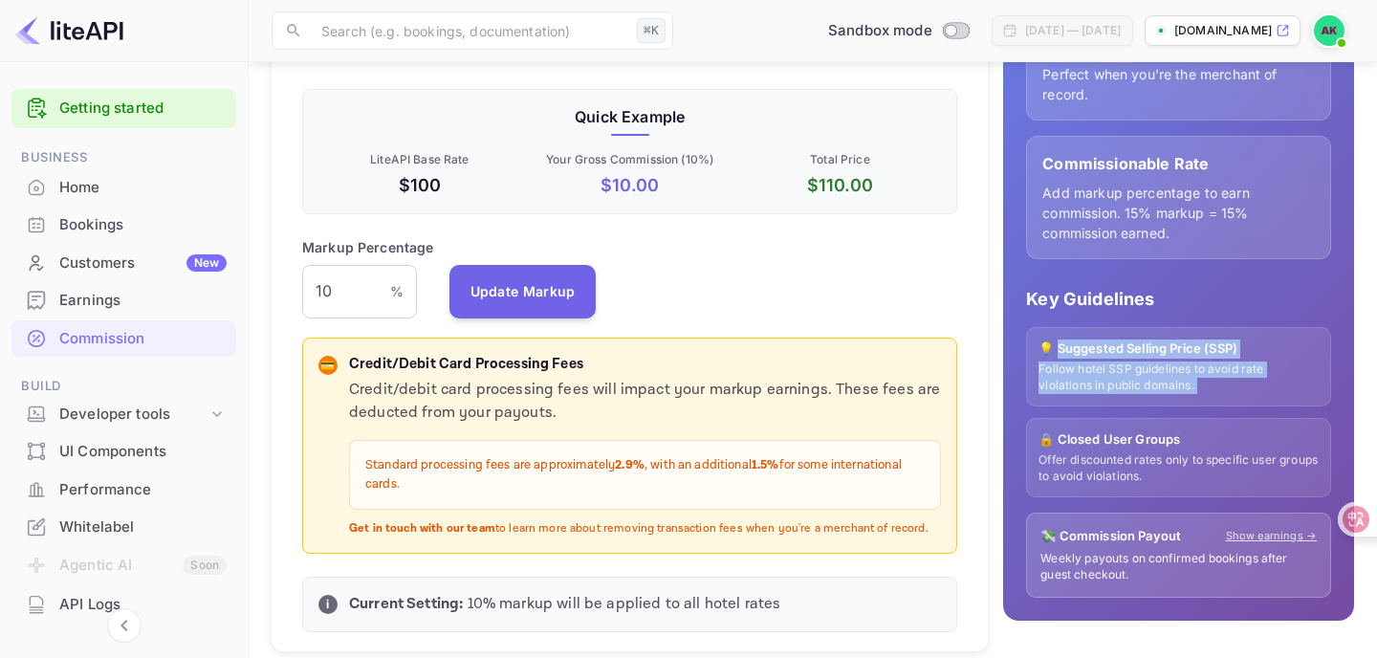
drag, startPoint x: 1216, startPoint y: 385, endPoint x: 1110, endPoint y: 343, distance: 114.2
click at [1110, 343] on div "💡 Suggested Selling Price (SSP) Follow hotel SSP guidelines to avoid rate viola…" at bounding box center [1178, 366] width 305 height 79
click at [1110, 343] on p "💡 Suggested Selling Price (SSP)" at bounding box center [1178, 348] width 280 height 19
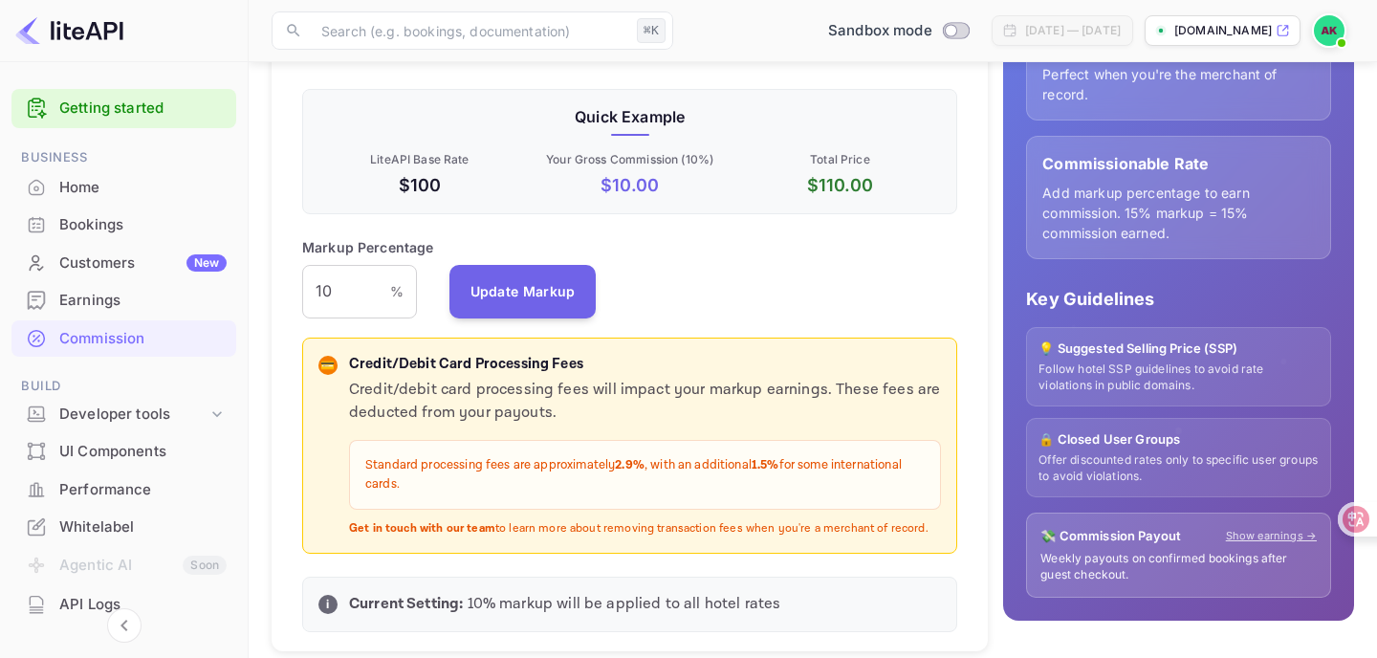
scroll to position [440, 0]
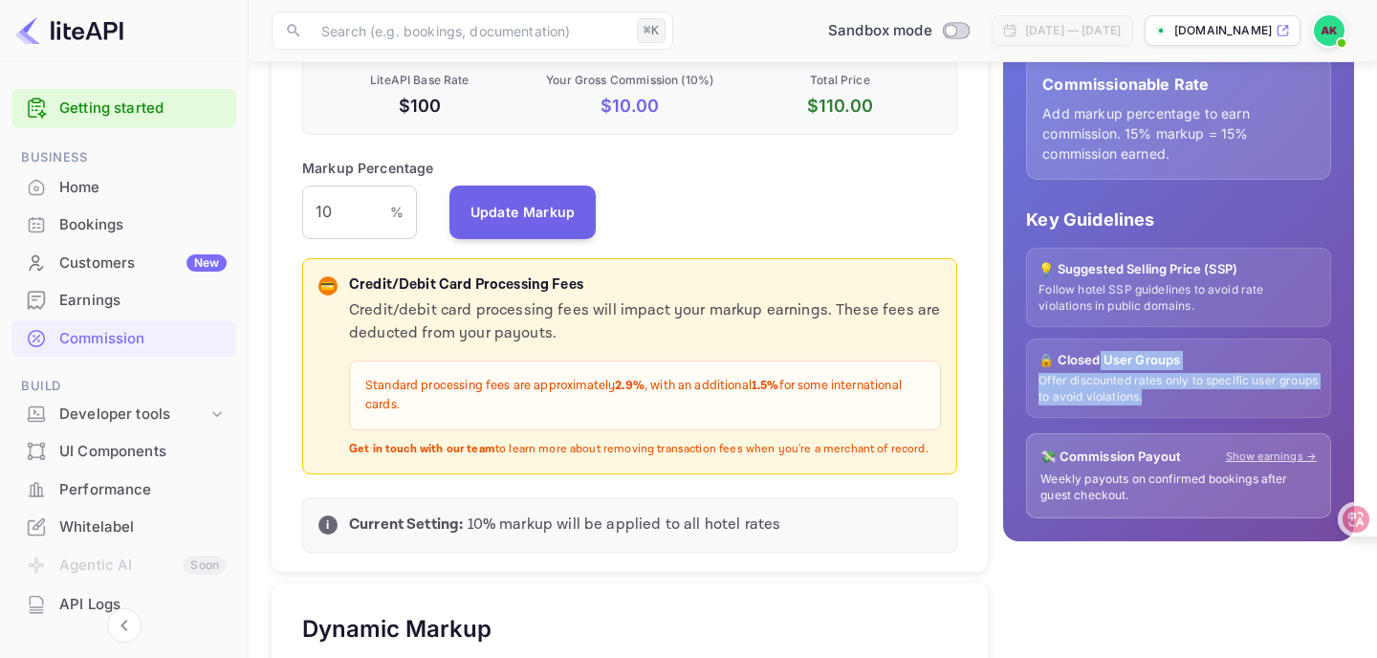
drag, startPoint x: 1095, startPoint y: 365, endPoint x: 1242, endPoint y: 407, distance: 153.1
click at [1242, 407] on div "🔒 Closed User Groups Offer discounted rates only to specific user groups to avo…" at bounding box center [1178, 377] width 305 height 79
drag, startPoint x: 1242, startPoint y: 407, endPoint x: 1177, endPoint y: 356, distance: 83.0
click at [1177, 356] on div "🔒 Closed User Groups Offer discounted rates only to specific user groups to avo…" at bounding box center [1178, 377] width 305 height 79
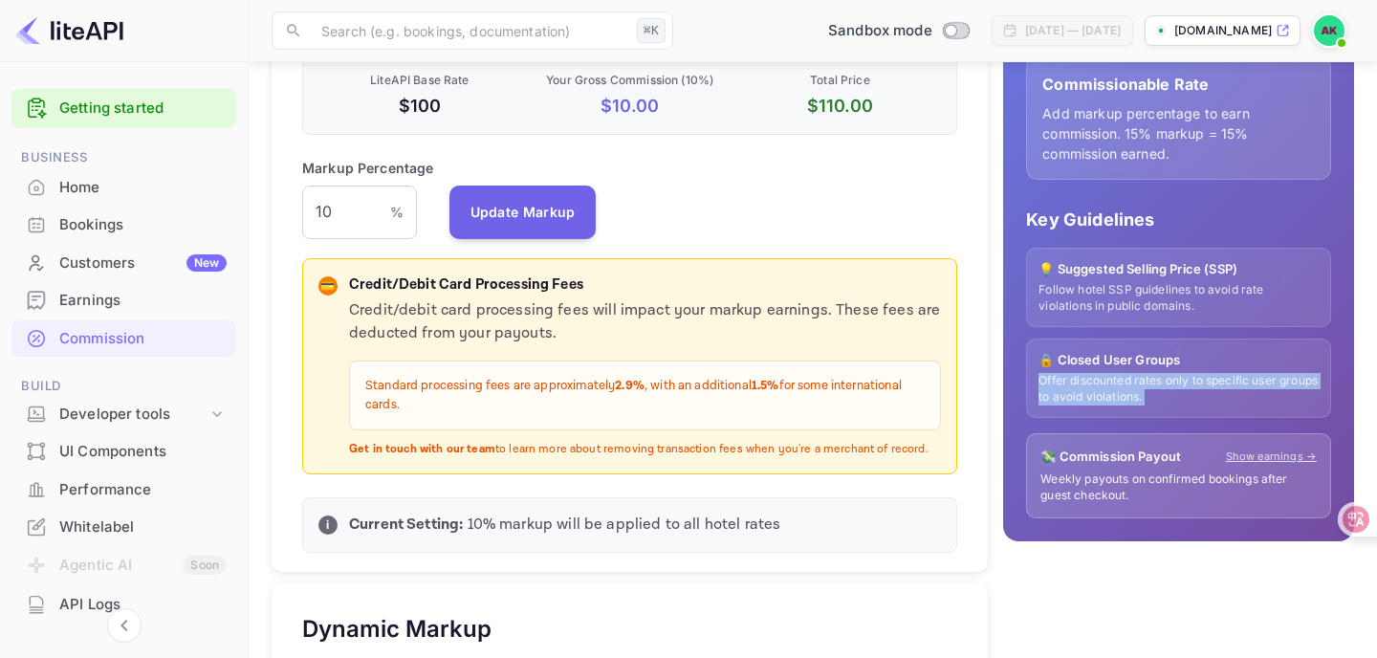
click at [1177, 356] on p "🔒 Closed User Groups" at bounding box center [1178, 360] width 280 height 19
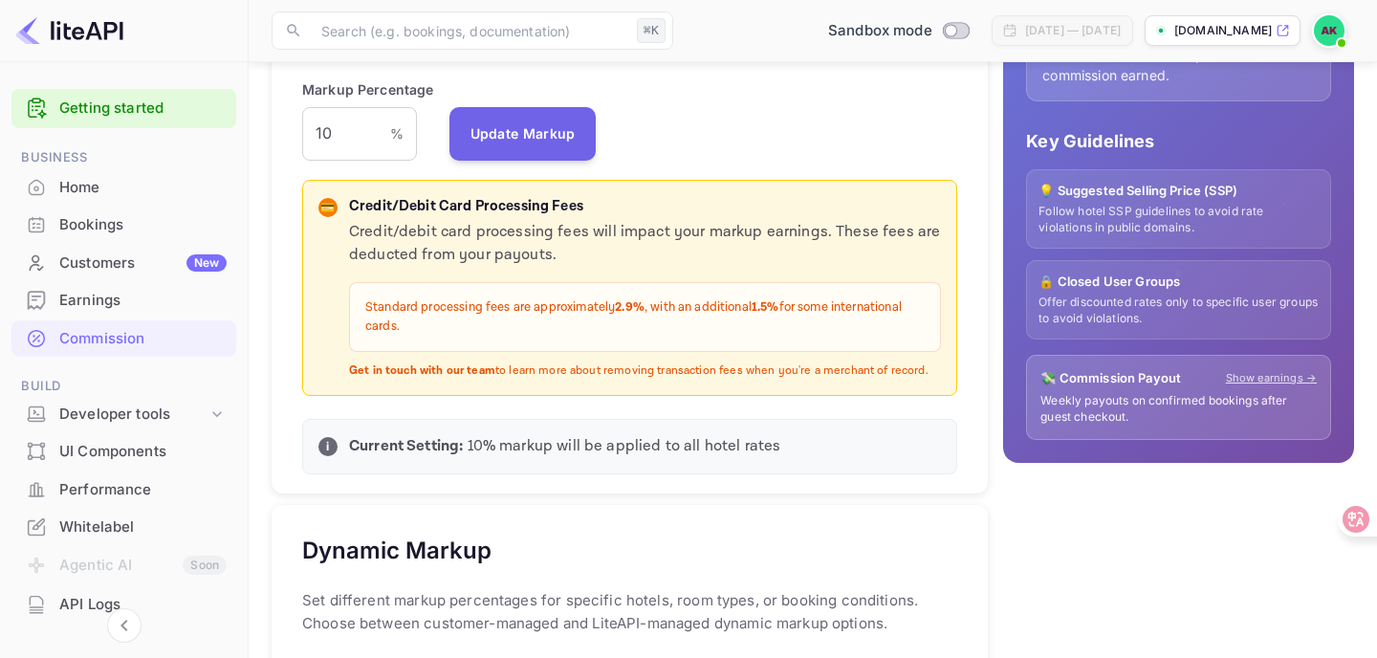
scroll to position [528, 0]
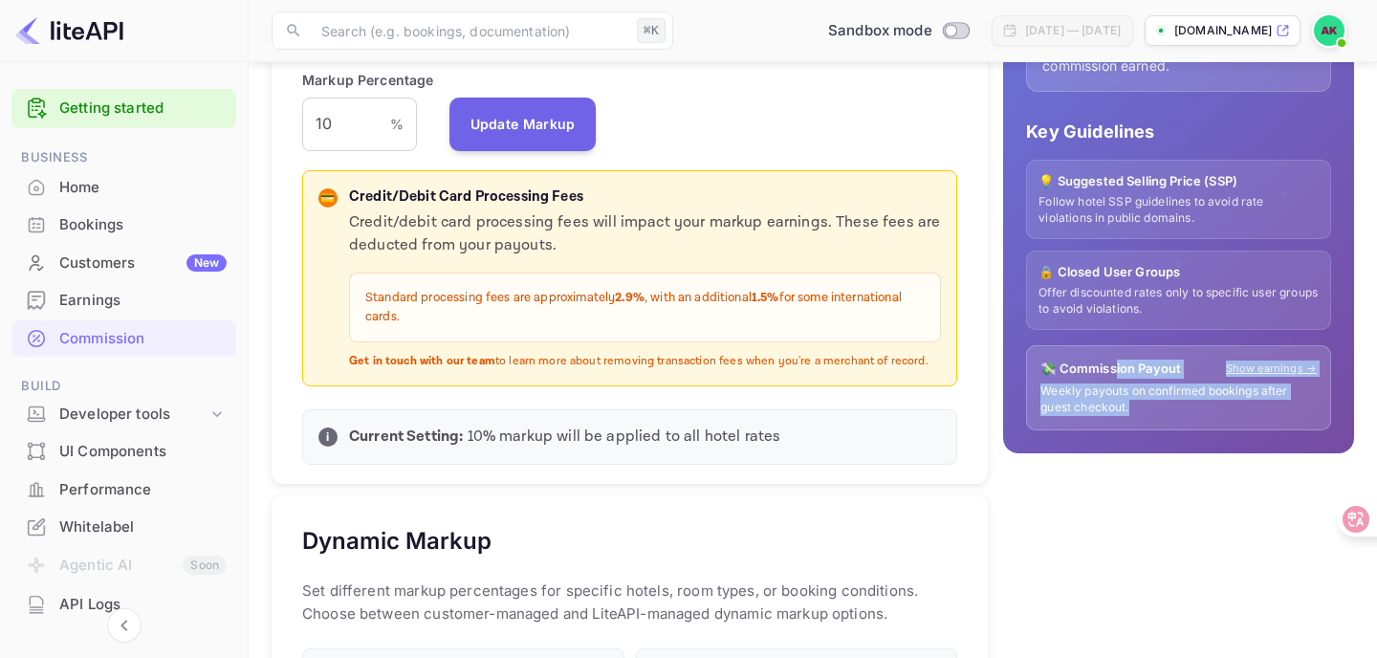
drag, startPoint x: 1111, startPoint y: 369, endPoint x: 1192, endPoint y: 414, distance: 92.9
click at [1192, 414] on div "💸 Commission Payout Show earnings → Weekly payouts on confirmed bookings after …" at bounding box center [1178, 387] width 305 height 85
click at [1192, 414] on p "Weekly payouts on confirmed bookings after guest checkout." at bounding box center [1178, 399] width 276 height 33
drag, startPoint x: 1192, startPoint y: 414, endPoint x: 1043, endPoint y: 393, distance: 150.6
click at [1043, 393] on p "Weekly payouts on confirmed bookings after guest checkout." at bounding box center [1178, 399] width 276 height 33
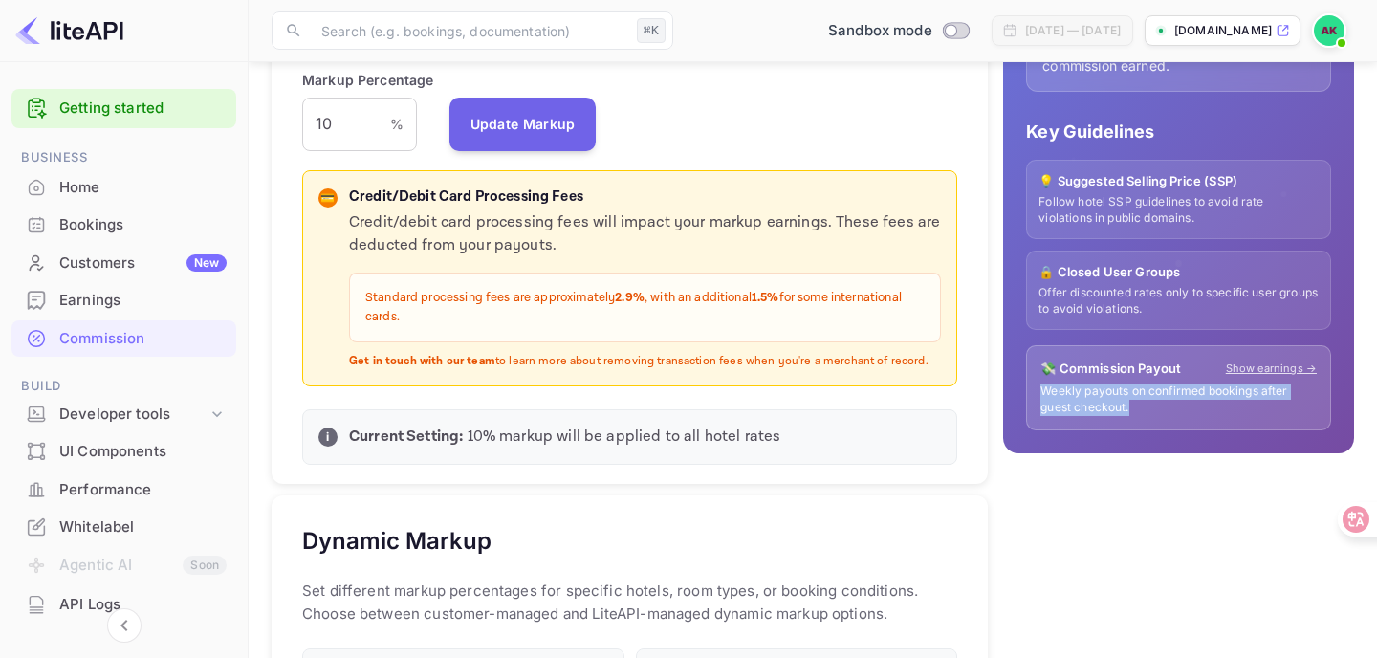
click at [1043, 393] on p "Weekly payouts on confirmed bookings after guest checkout." at bounding box center [1178, 399] width 276 height 33
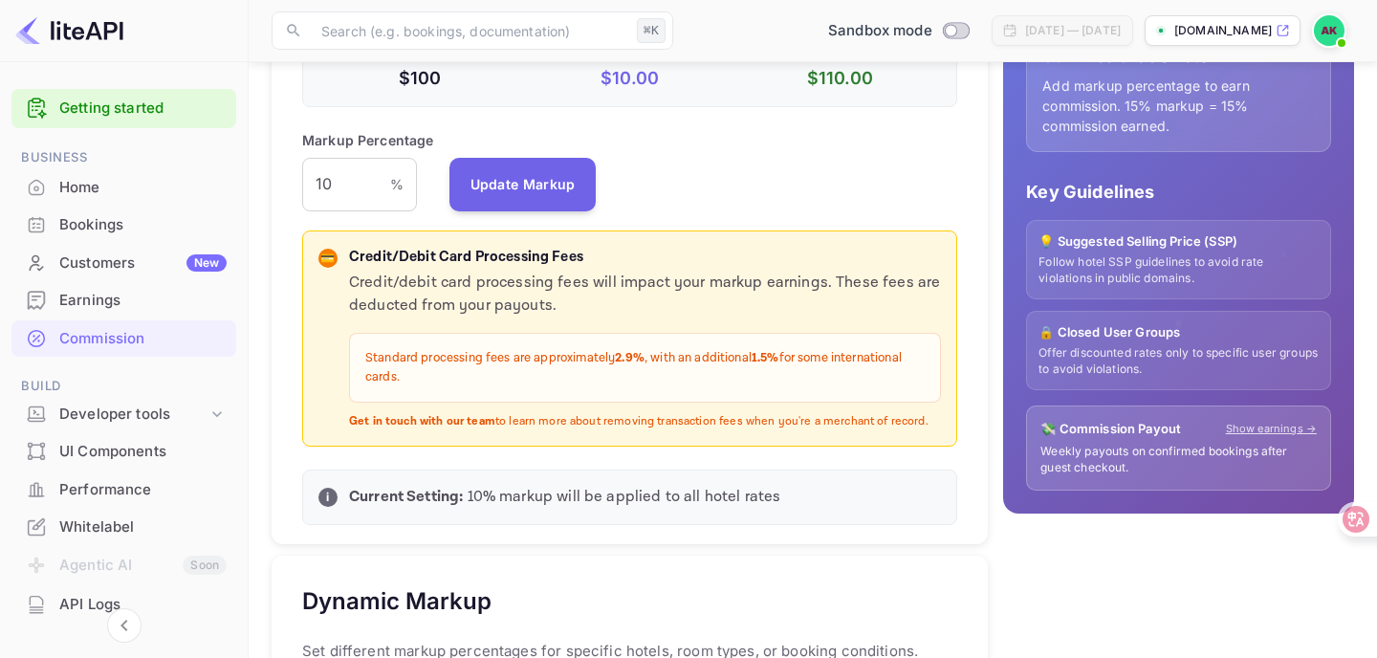
scroll to position [0, 0]
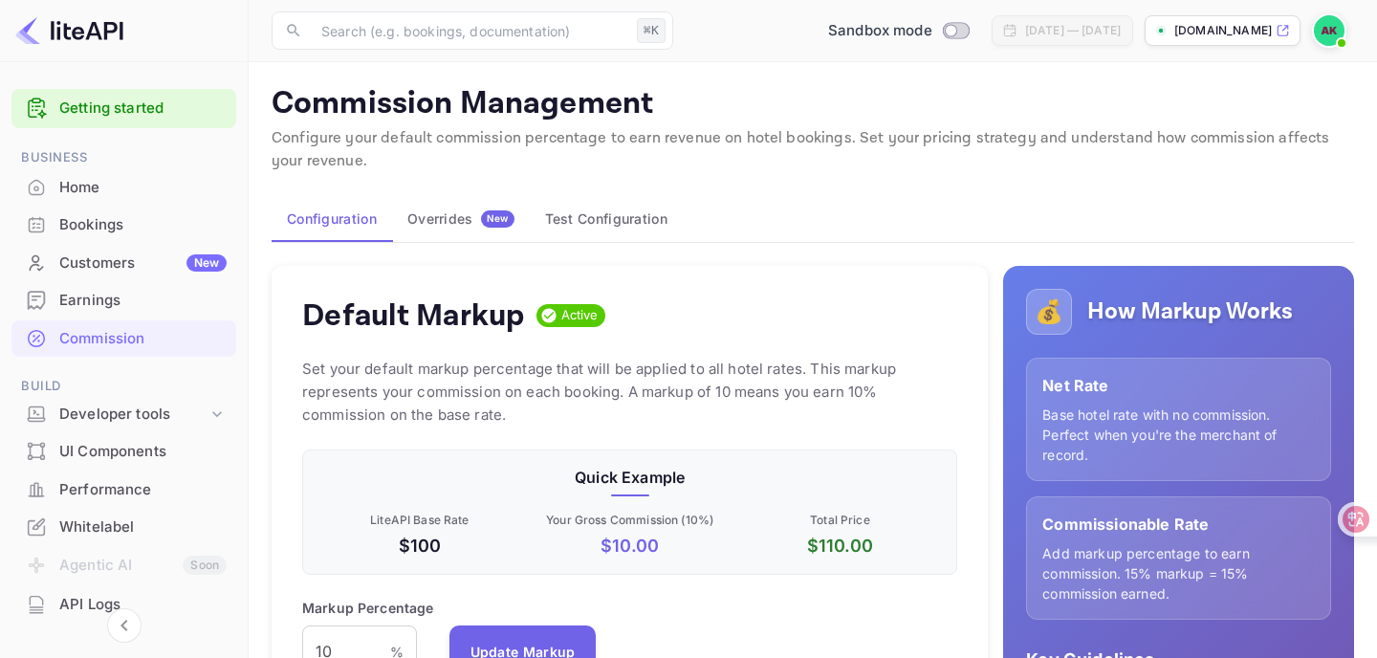
click at [77, 17] on img at bounding box center [69, 30] width 108 height 31
